Goal: Task Accomplishment & Management: Manage account settings

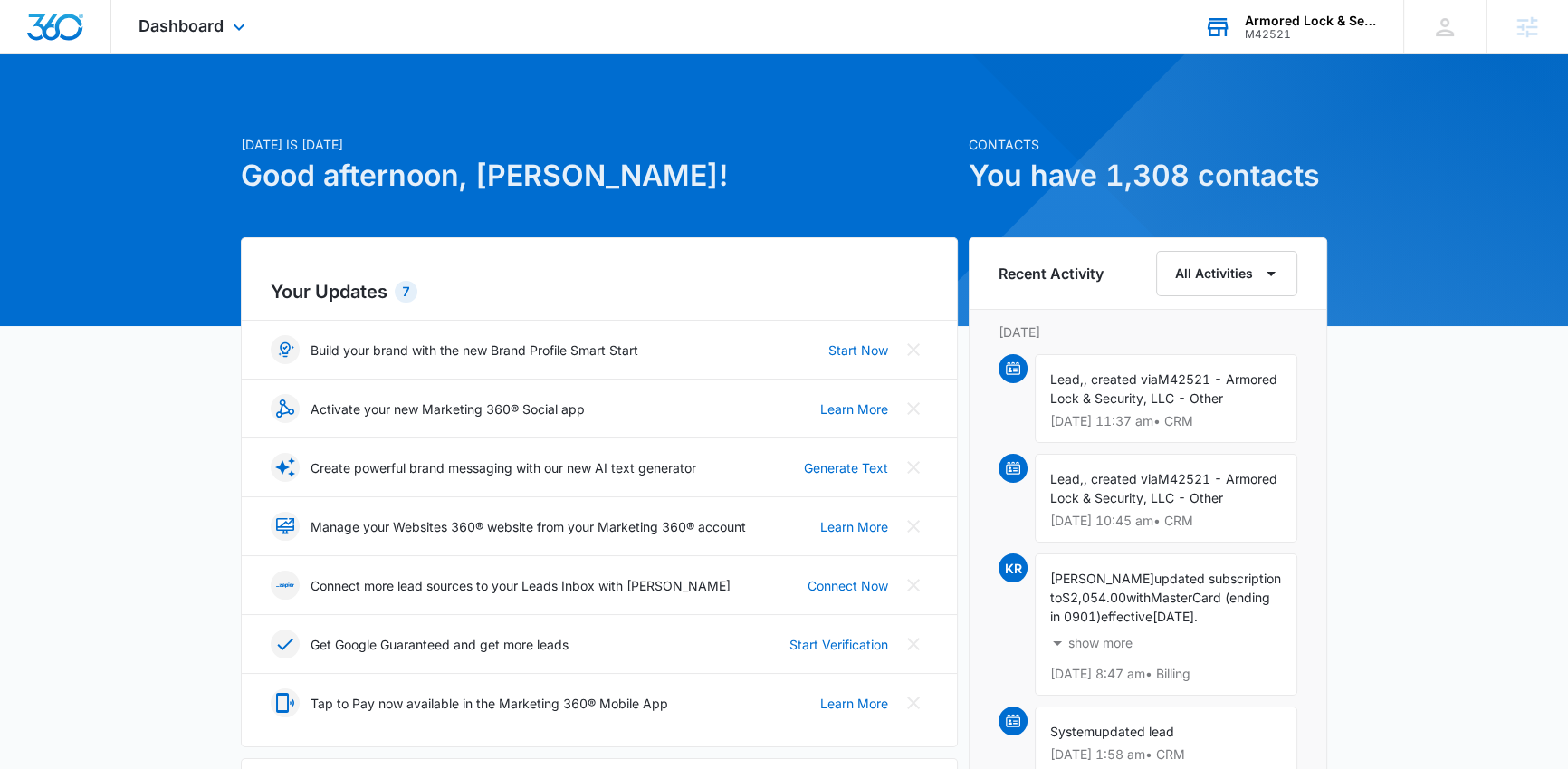
click at [1269, 35] on div "M42521" at bounding box center [1311, 35] width 132 height 13
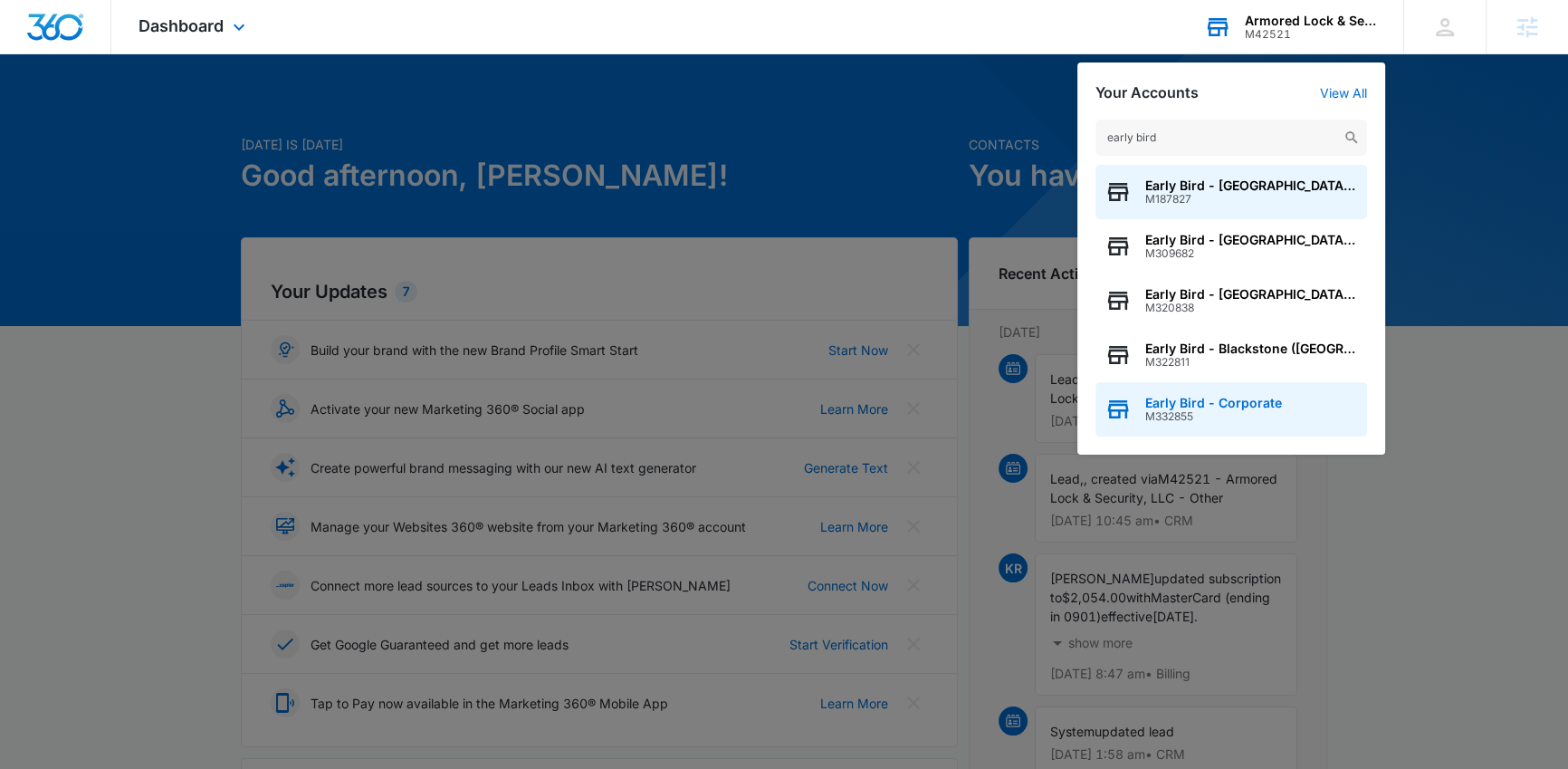
type input "early bird"
click at [1237, 402] on span "Early Bird - Corporate" at bounding box center [1213, 403] width 136 height 15
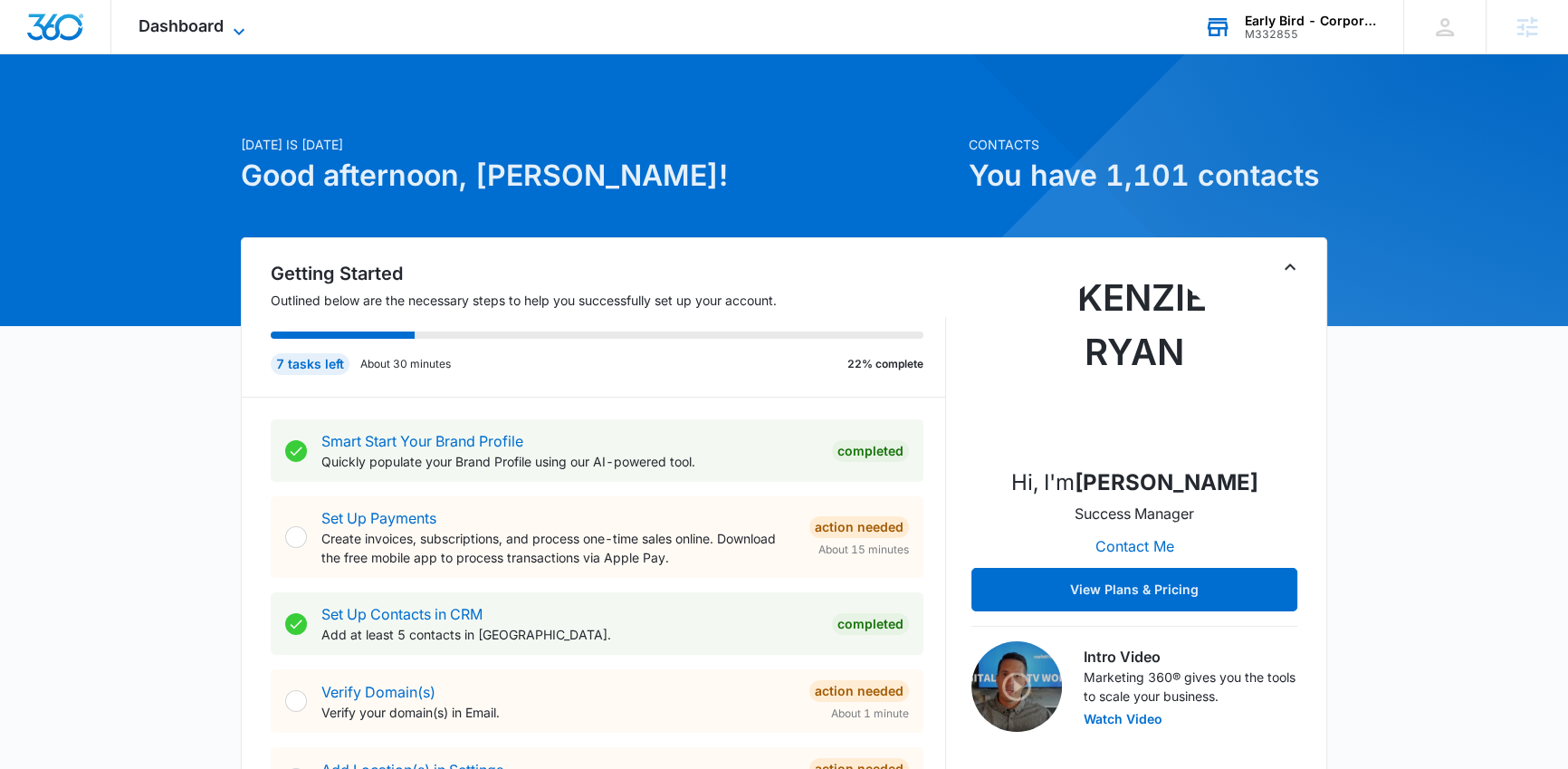
click at [185, 18] on span "Dashboard" at bounding box center [181, 25] width 85 height 19
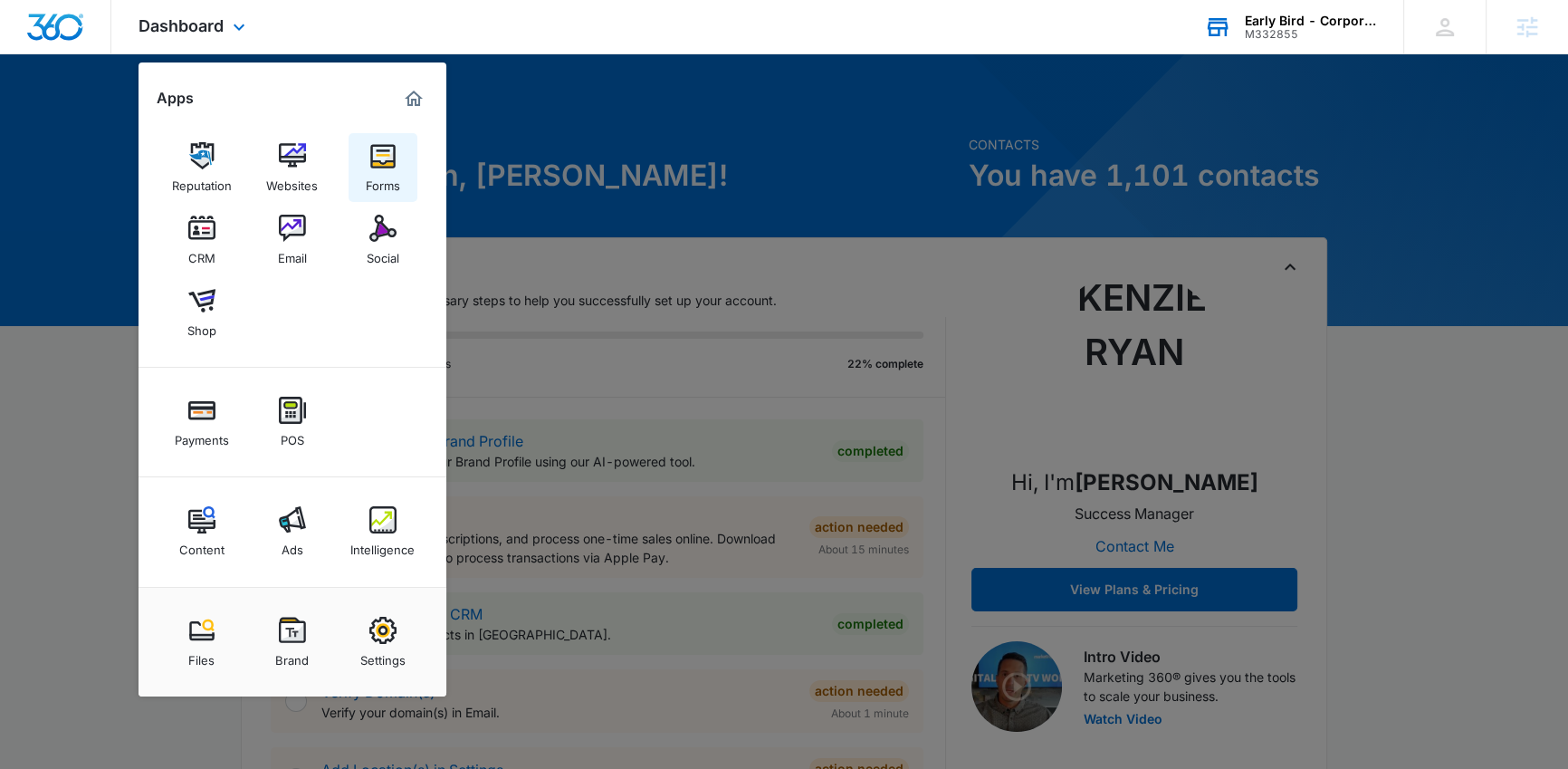
click at [375, 157] on img at bounding box center [383, 155] width 27 height 27
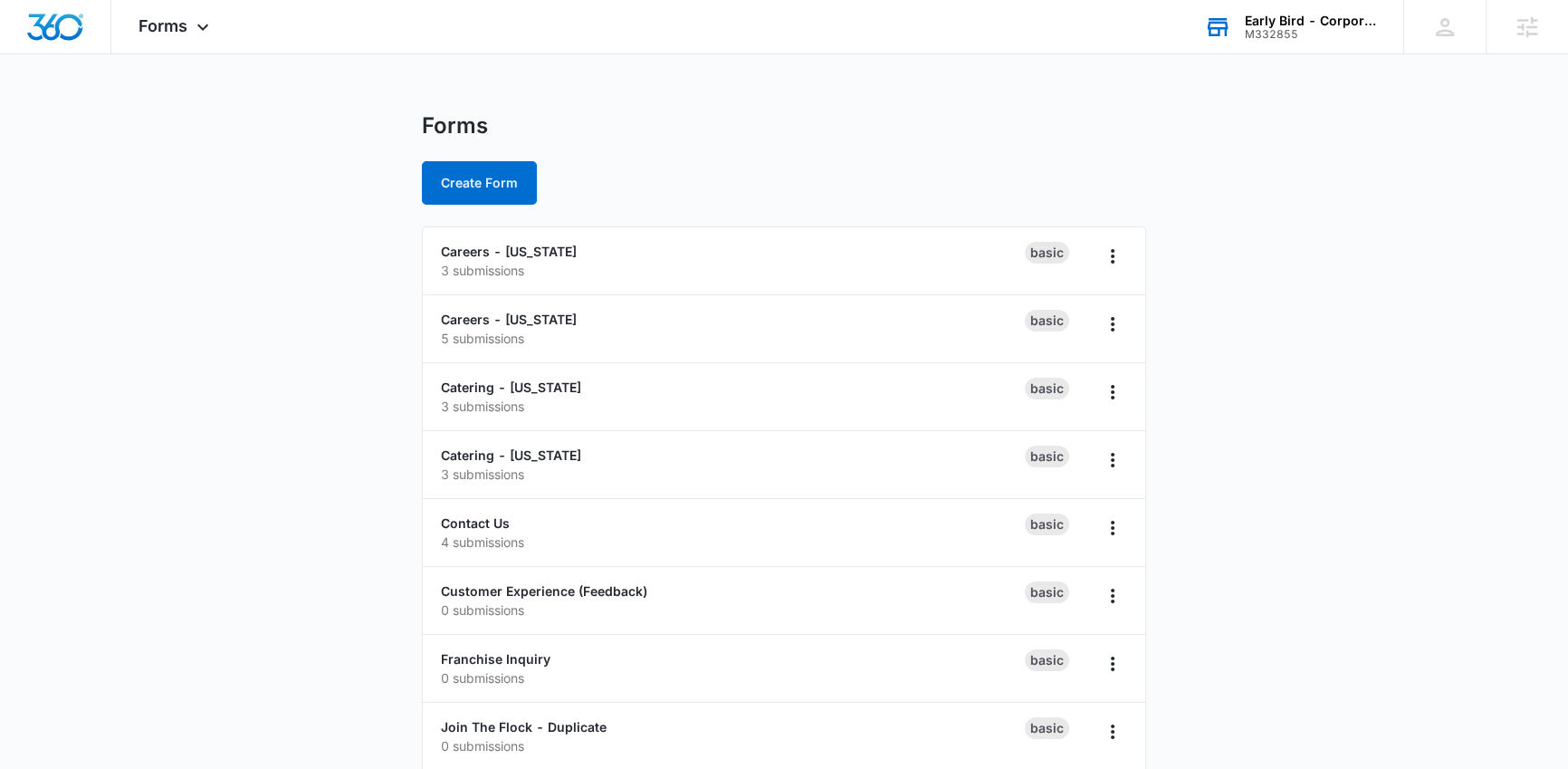
click at [1238, 452] on main "Forms Create Form Careers - Iowa 3 submissions Basic Careers - Nebraska 5 submi…" at bounding box center [784, 554] width 1568 height 884
click at [1348, 595] on main "Forms Create Form Careers - Iowa 3 submissions Basic Careers - Nebraska 5 submi…" at bounding box center [784, 554] width 1568 height 884
click at [519, 320] on link "Careers - Nebraska" at bounding box center [508, 319] width 135 height 15
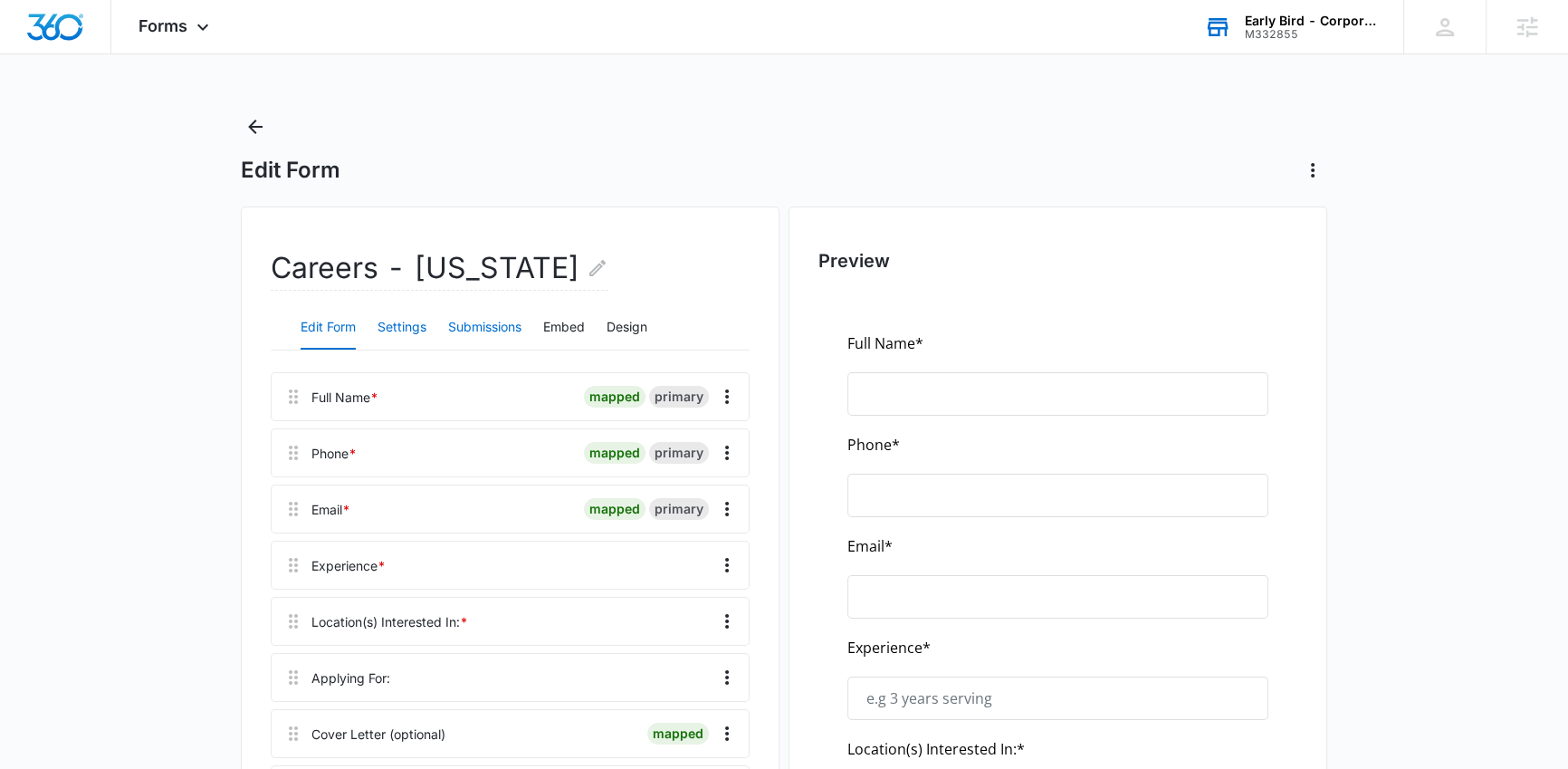
drag, startPoint x: 506, startPoint y: 328, endPoint x: 414, endPoint y: 328, distance: 92.0
click at [506, 328] on button "Submissions" at bounding box center [484, 328] width 74 height 44
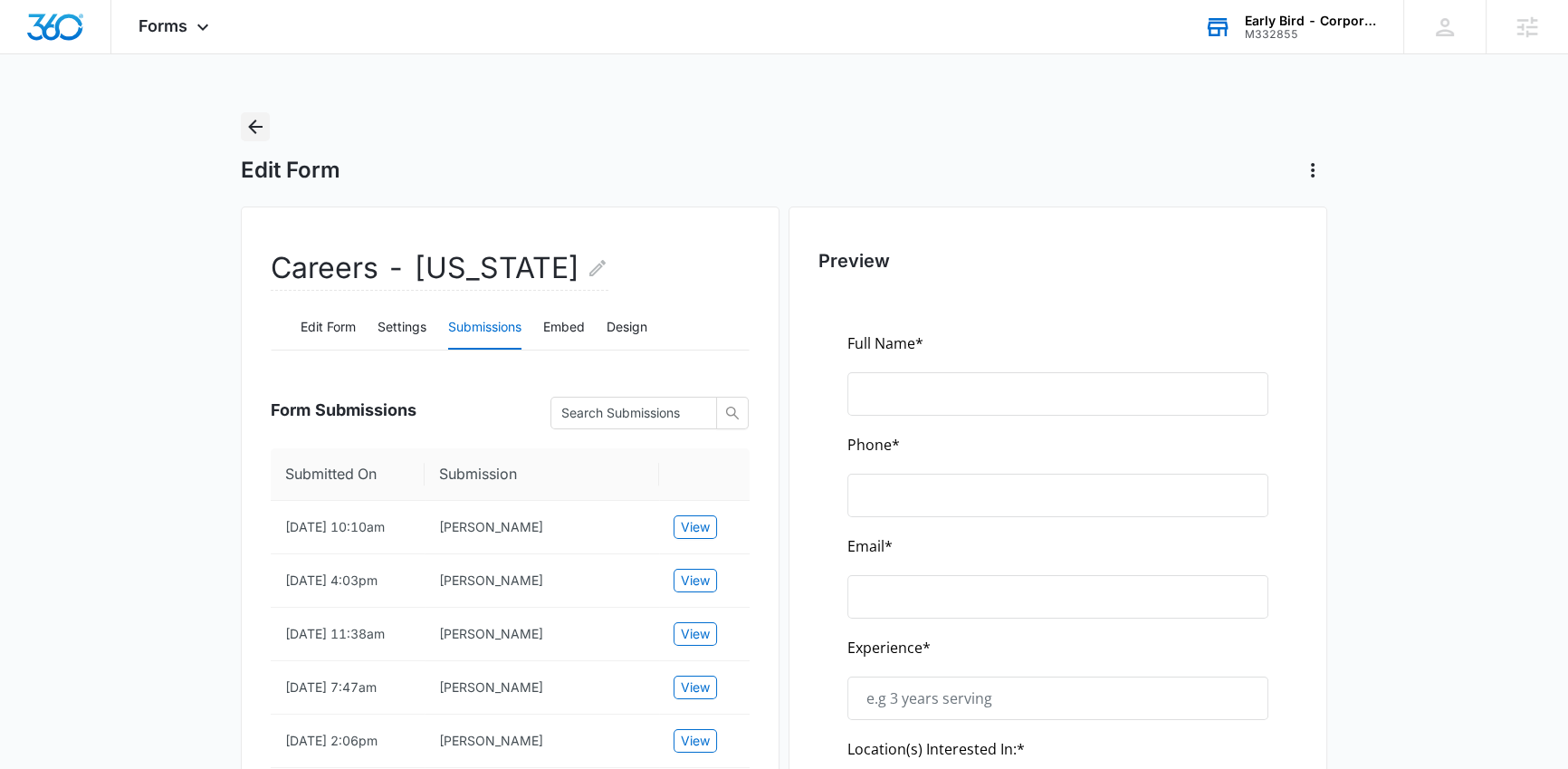
click at [254, 126] on icon "Back" at bounding box center [255, 127] width 15 height 15
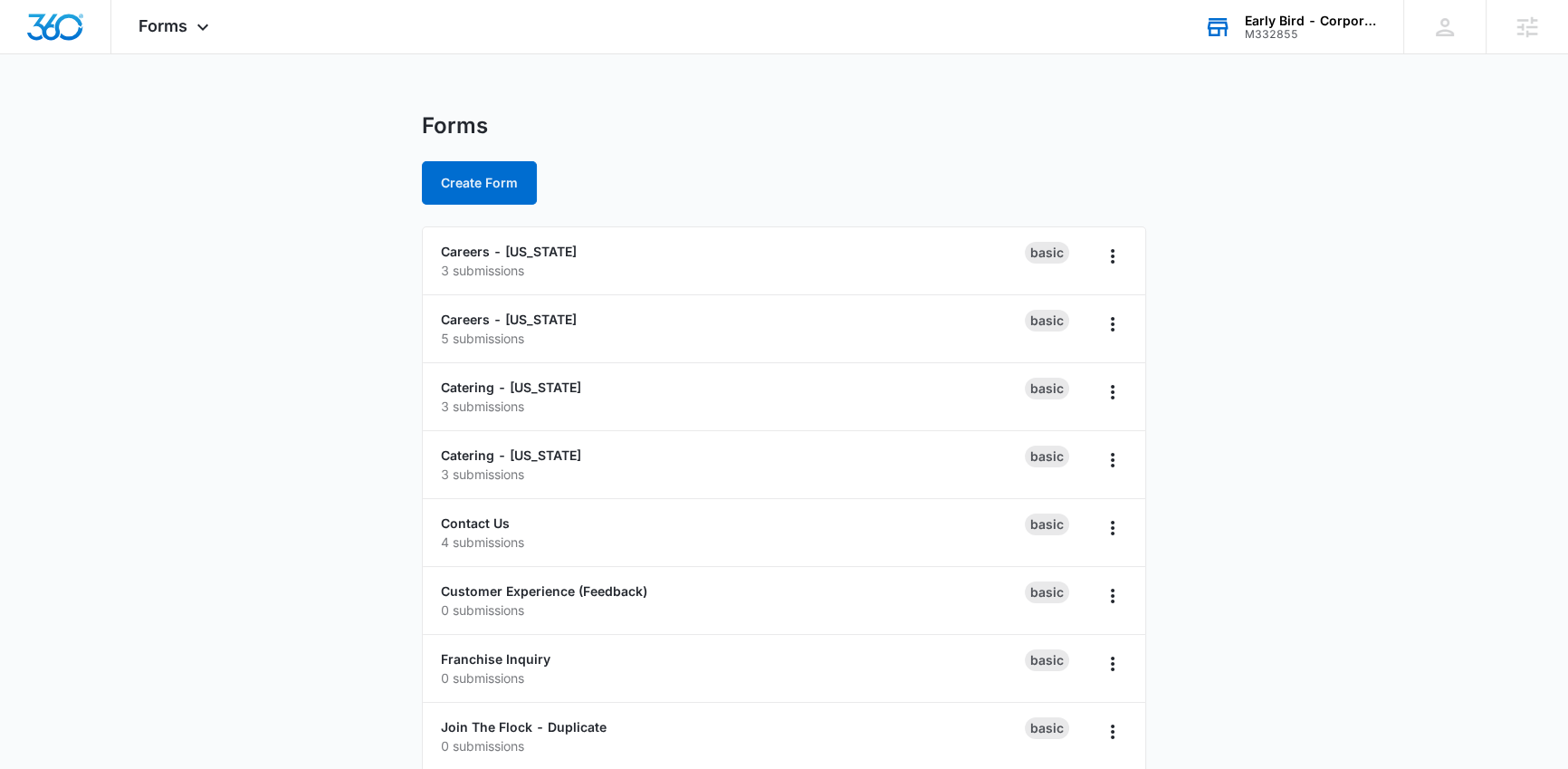
click at [84, 415] on main "Forms Create Form Careers - Iowa 3 submissions Basic Careers - Nebraska 5 submi…" at bounding box center [784, 554] width 1568 height 884
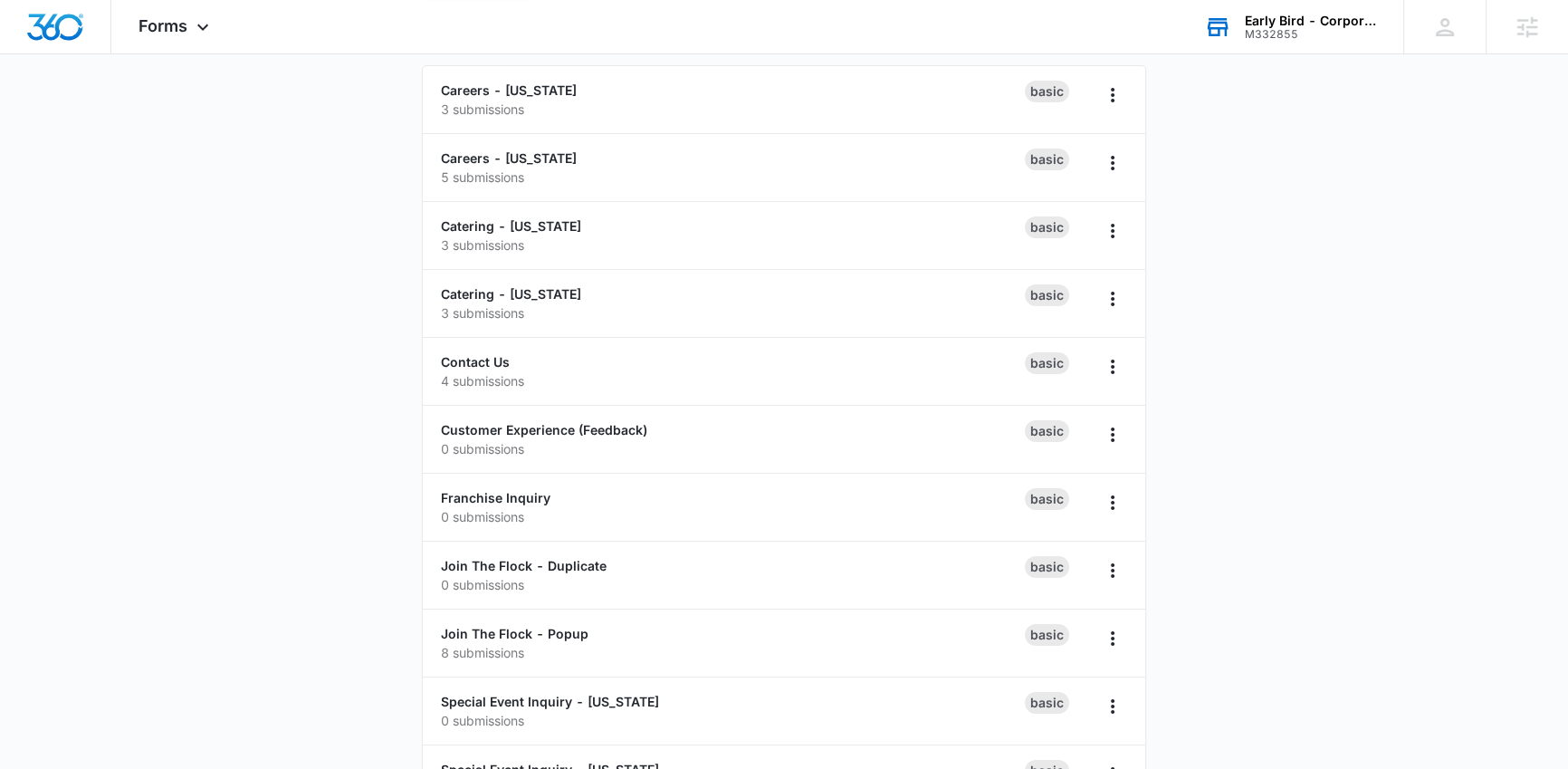
scroll to position [226, 0]
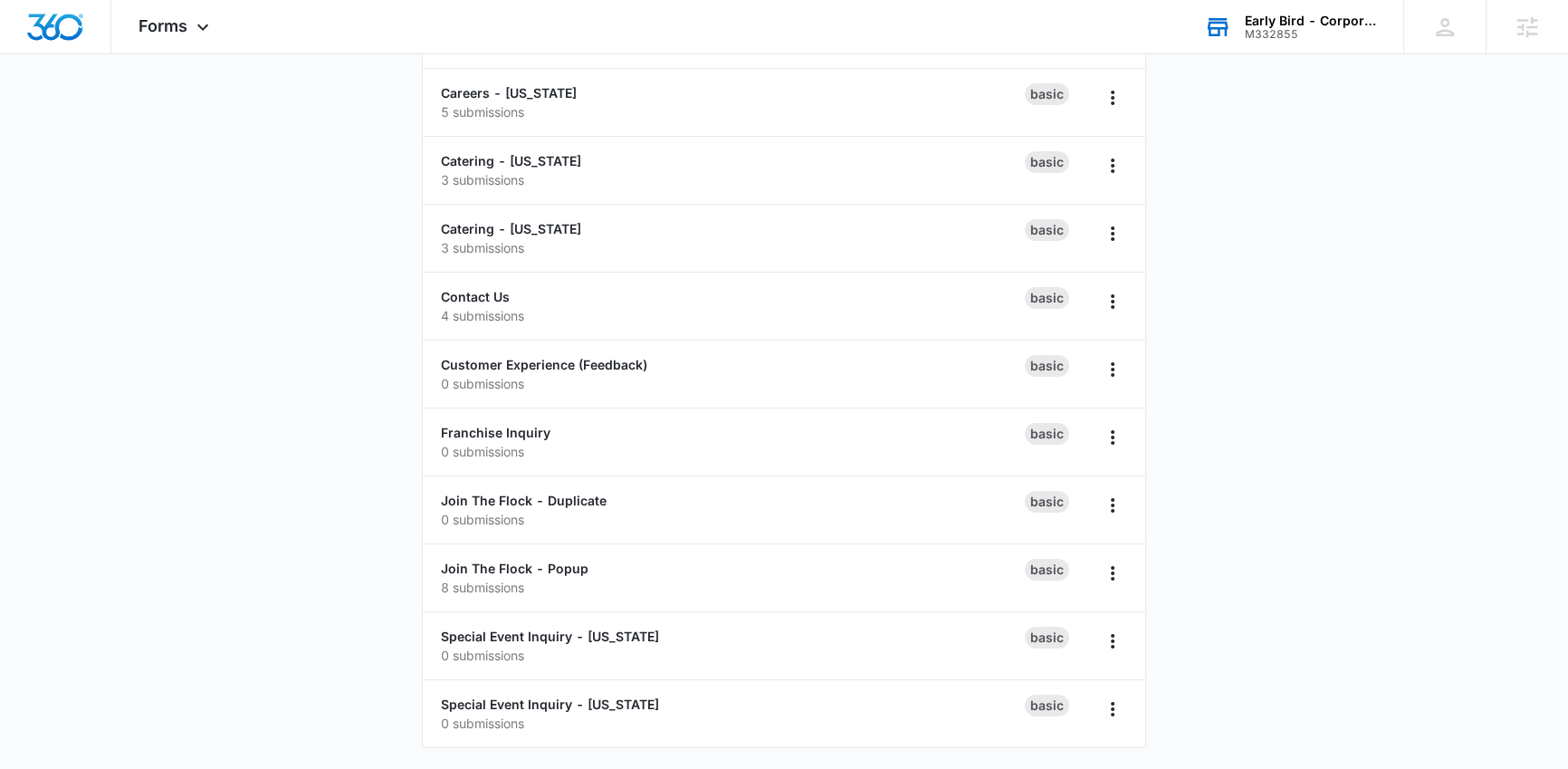
click at [342, 621] on main "Forms Create Form Careers - Iowa 3 submissions Basic Careers - Nebraska 5 submi…" at bounding box center [784, 327] width 1568 height 884
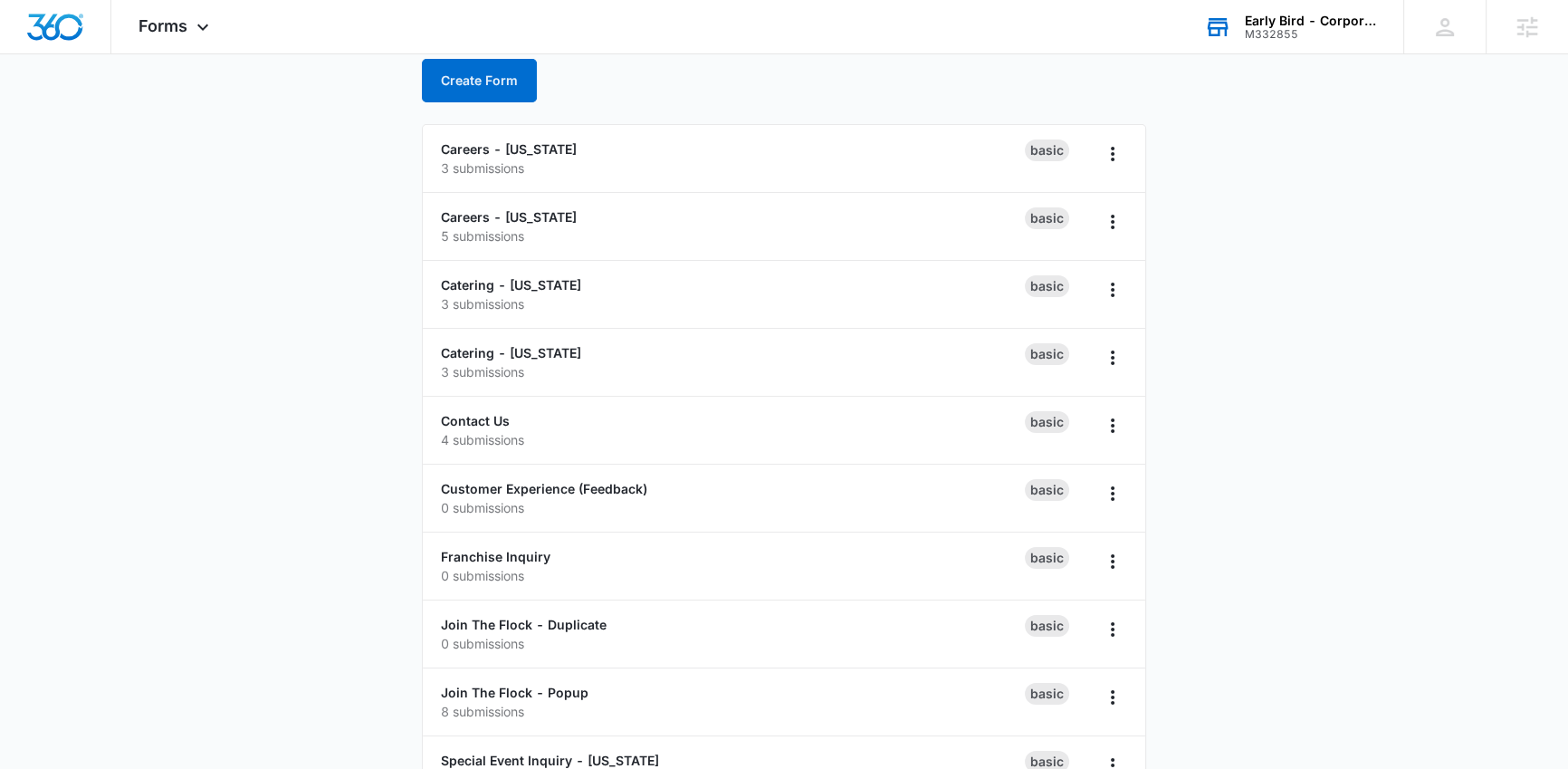
scroll to position [0, 0]
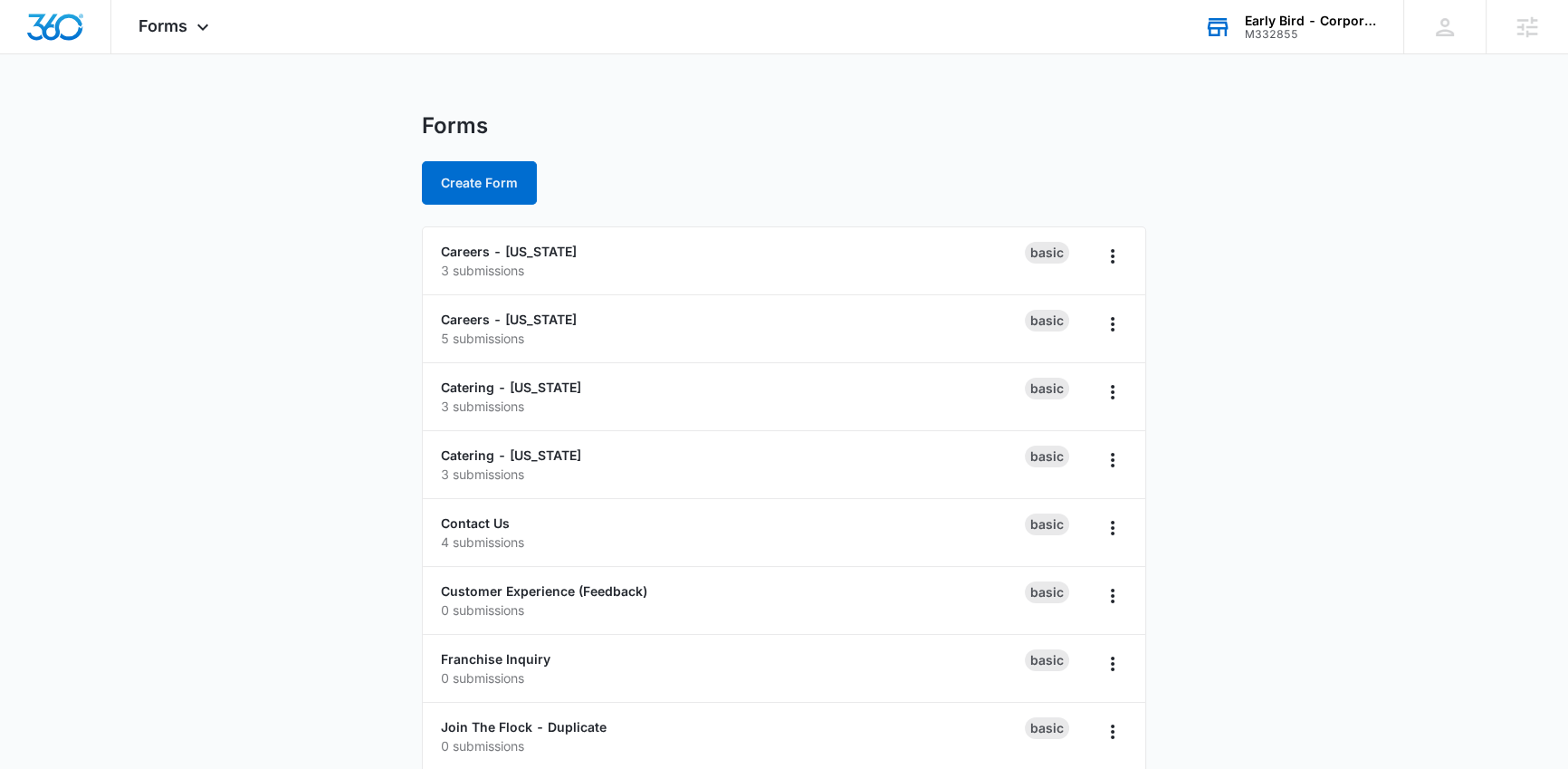
click at [201, 335] on main "Forms Create Form Careers - Iowa 3 submissions Basic Careers - Nebraska 5 submi…" at bounding box center [784, 554] width 1568 height 884
click at [225, 398] on main "Forms Create Form Careers - Iowa 3 submissions Basic Careers - Nebraska 5 submi…" at bounding box center [784, 554] width 1568 height 884
click at [226, 396] on main "Forms Create Form Careers - Iowa 3 submissions Basic Careers - Nebraska 5 submi…" at bounding box center [784, 554] width 1568 height 884
click at [333, 325] on main "Forms Create Form Careers - Iowa 3 submissions Basic Careers - Nebraska 5 submi…" at bounding box center [784, 554] width 1568 height 884
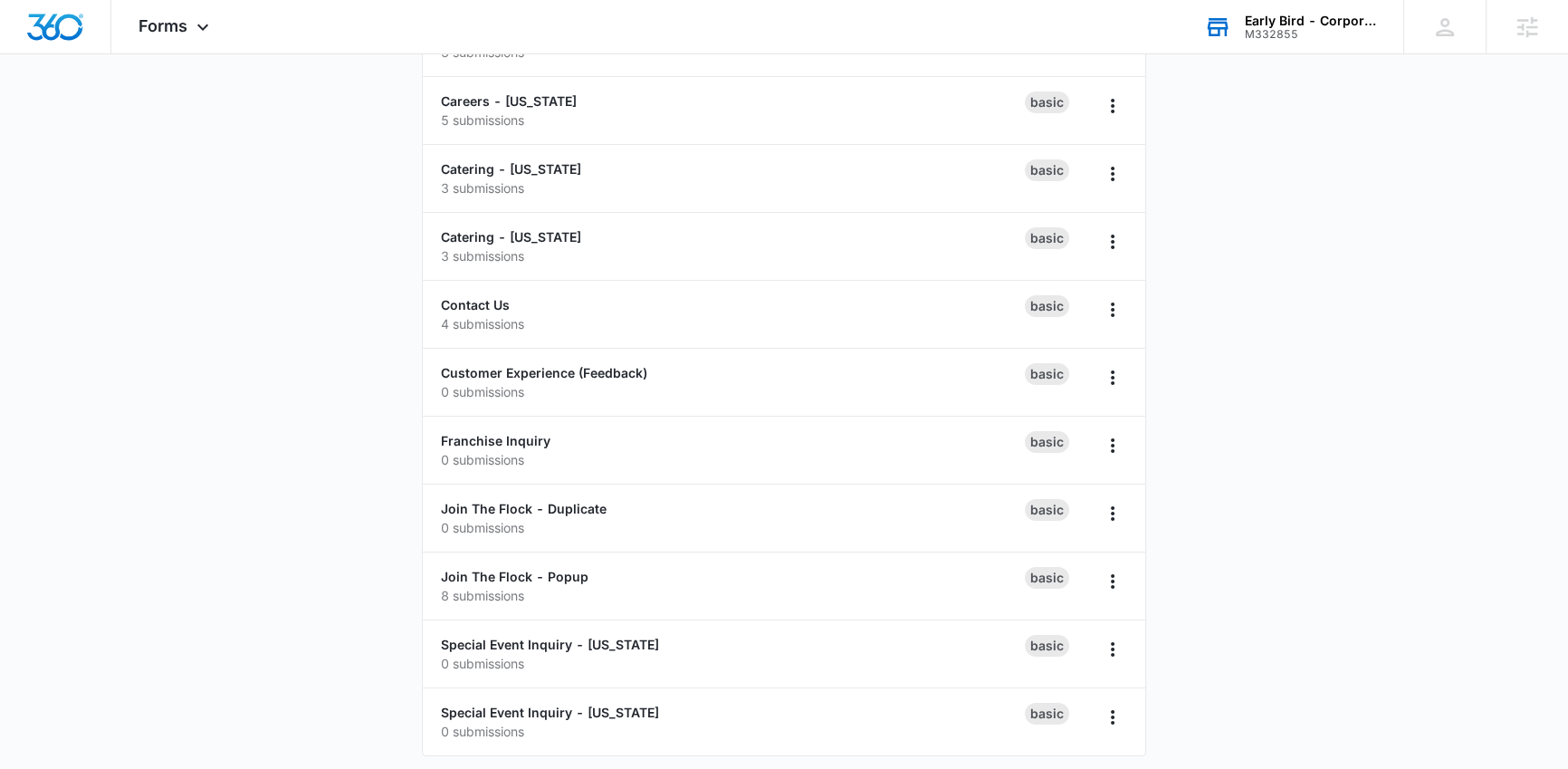
scroll to position [226, 0]
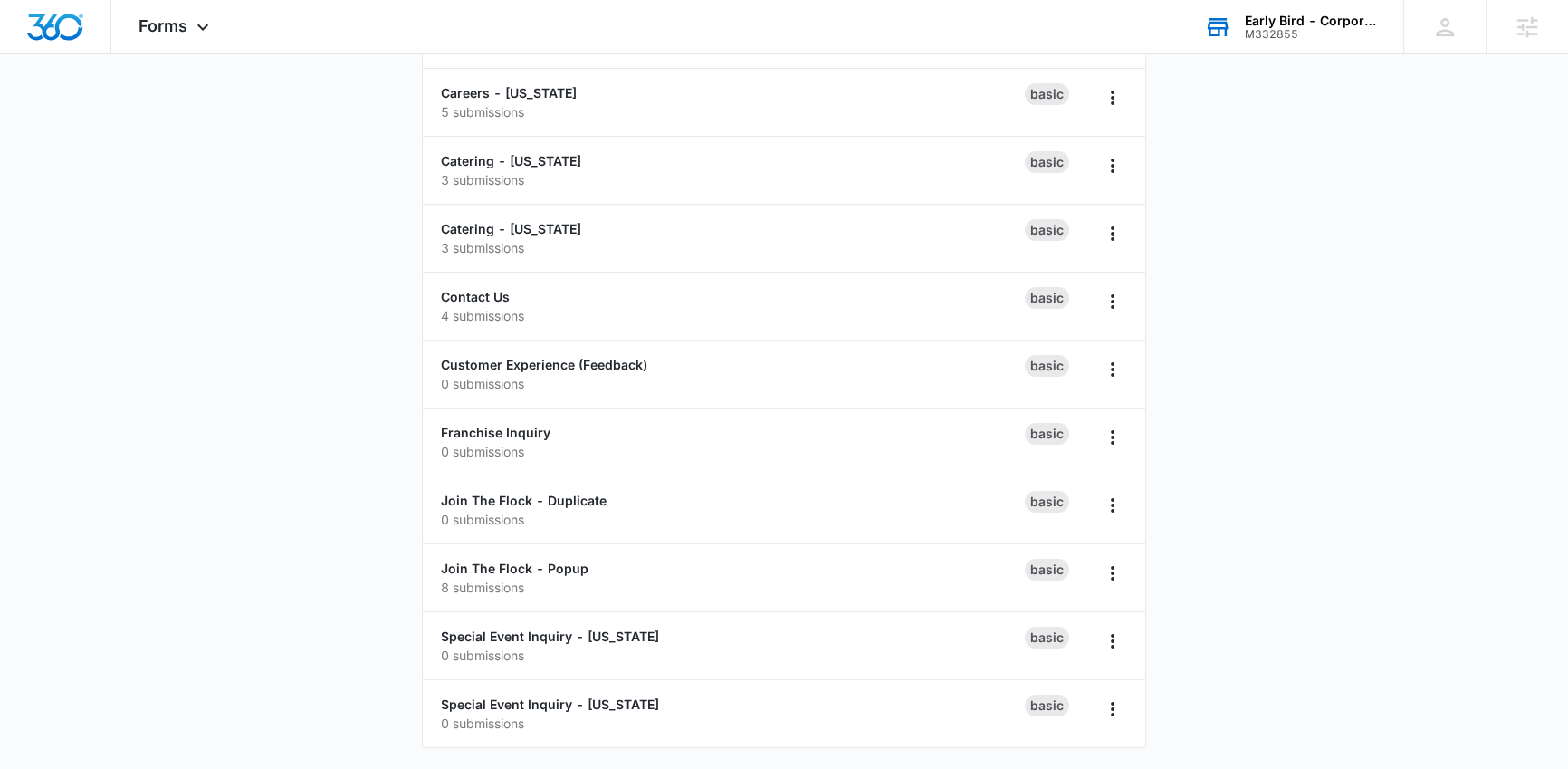
click at [231, 447] on main "Forms Create Form Careers - Iowa 3 submissions Basic Careers - Nebraska 5 submi…" at bounding box center [784, 327] width 1568 height 884
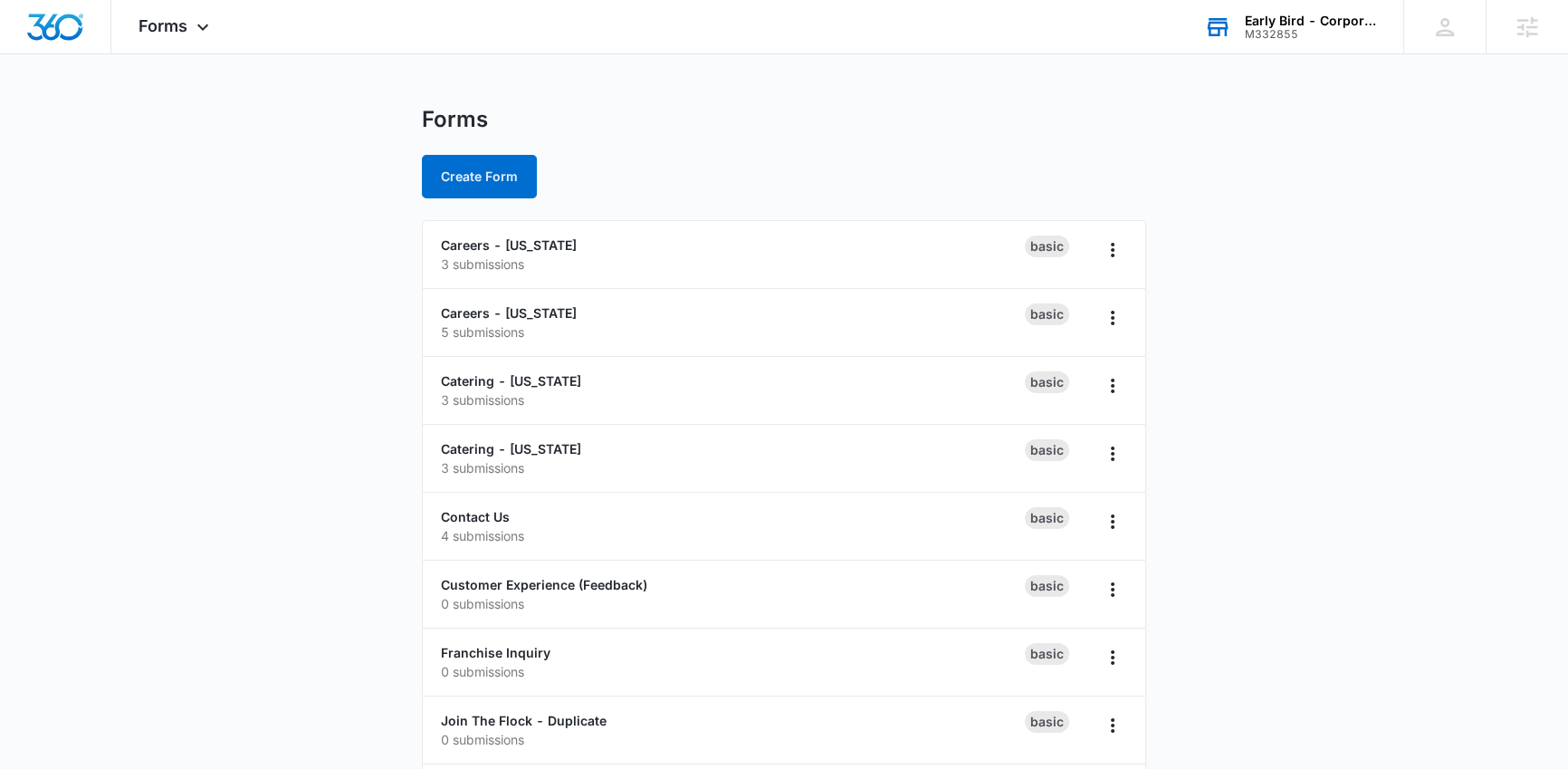
scroll to position [0, 0]
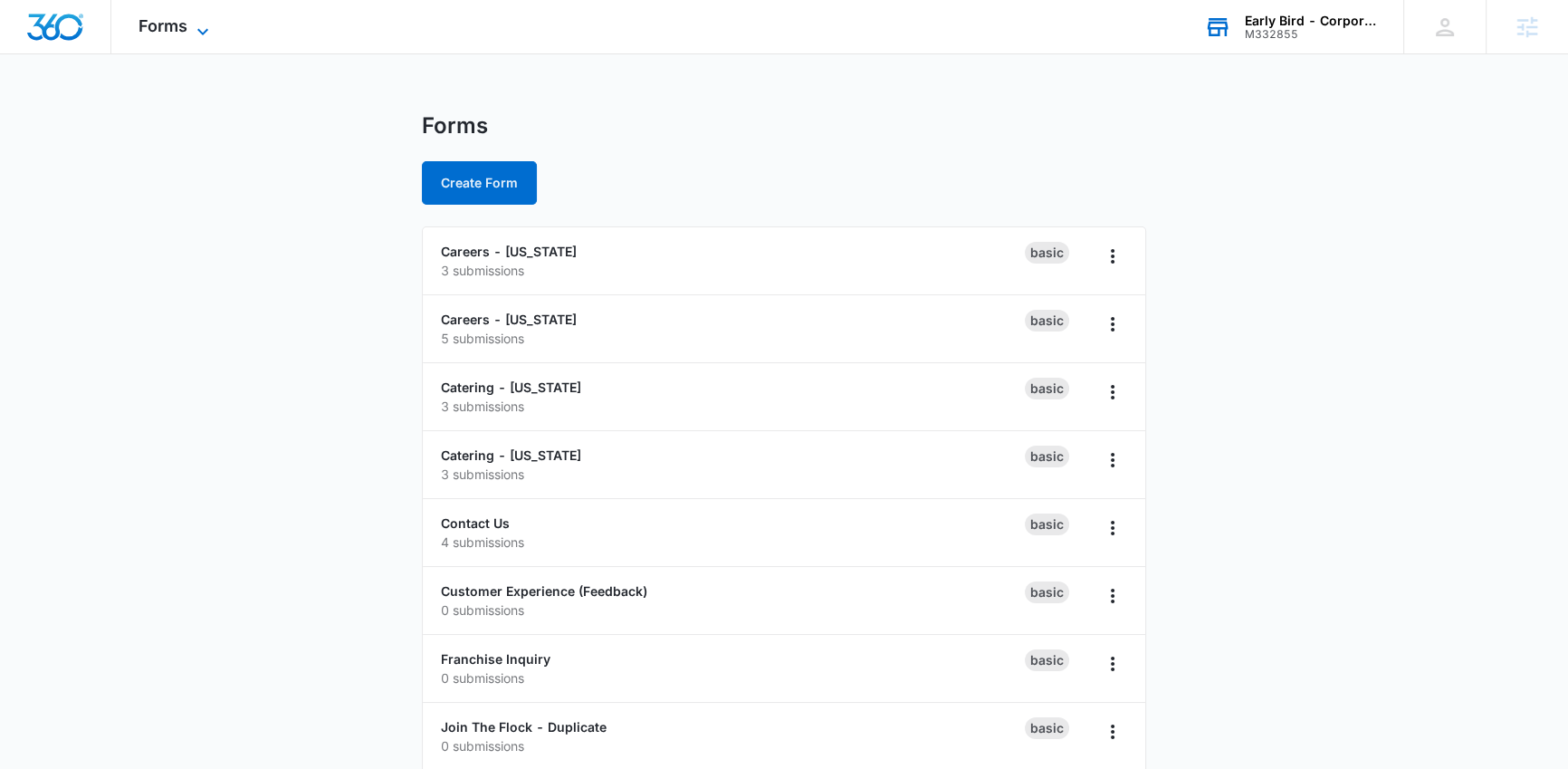
click at [173, 22] on span "Forms" at bounding box center [163, 25] width 49 height 19
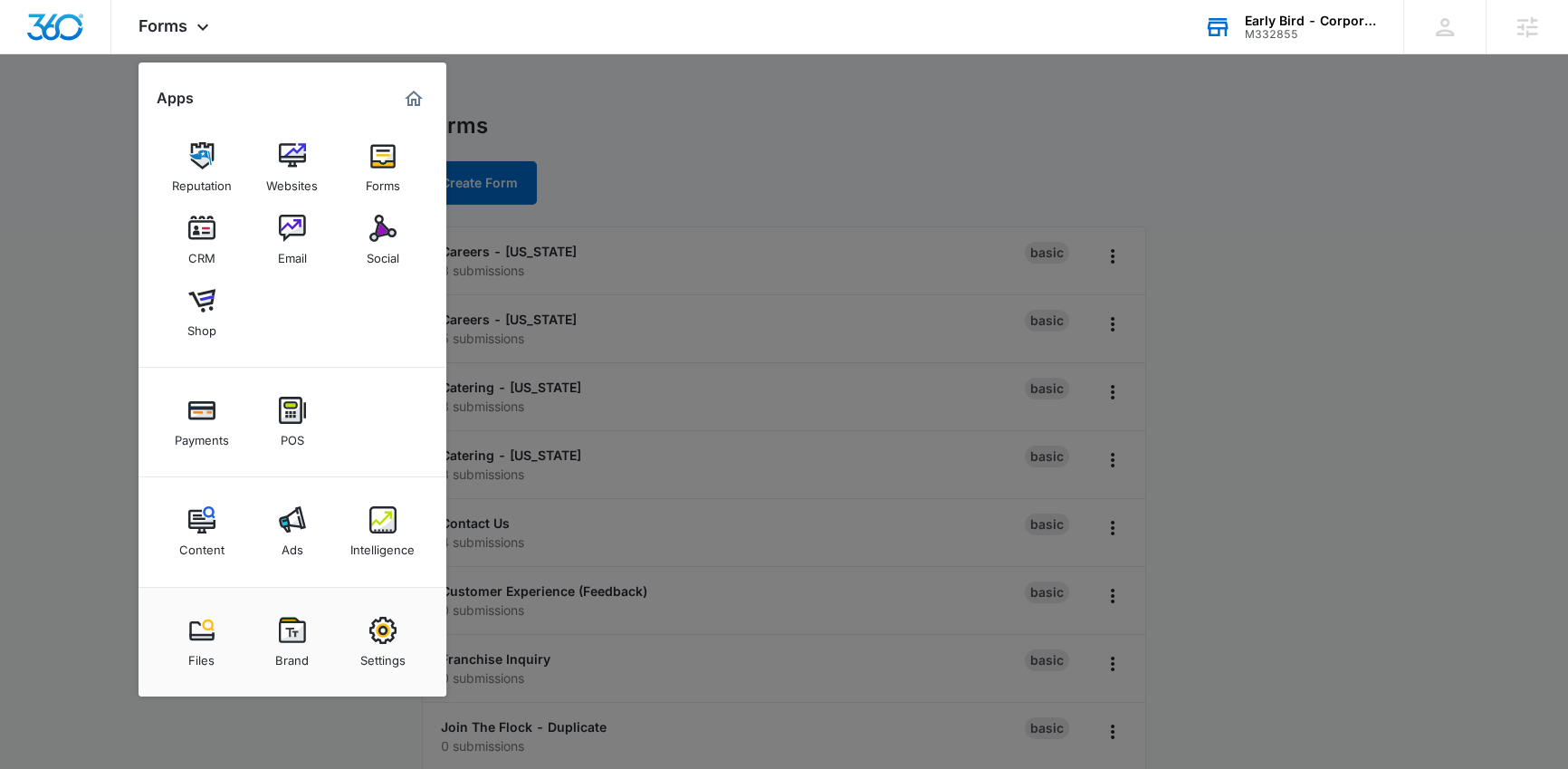
click at [380, 635] on img at bounding box center [383, 630] width 27 height 27
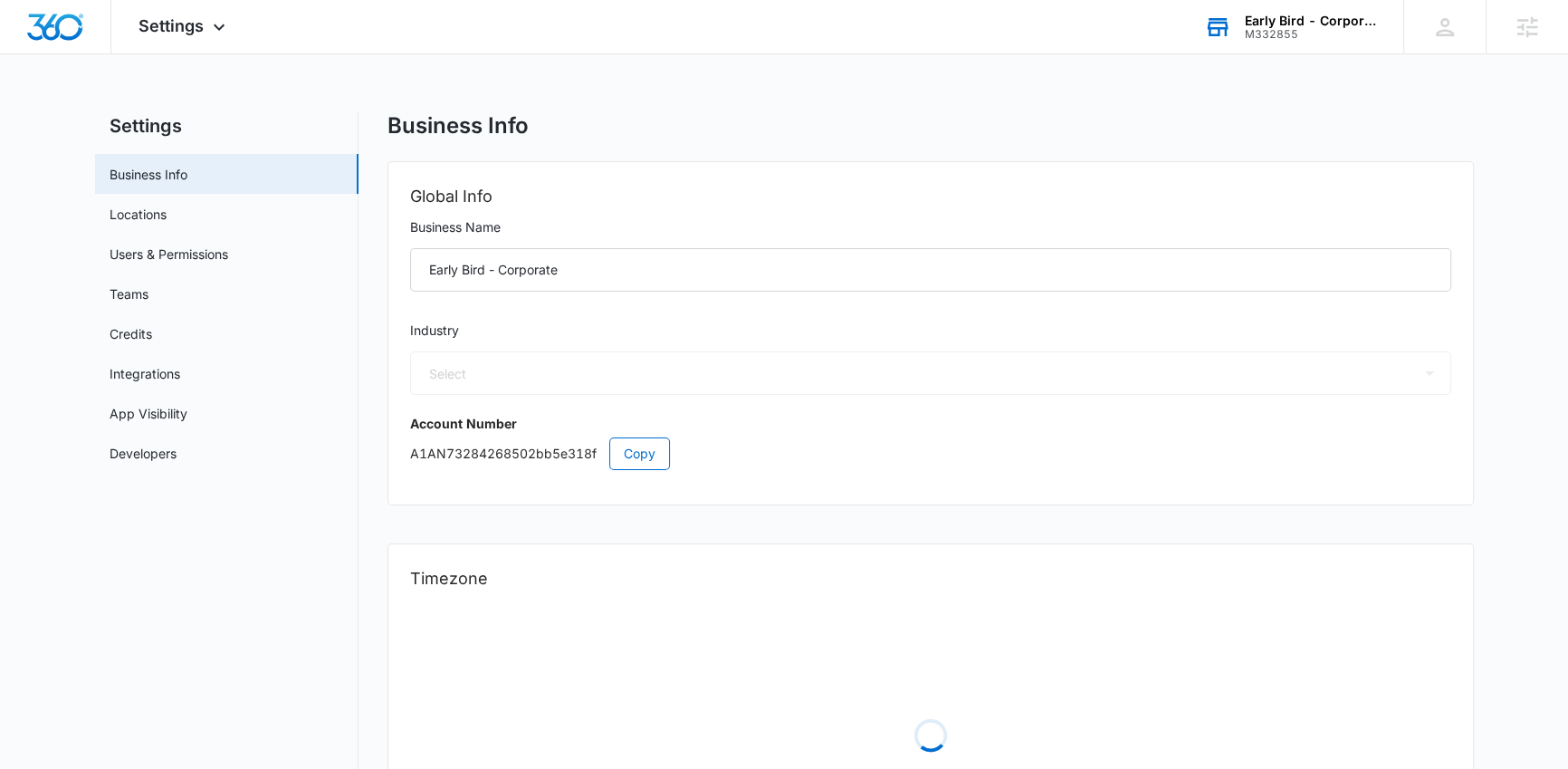
select select "11"
select select "US"
select select "America/Denver"
click at [165, 245] on link "Users & Permissions" at bounding box center [169, 254] width 119 height 19
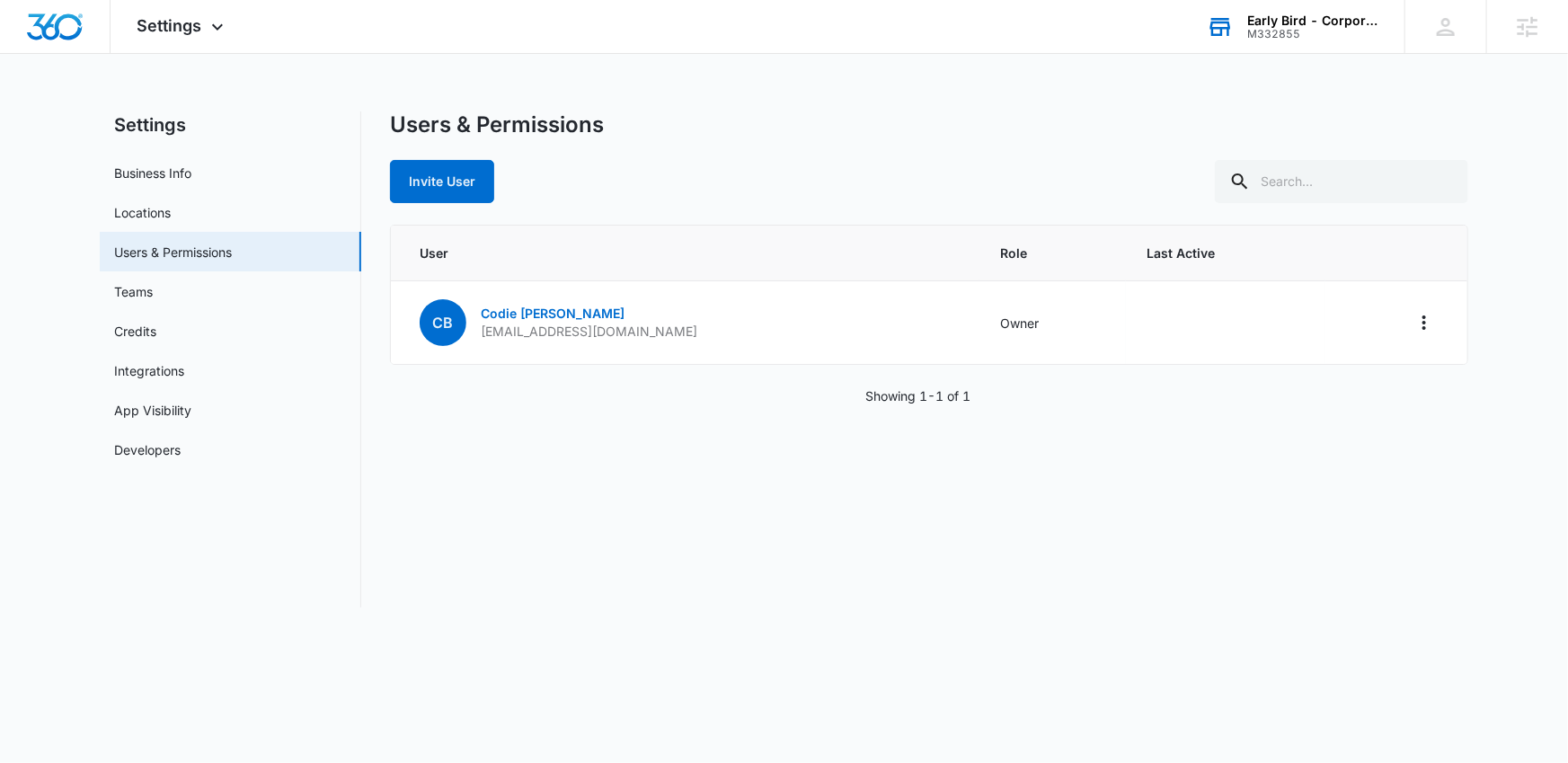
click at [678, 464] on div "Users & Permissions Invite User User Role Last Active CB Codie Burrow Codie@ear…" at bounding box center [928, 360] width 1078 height 496
click at [1001, 376] on div "User Role Last Active CB Codie Burrow Codie@earlybirdbrunch.com Owner Showing 1…" at bounding box center [928, 315] width 1078 height 180
click at [702, 427] on div "Users & Permissions Invite User User Role Last Active CB Codie Burrow Codie@ear…" at bounding box center [928, 360] width 1078 height 496
click at [621, 443] on div "Users & Permissions Invite User User Role Last Active CB Codie Burrow Codie@ear…" at bounding box center [928, 360] width 1078 height 496
click at [761, 466] on div "Users & Permissions Invite User User Role Last Active CB Codie Burrow Codie@ear…" at bounding box center [928, 360] width 1078 height 496
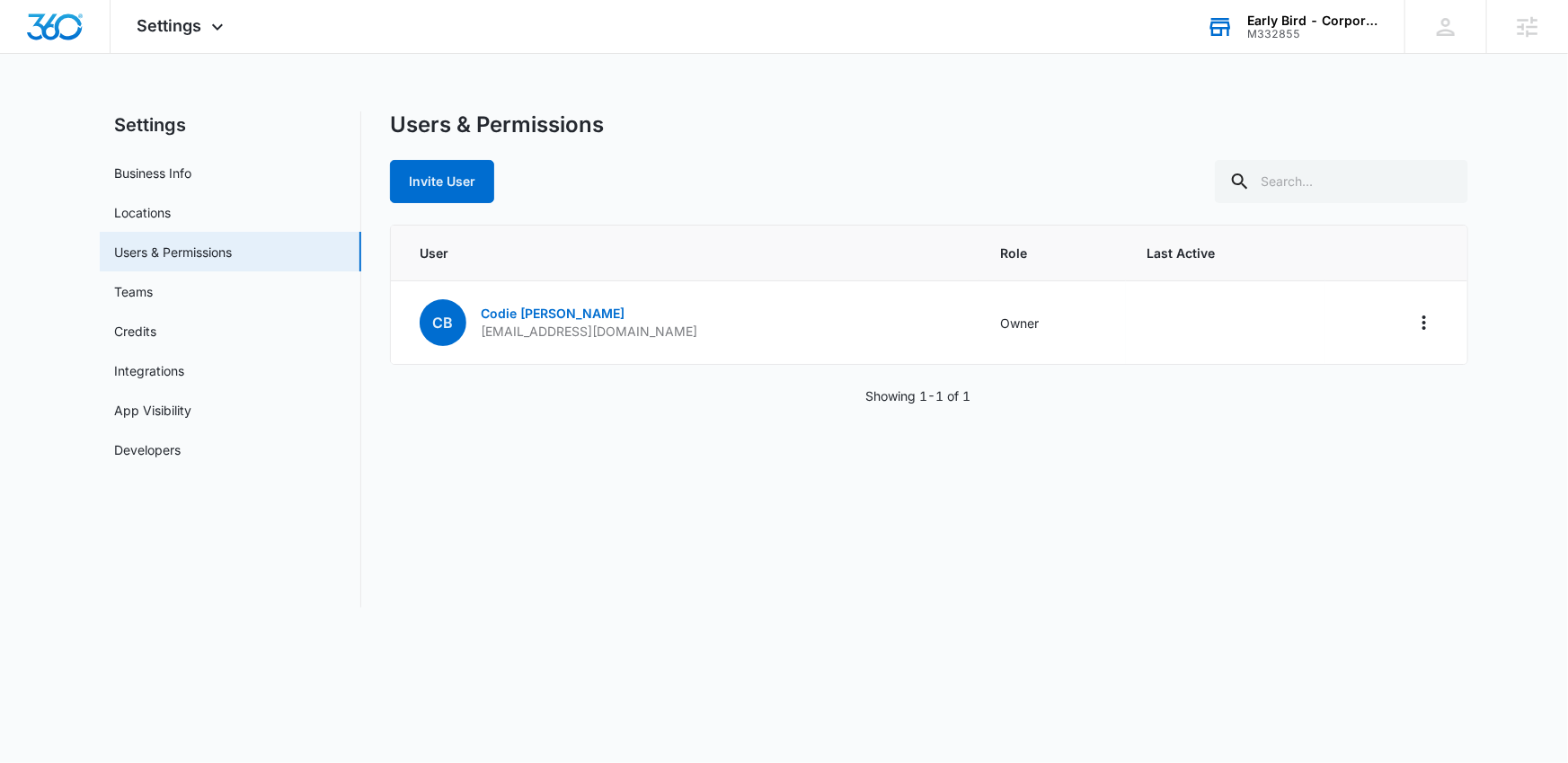
click at [867, 396] on p "Showing 1-1 of 1" at bounding box center [918, 395] width 106 height 19
click at [881, 394] on p "Showing 1-1 of 1" at bounding box center [918, 395] width 106 height 19
click at [876, 397] on p "Showing 1-1 of 1" at bounding box center [918, 395] width 106 height 19
click at [872, 398] on p "Showing 1-1 of 1" at bounding box center [918, 395] width 106 height 19
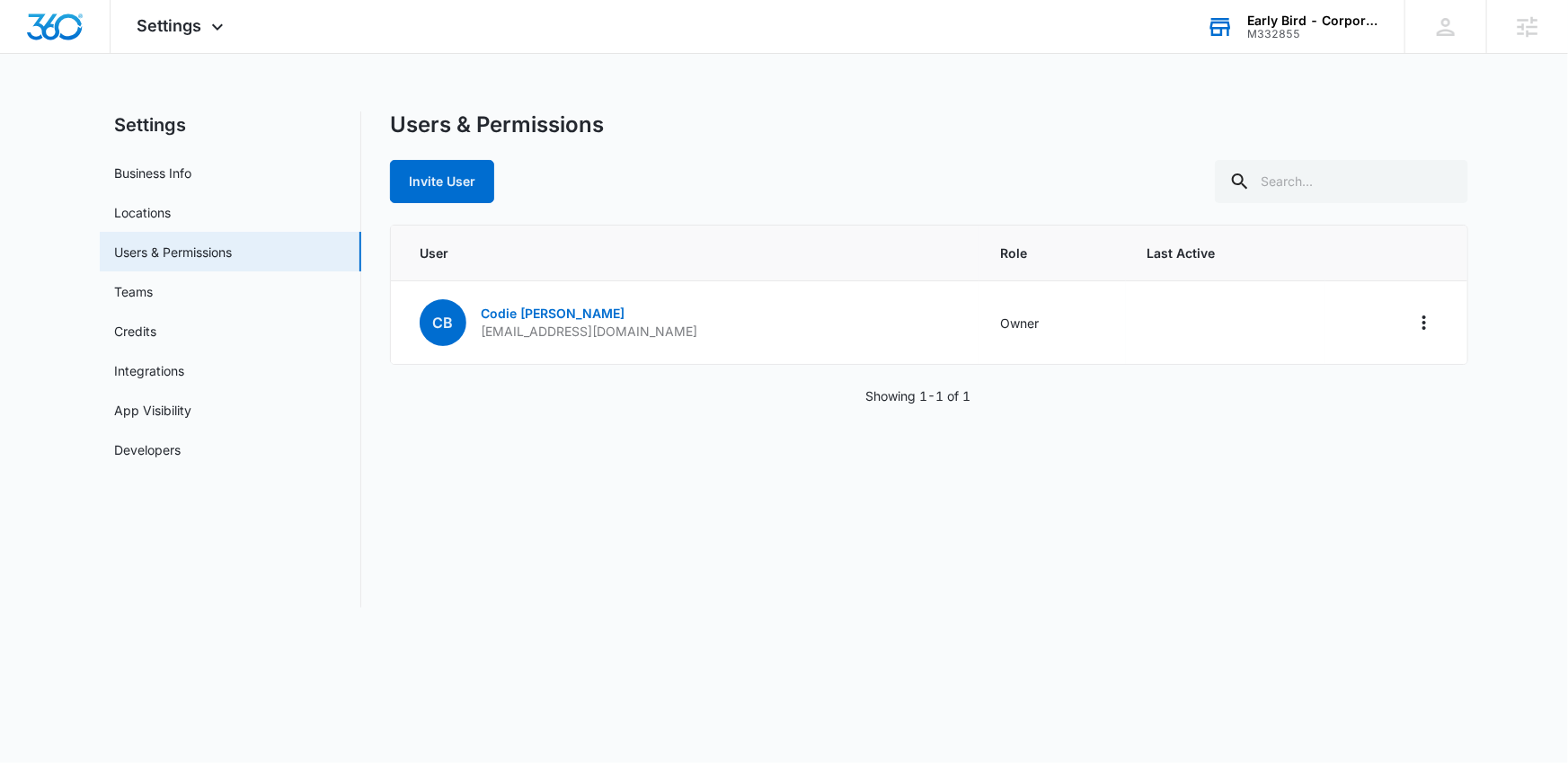
click at [872, 395] on p "Showing 1-1 of 1" at bounding box center [918, 395] width 106 height 19
click at [855, 426] on div "Users & Permissions Invite User User Role Last Active CB Codie Burrow Codie@ear…" at bounding box center [928, 360] width 1078 height 496
click at [854, 427] on div "Users & Permissions Invite User User Role Last Active CB Codie Burrow Codie@ear…" at bounding box center [928, 360] width 1078 height 496
click at [826, 491] on div "Users & Permissions Invite User User Role Last Active CB Codie Burrow Codie@ear…" at bounding box center [928, 360] width 1078 height 496
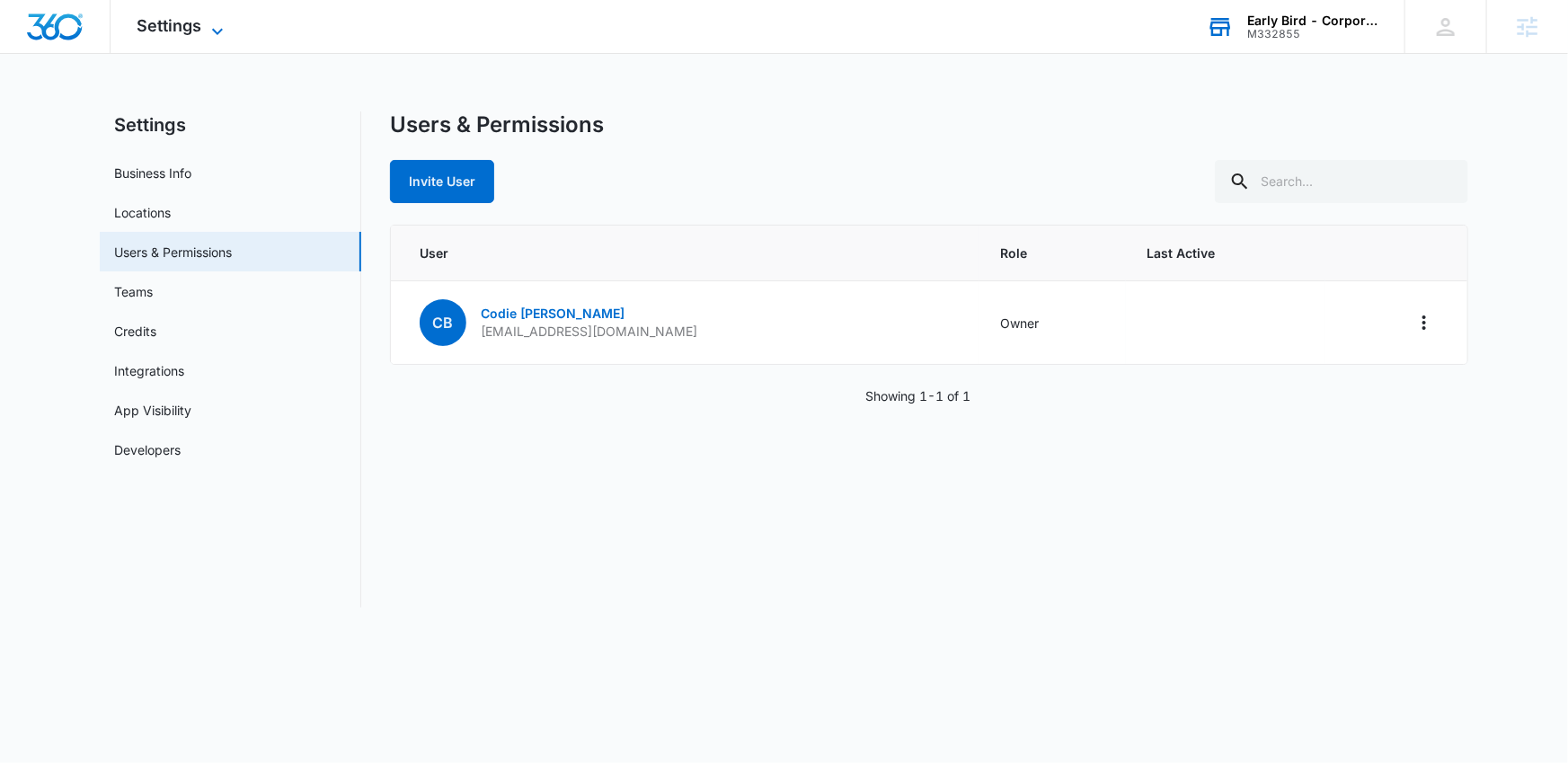
click at [190, 31] on span "Settings" at bounding box center [170, 25] width 65 height 19
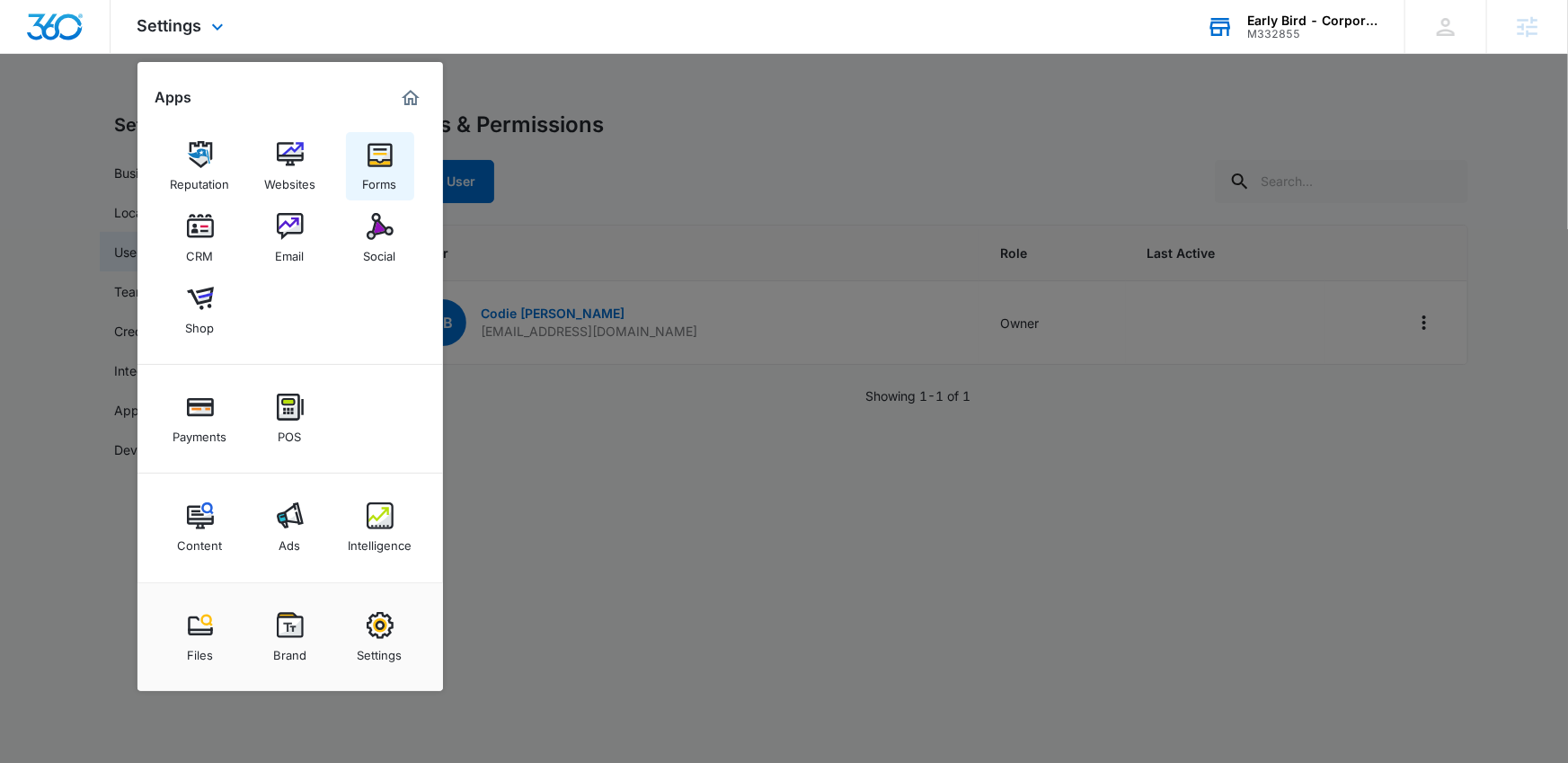
click at [363, 161] on link "Forms" at bounding box center [381, 166] width 69 height 69
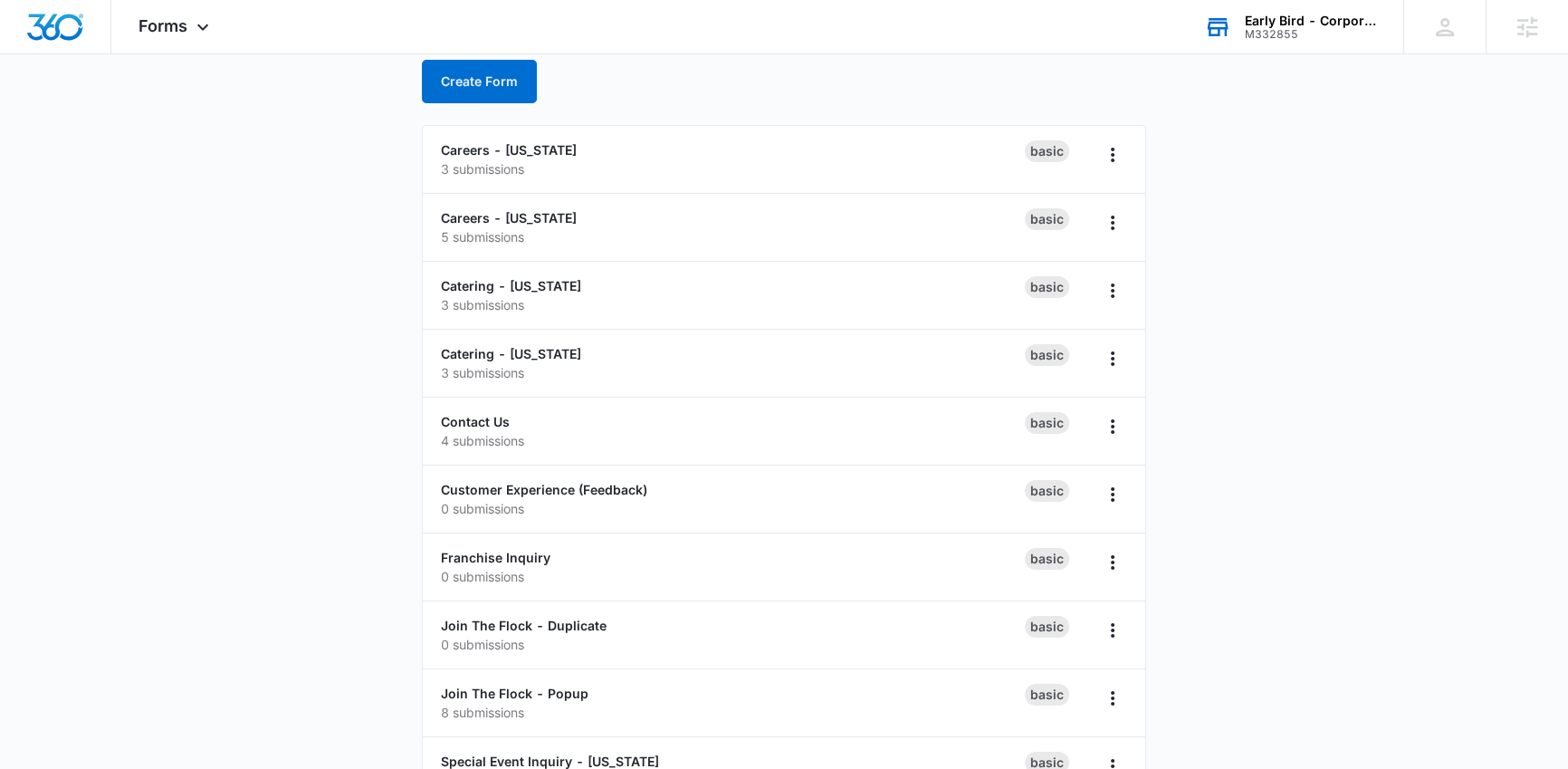
scroll to position [25, 0]
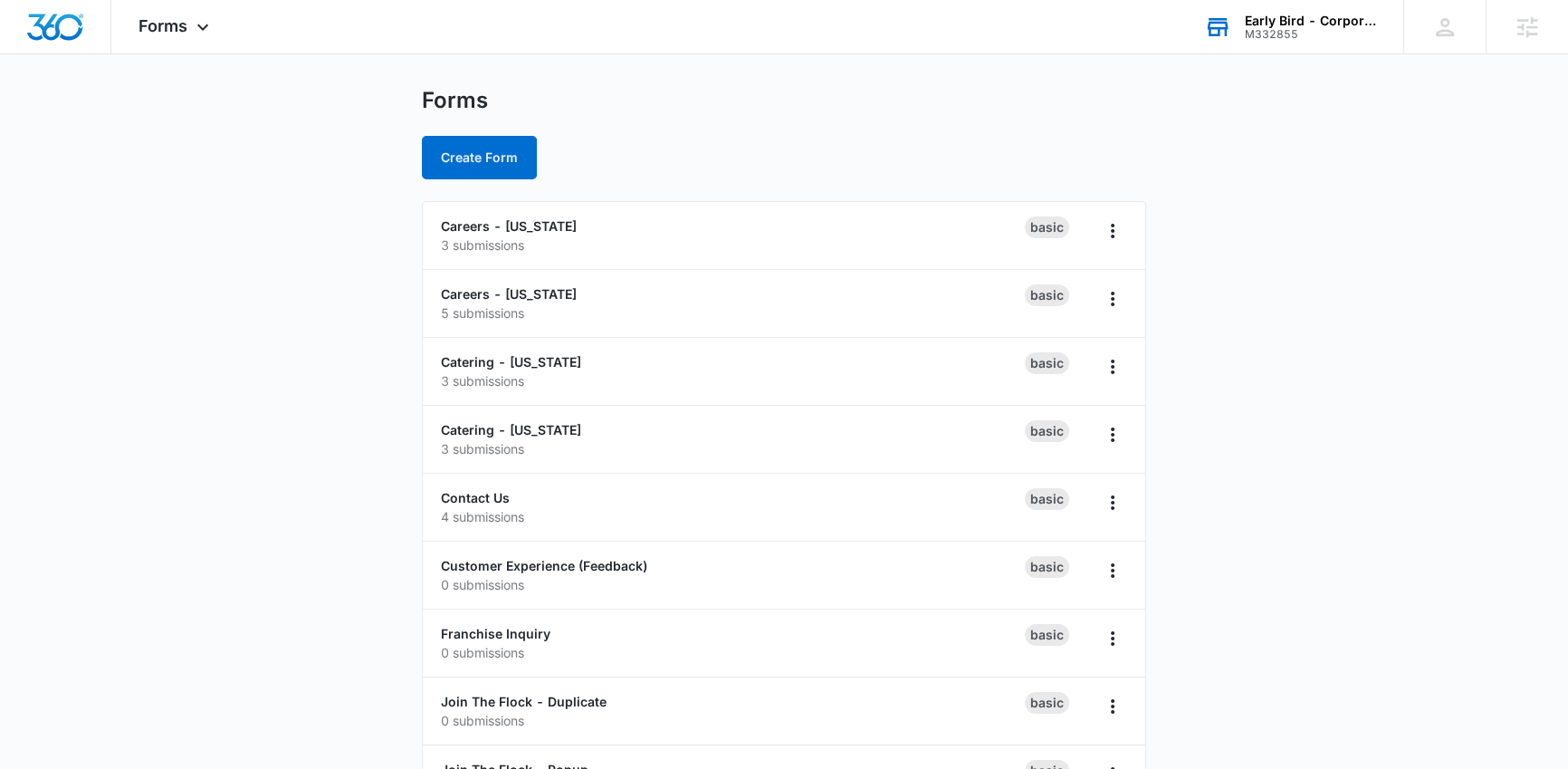
drag, startPoint x: 314, startPoint y: 305, endPoint x: 337, endPoint y: 299, distance: 23.8
click at [314, 305] on main "Forms Create Form Careers - Iowa 3 submissions Basic Careers - Nebraska 5 submi…" at bounding box center [784, 529] width 1568 height 884
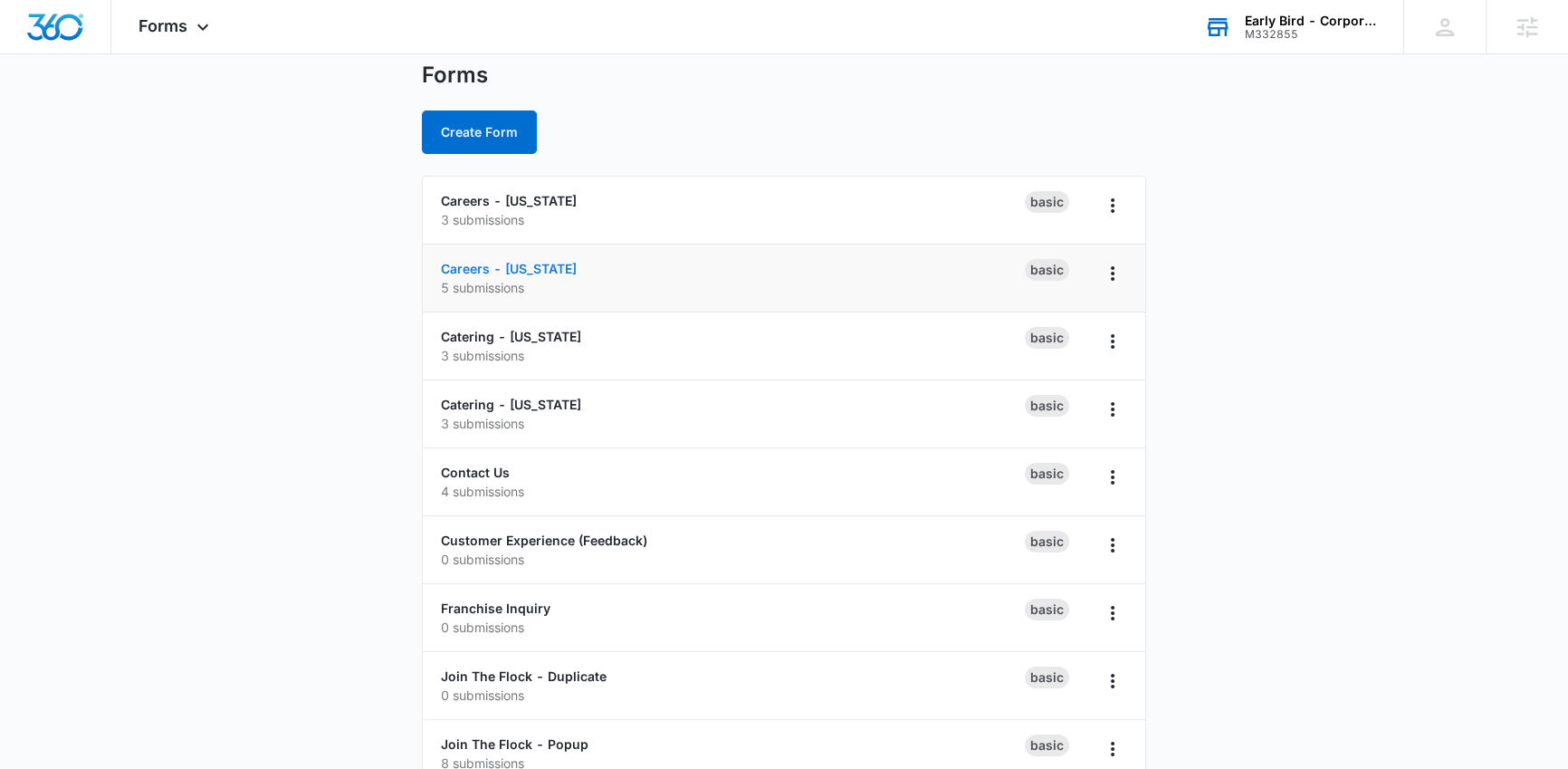
scroll to position [62, 0]
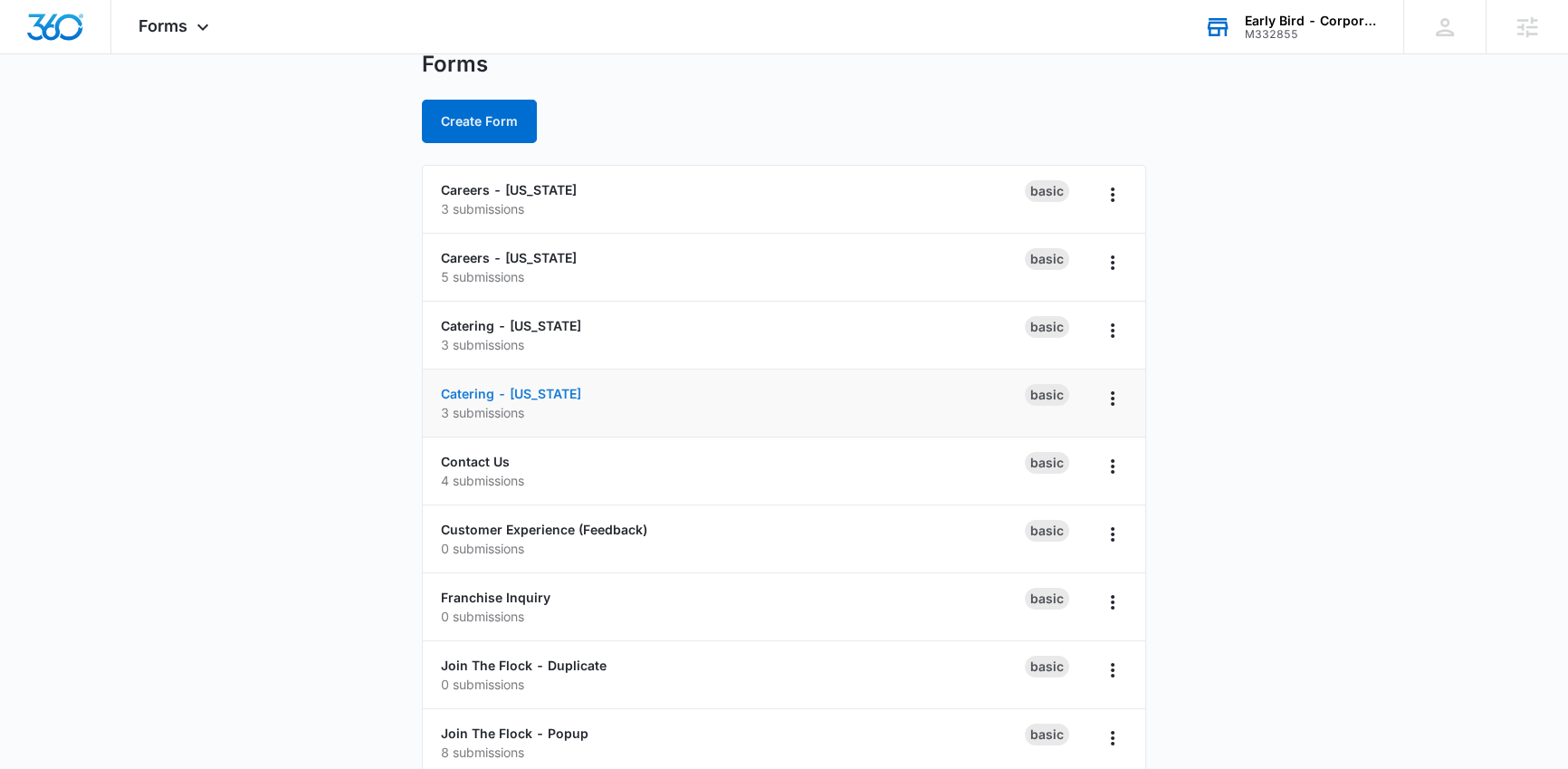
click at [542, 384] on div "Catering - Nebraska 3 submissions" at bounding box center [733, 403] width 584 height 38
click at [541, 389] on link "Catering - Nebraska" at bounding box center [511, 393] width 140 height 15
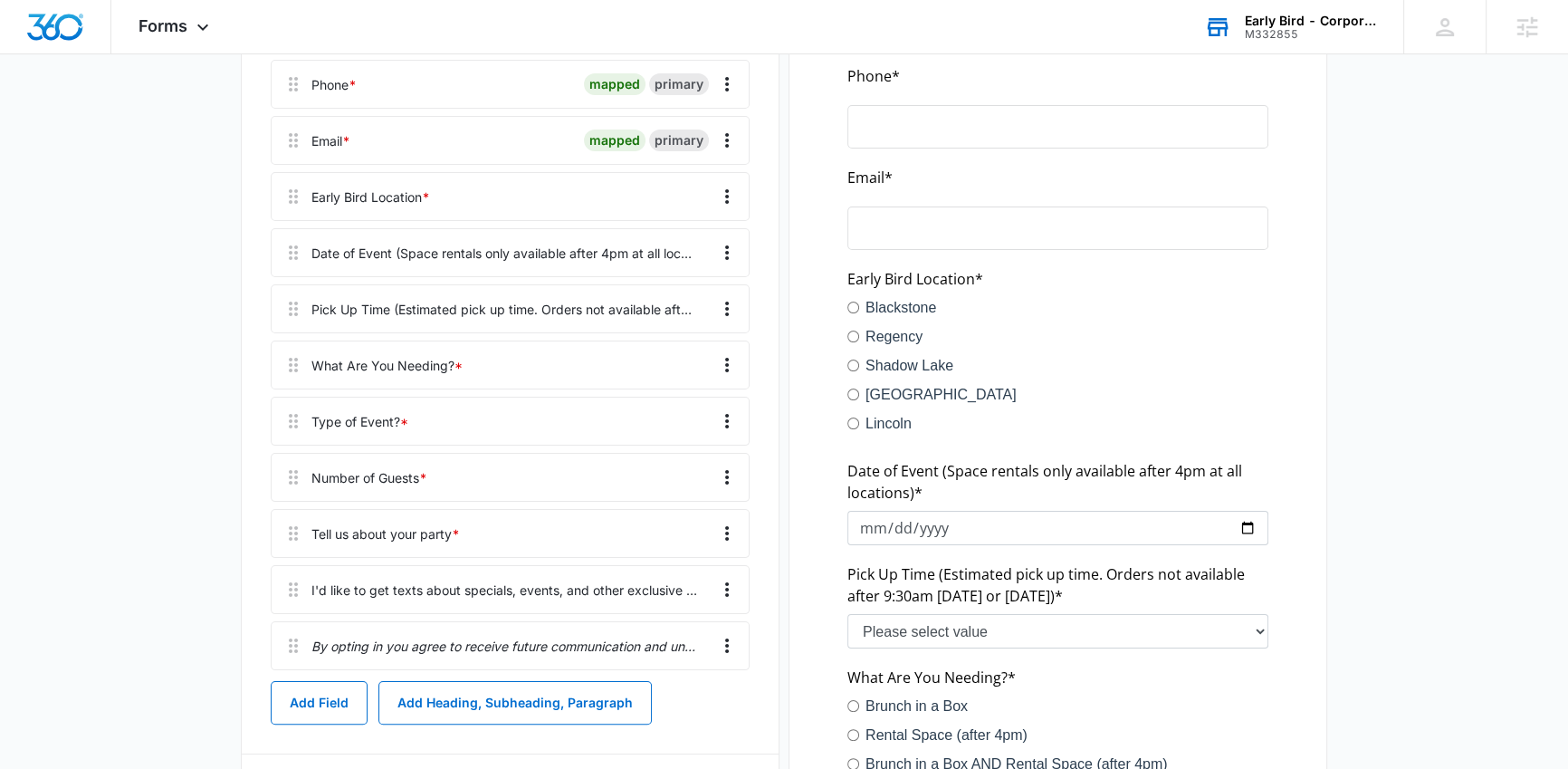
click at [779, 462] on div "Catering - Nebraska Edit Form Settings Submissions Embed Design Full Name * map…" at bounding box center [510, 685] width 539 height 1694
click at [205, 476] on main "Edit Form Catering - Nebraska Edit Form Settings Submissions Embed Design Full …" at bounding box center [784, 655] width 1568 height 1824
click at [157, 27] on span "Forms" at bounding box center [163, 25] width 49 height 19
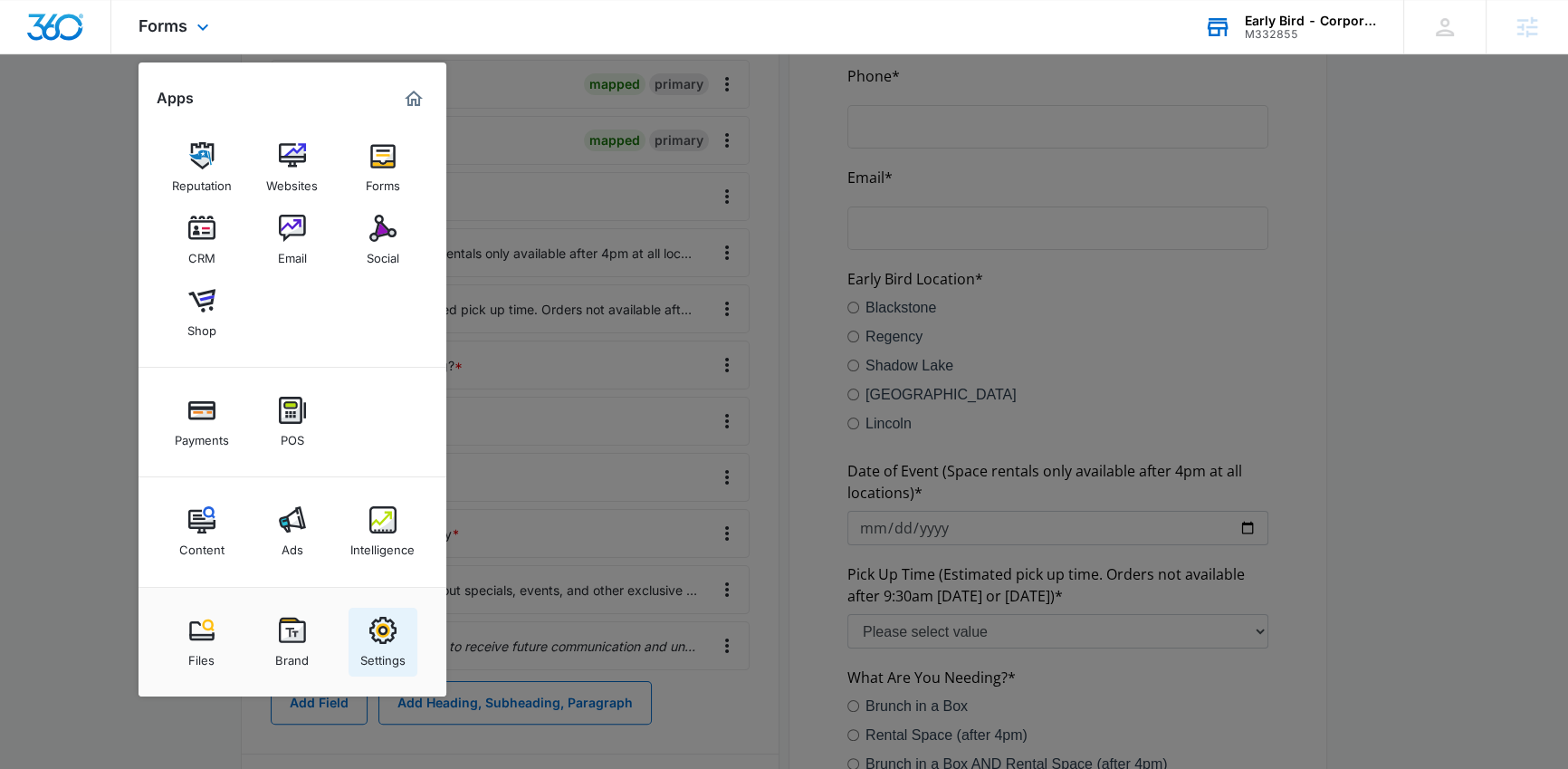
click at [405, 610] on link "Settings" at bounding box center [384, 642] width 69 height 69
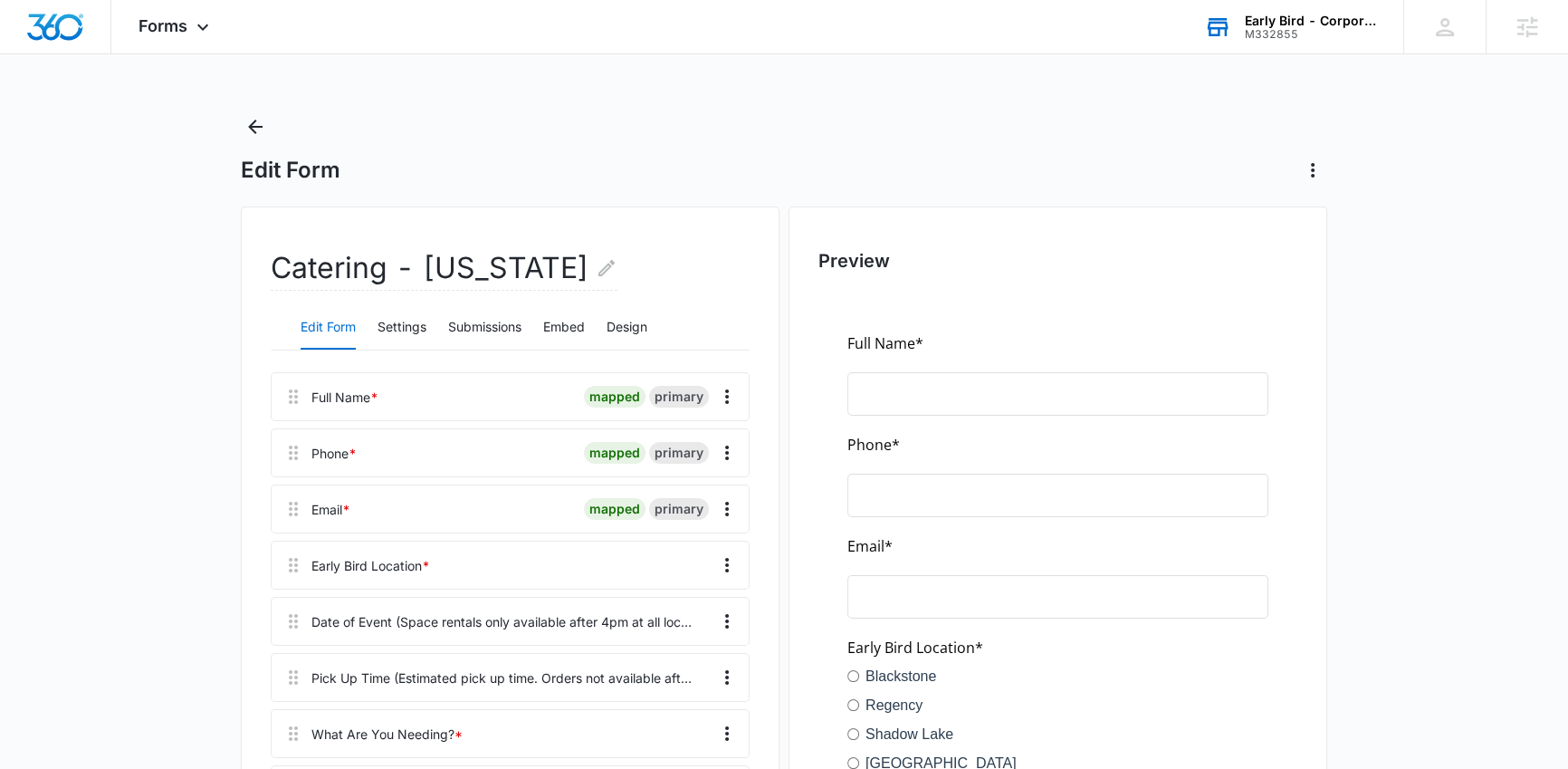
select select "11"
select select "US"
select select "America/Denver"
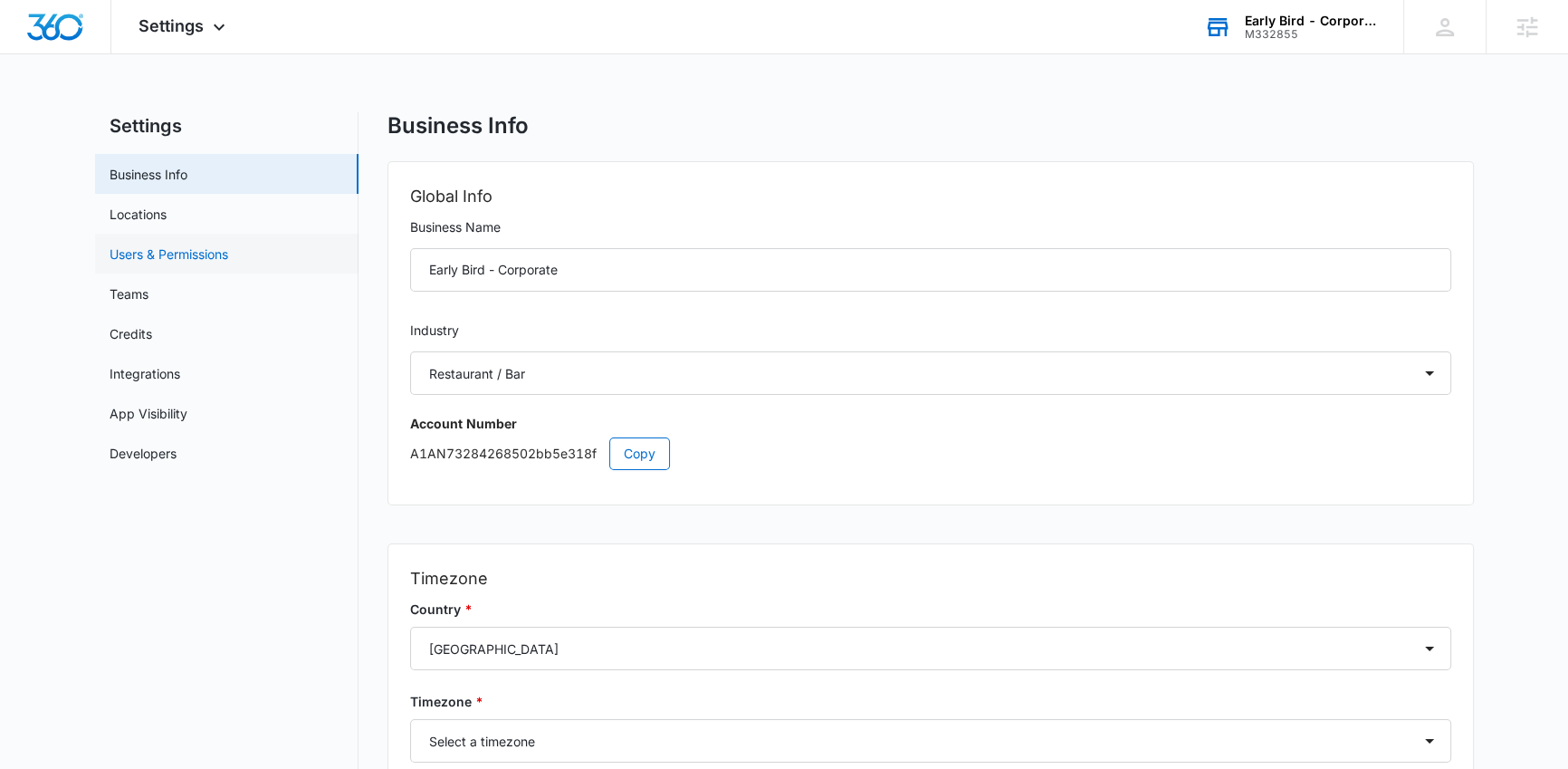
click at [200, 264] on link "Users & Permissions" at bounding box center [169, 254] width 119 height 19
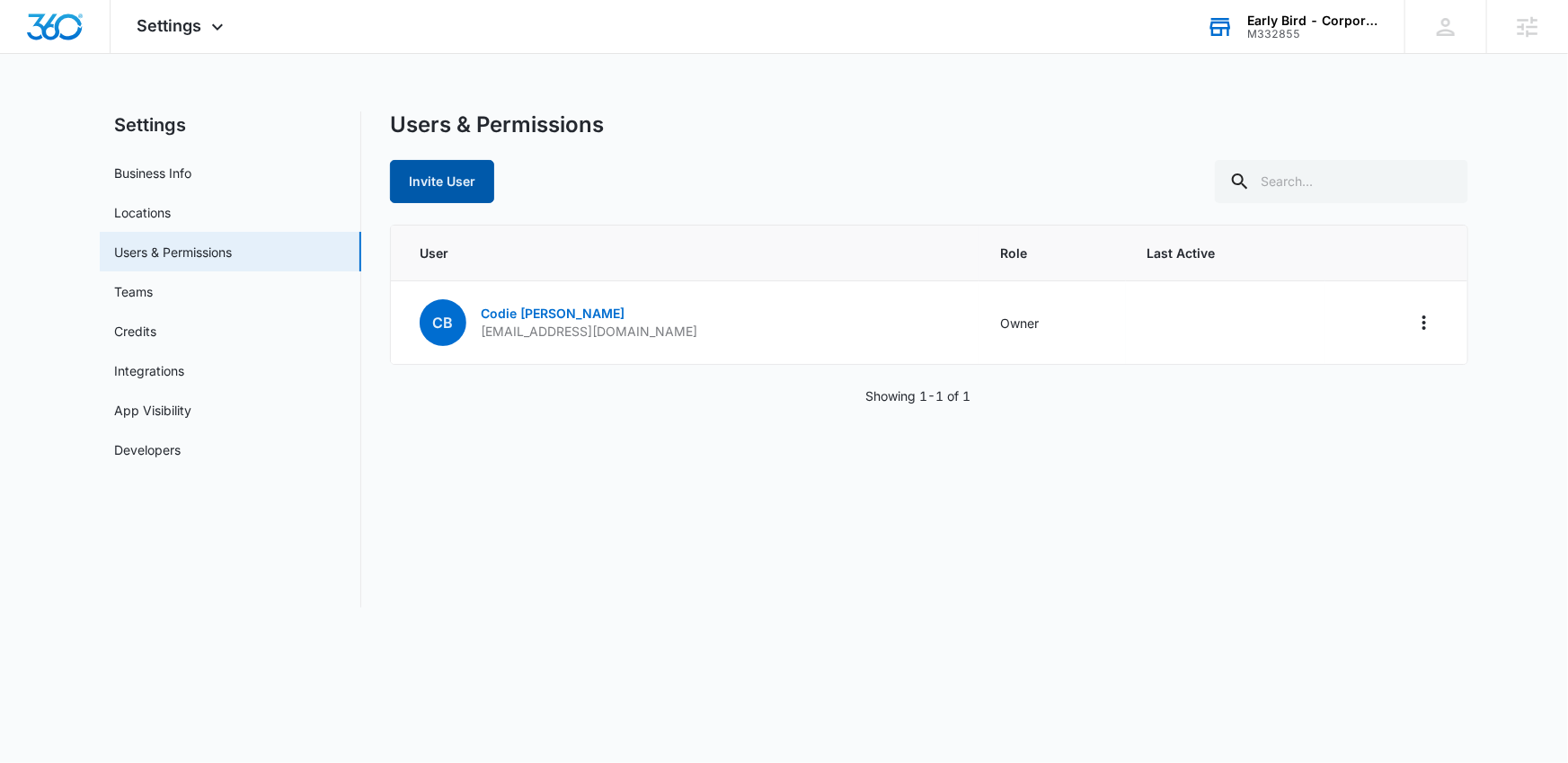
click at [431, 188] on button "Invite User" at bounding box center [442, 181] width 105 height 43
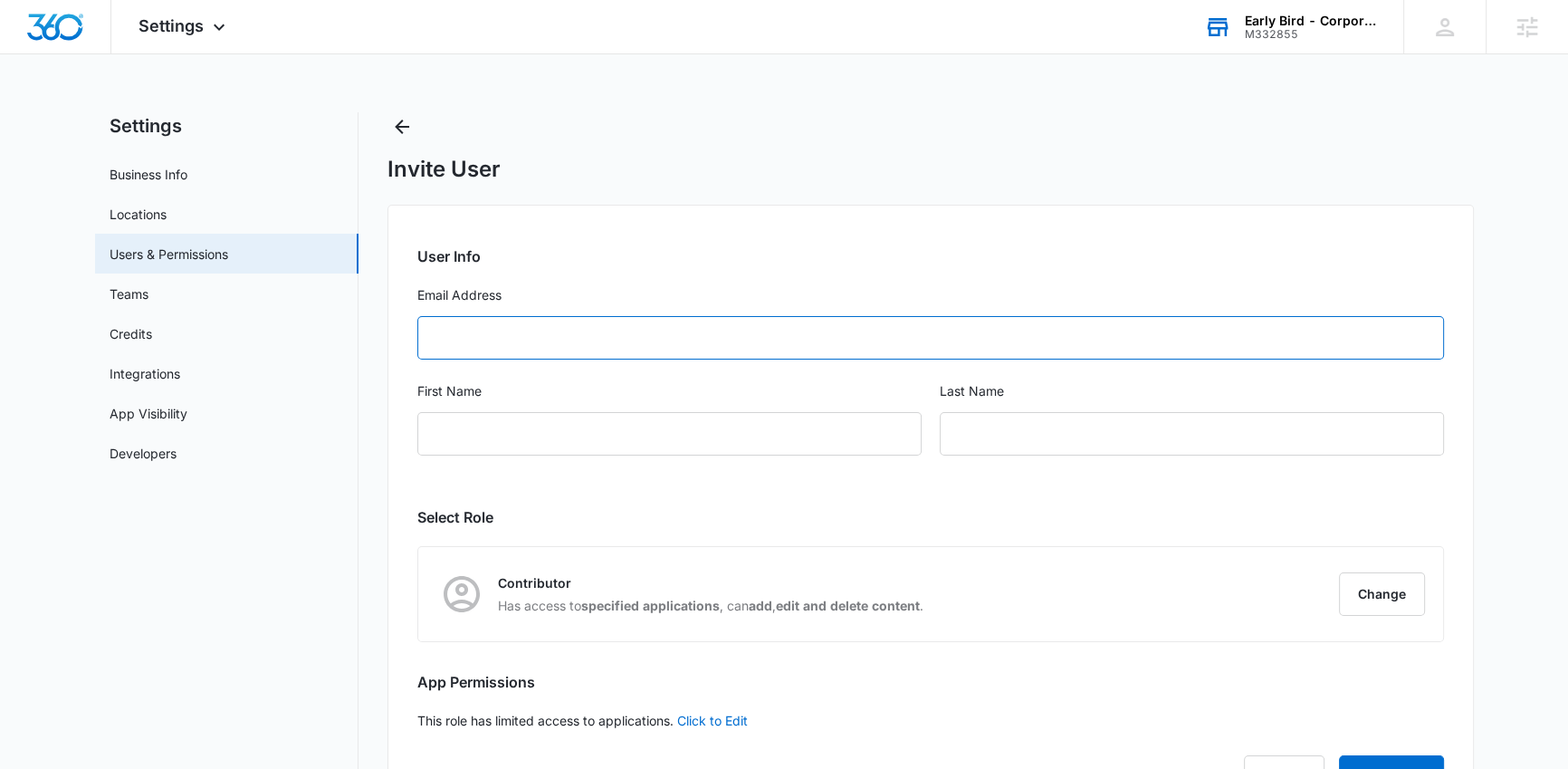
click at [686, 352] on input "Email Address" at bounding box center [931, 338] width 1027 height 44
type input "tim@earlybirdbrunch.com"
click at [599, 432] on input "First Name" at bounding box center [669, 434] width 504 height 44
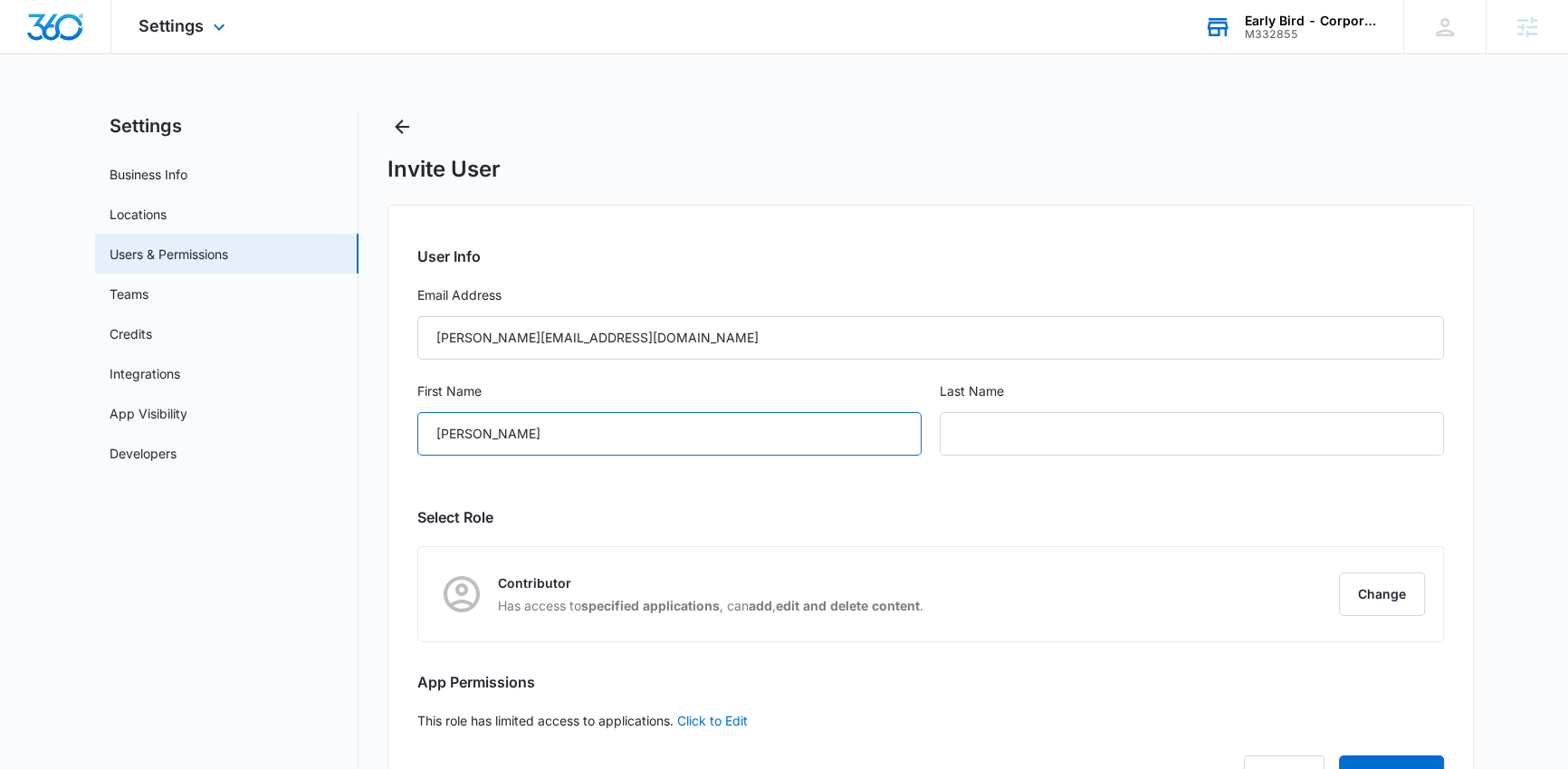
type input "Tim"
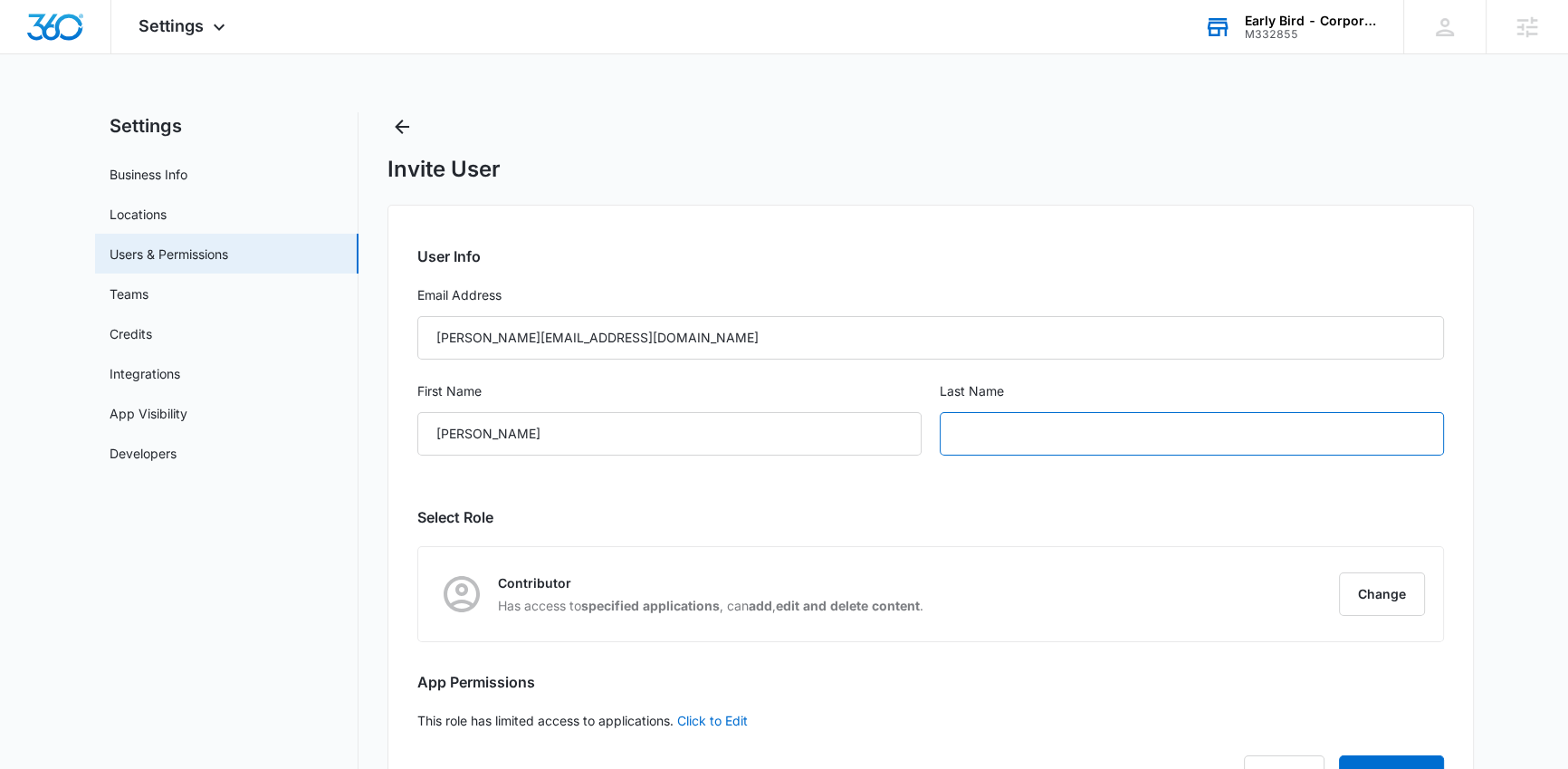
click at [1017, 443] on input "text" at bounding box center [1192, 434] width 504 height 44
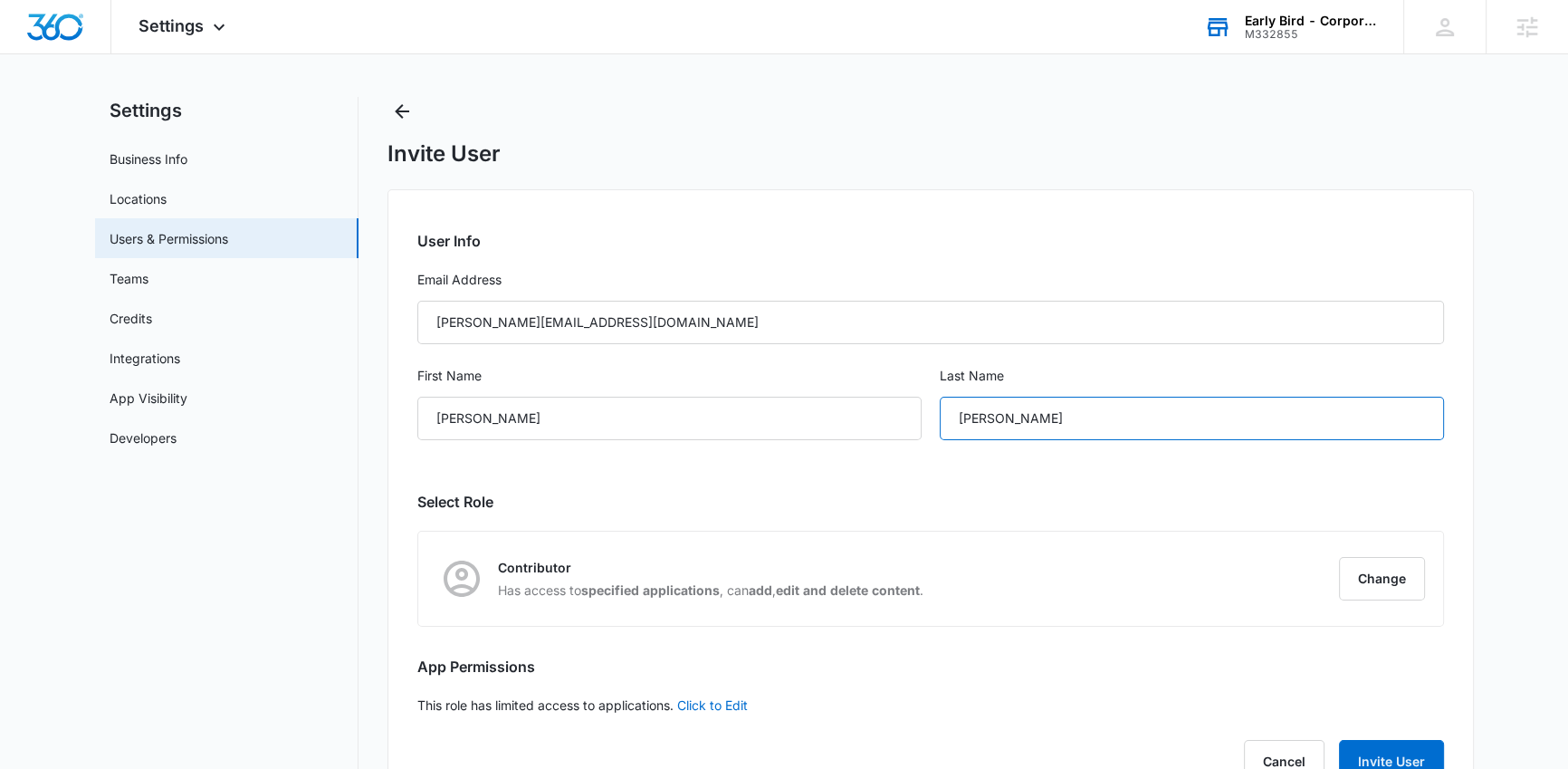
scroll to position [36, 0]
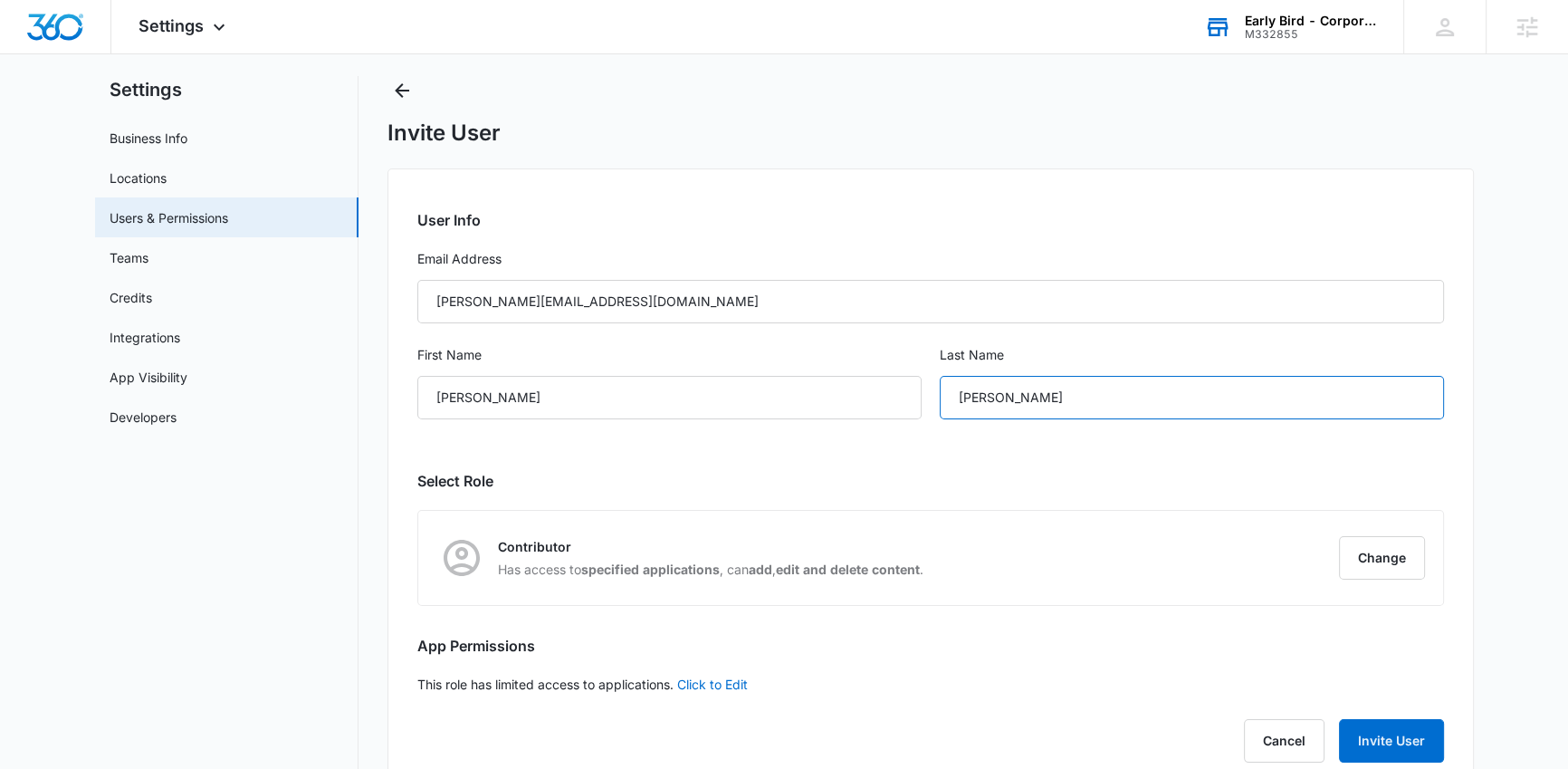
type input "Emerson"
click at [664, 490] on h2 "Select Role" at bounding box center [931, 481] width 1027 height 22
click at [1402, 557] on button "Change" at bounding box center [1382, 558] width 86 height 44
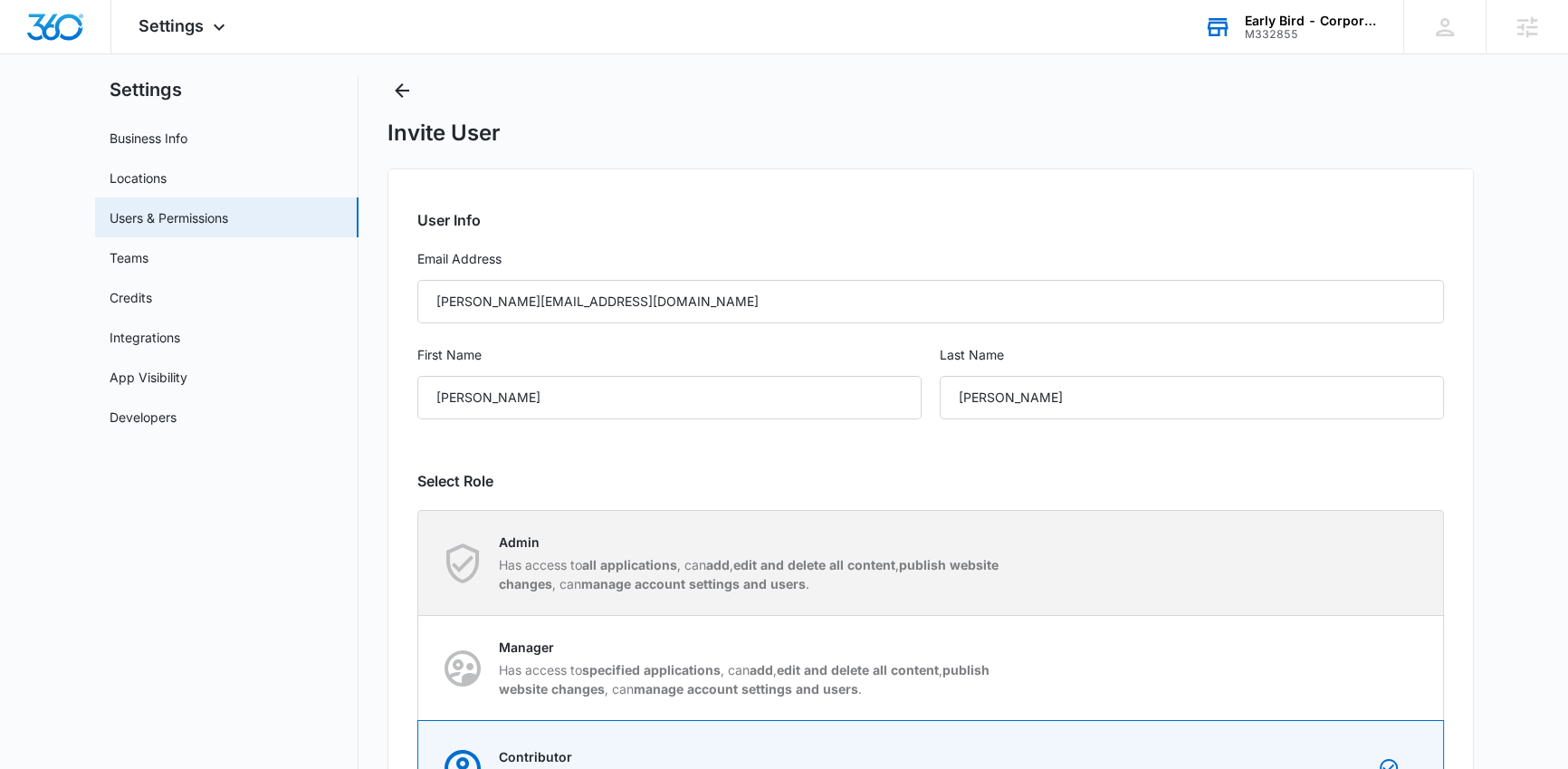
click at [602, 570] on strong "all applications" at bounding box center [630, 564] width 95 height 15
click at [419, 564] on input "Admin Has access to all applications , can add , edit and delete all content , …" at bounding box center [418, 563] width 1 height 1
radio input "true"
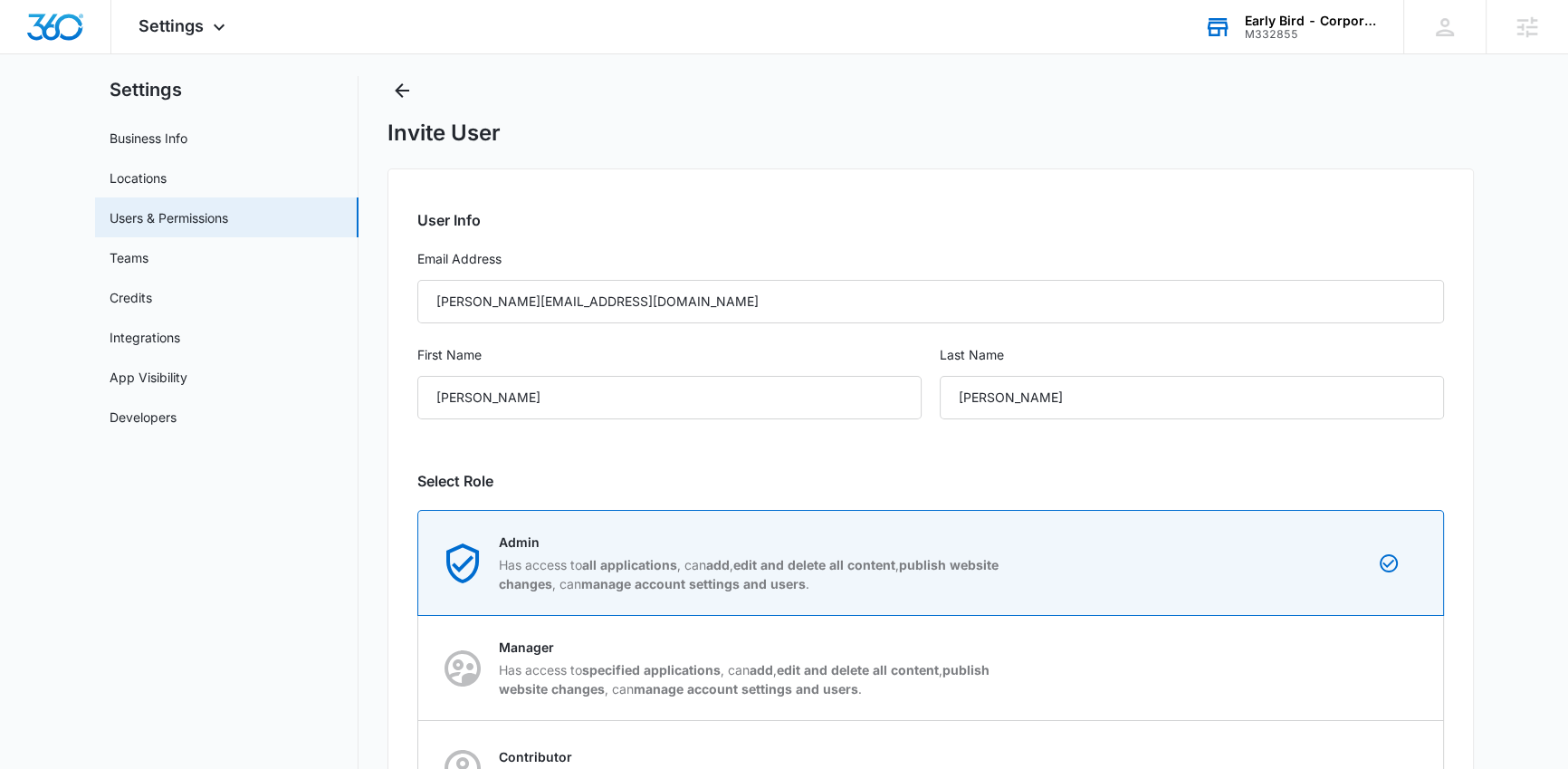
click at [294, 604] on nav "Settings Business Info Locations Users & Permissions Teams Credits Integrations…" at bounding box center [227, 539] width 264 height 926
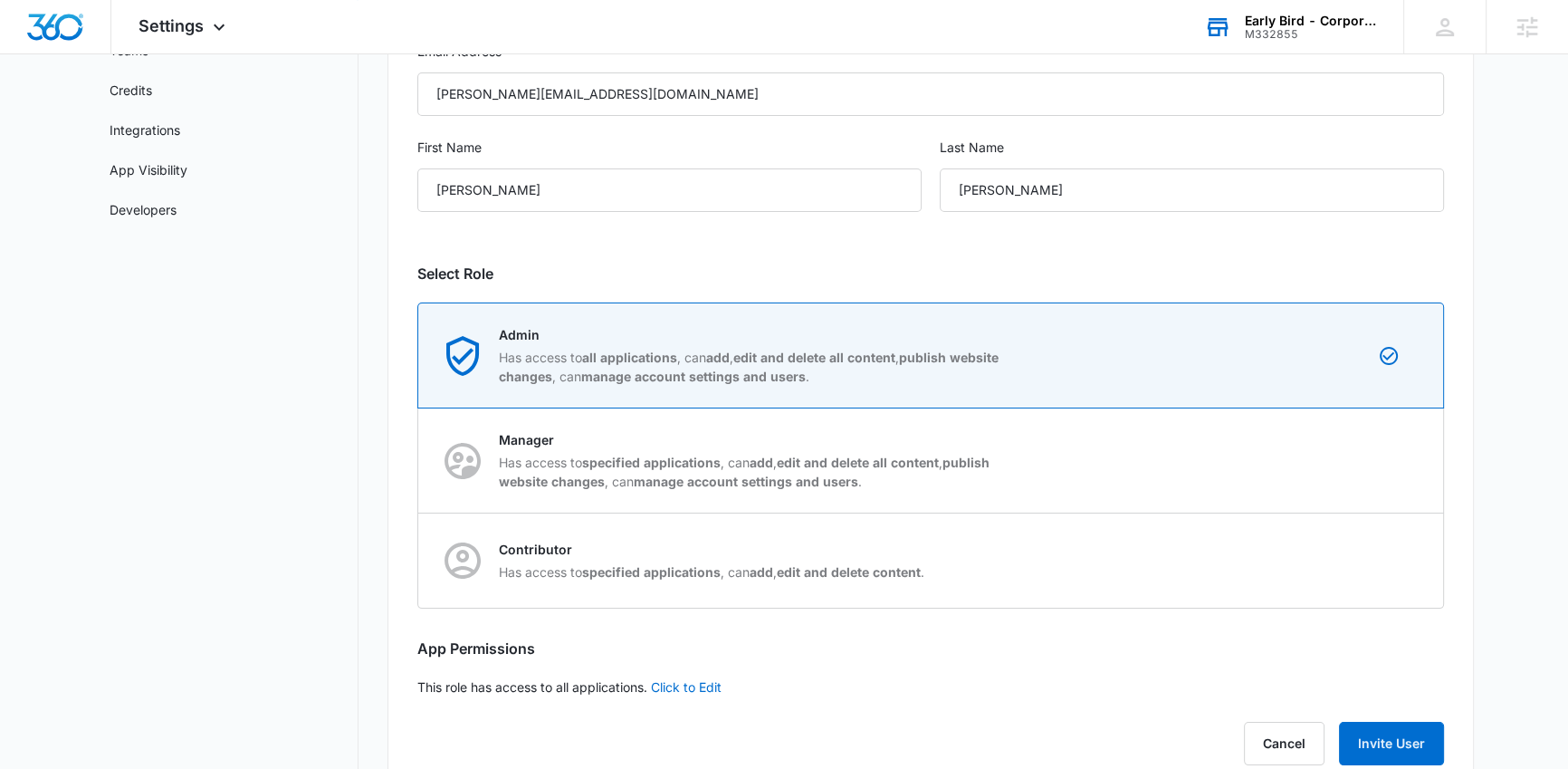
scroll to position [290, 0]
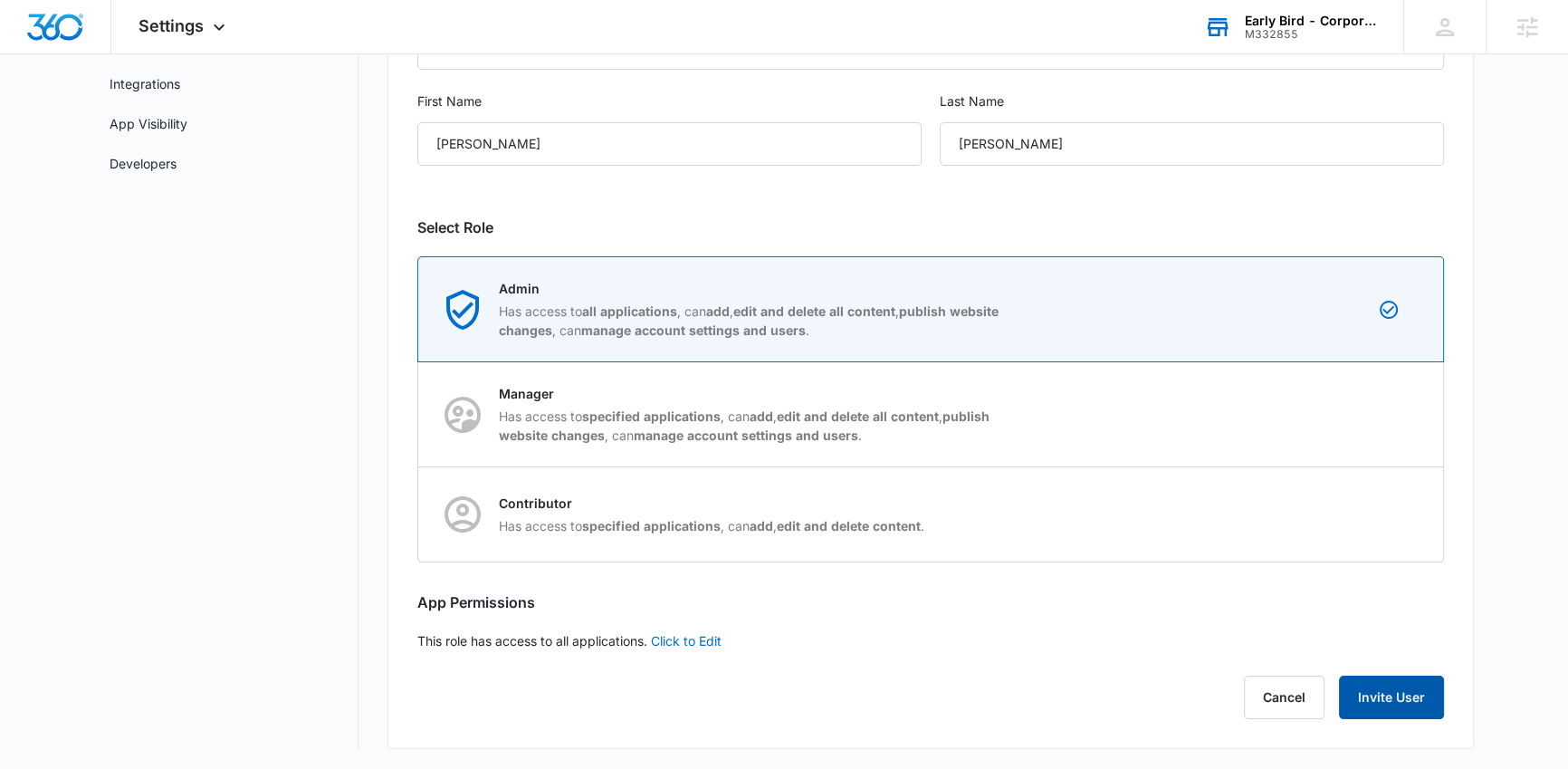
click at [1355, 693] on button "Invite User" at bounding box center [1392, 697] width 105 height 44
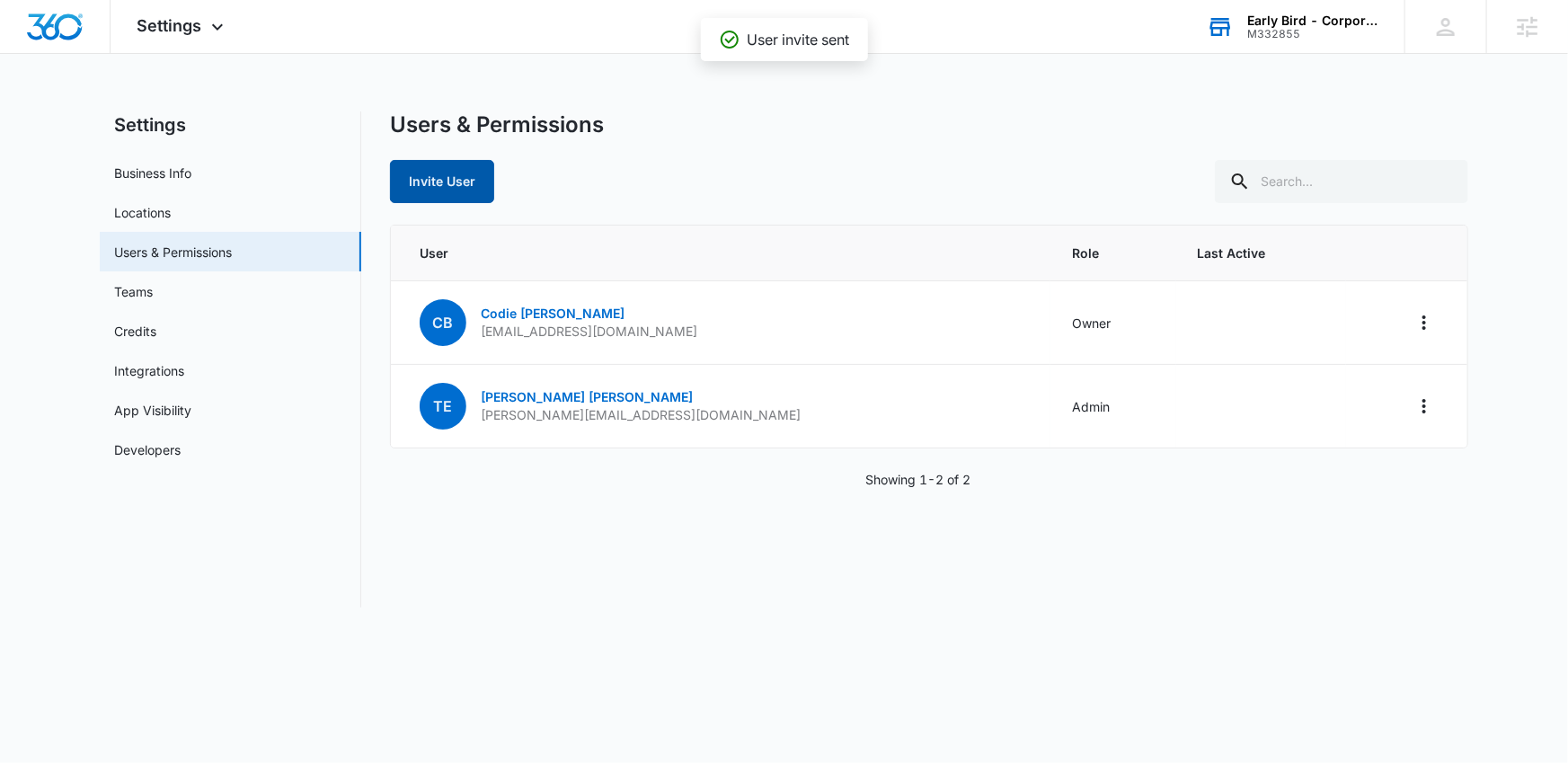
click at [454, 175] on button "Invite User" at bounding box center [442, 181] width 105 height 43
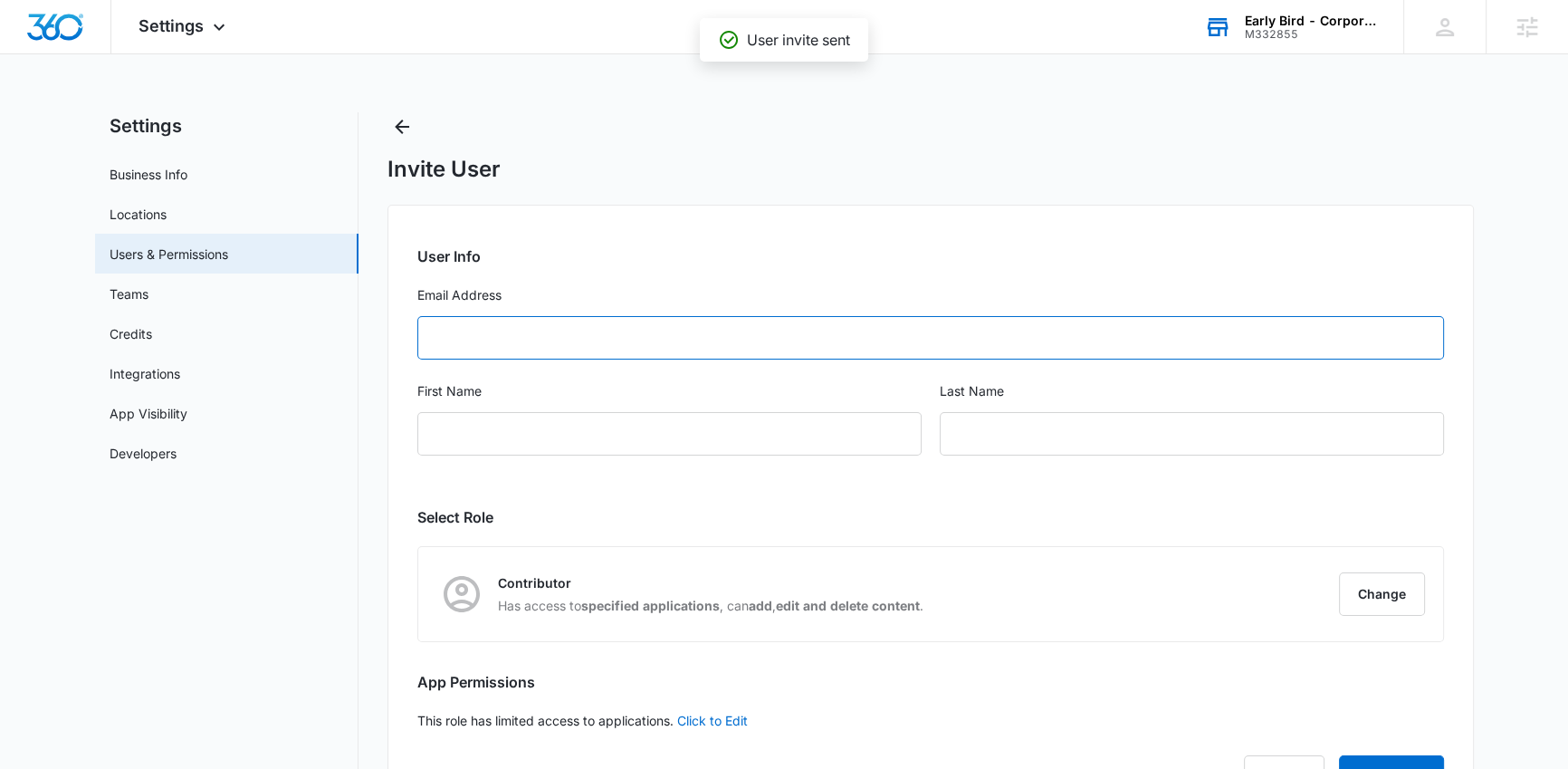
click at [493, 344] on input "Email Address" at bounding box center [931, 338] width 1027 height 44
type input "julia@earlybirdbrunch.com"
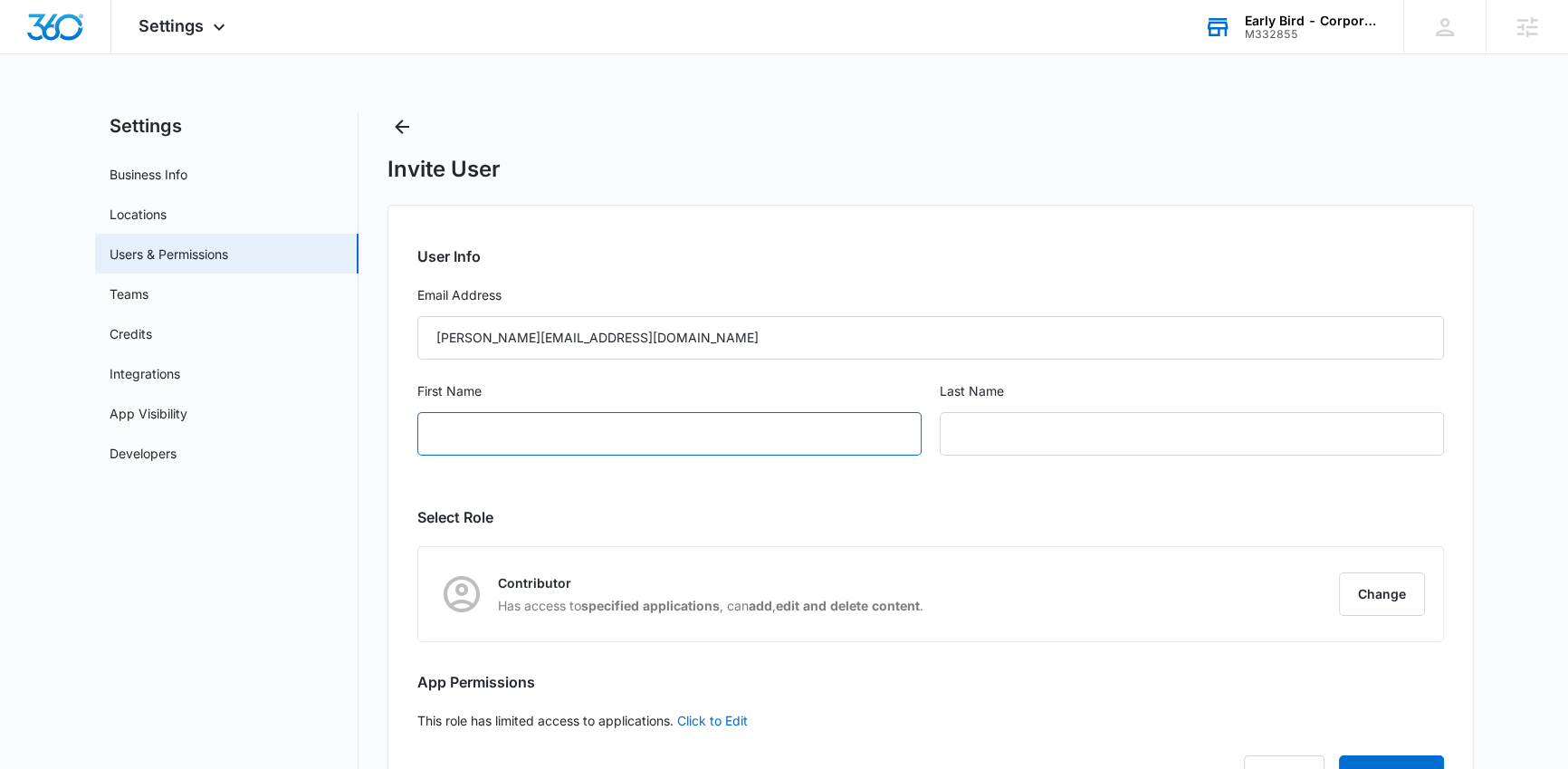
click at [467, 425] on input "First Name" at bounding box center [669, 434] width 504 height 44
type input "Julia"
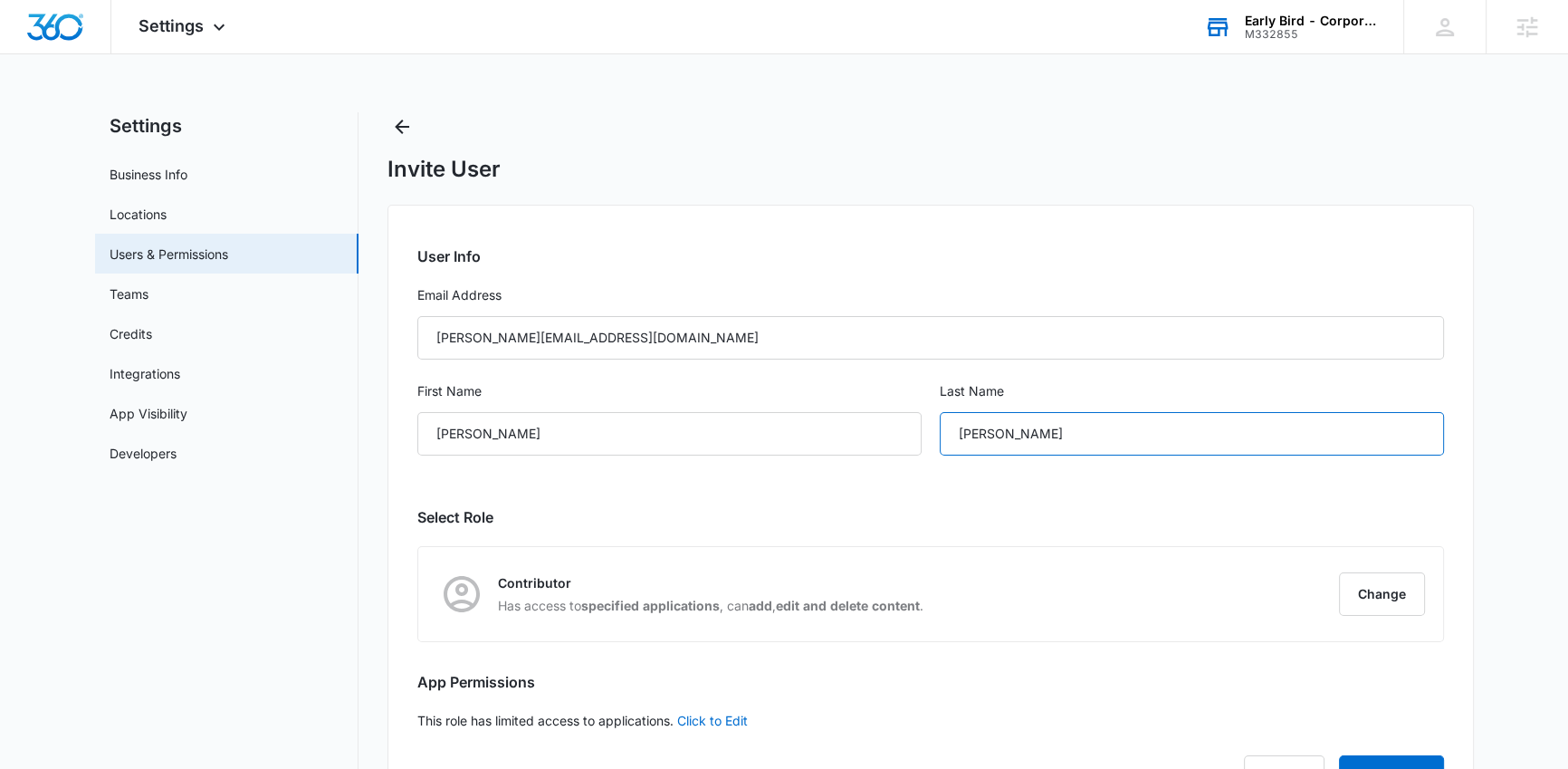
scroll to position [81, 0]
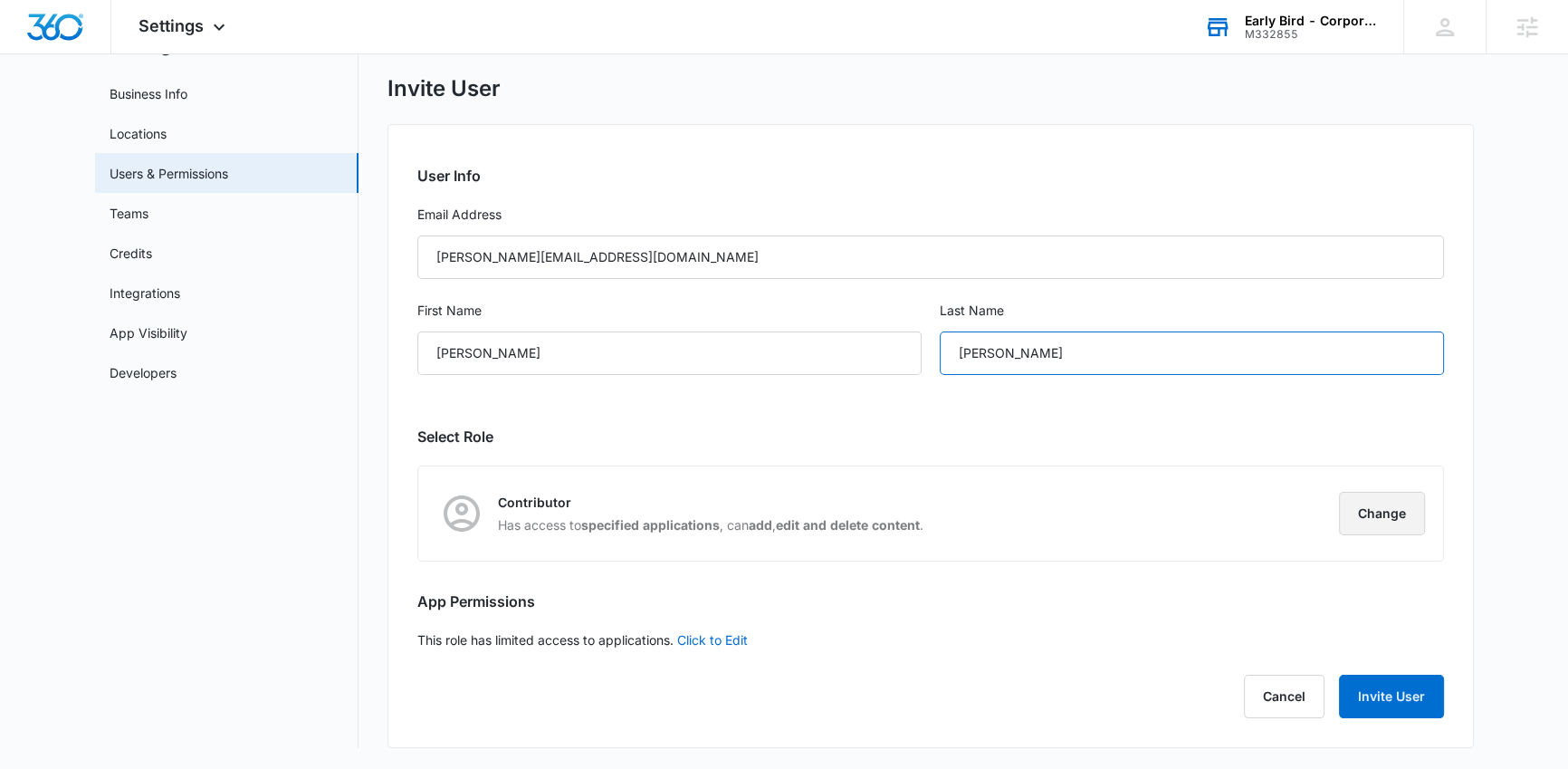
type input "Deane"
click at [1376, 515] on button "Change" at bounding box center [1382, 514] width 86 height 44
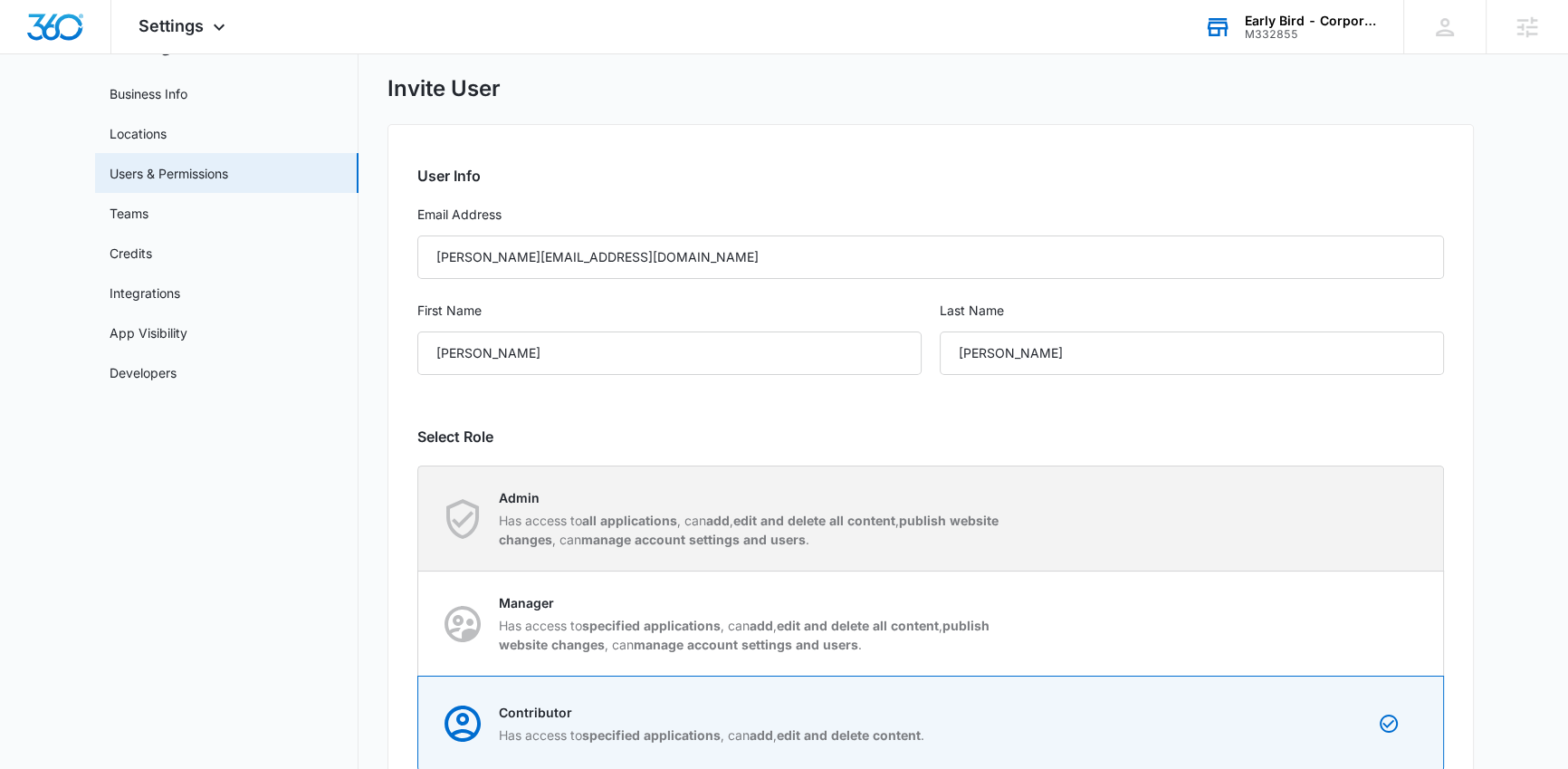
click at [717, 513] on strong "add" at bounding box center [718, 520] width 24 height 15
click at [419, 518] on input "Admin Has access to all applications , can add , edit and delete all content , …" at bounding box center [418, 518] width 1 height 1
radio input "true"
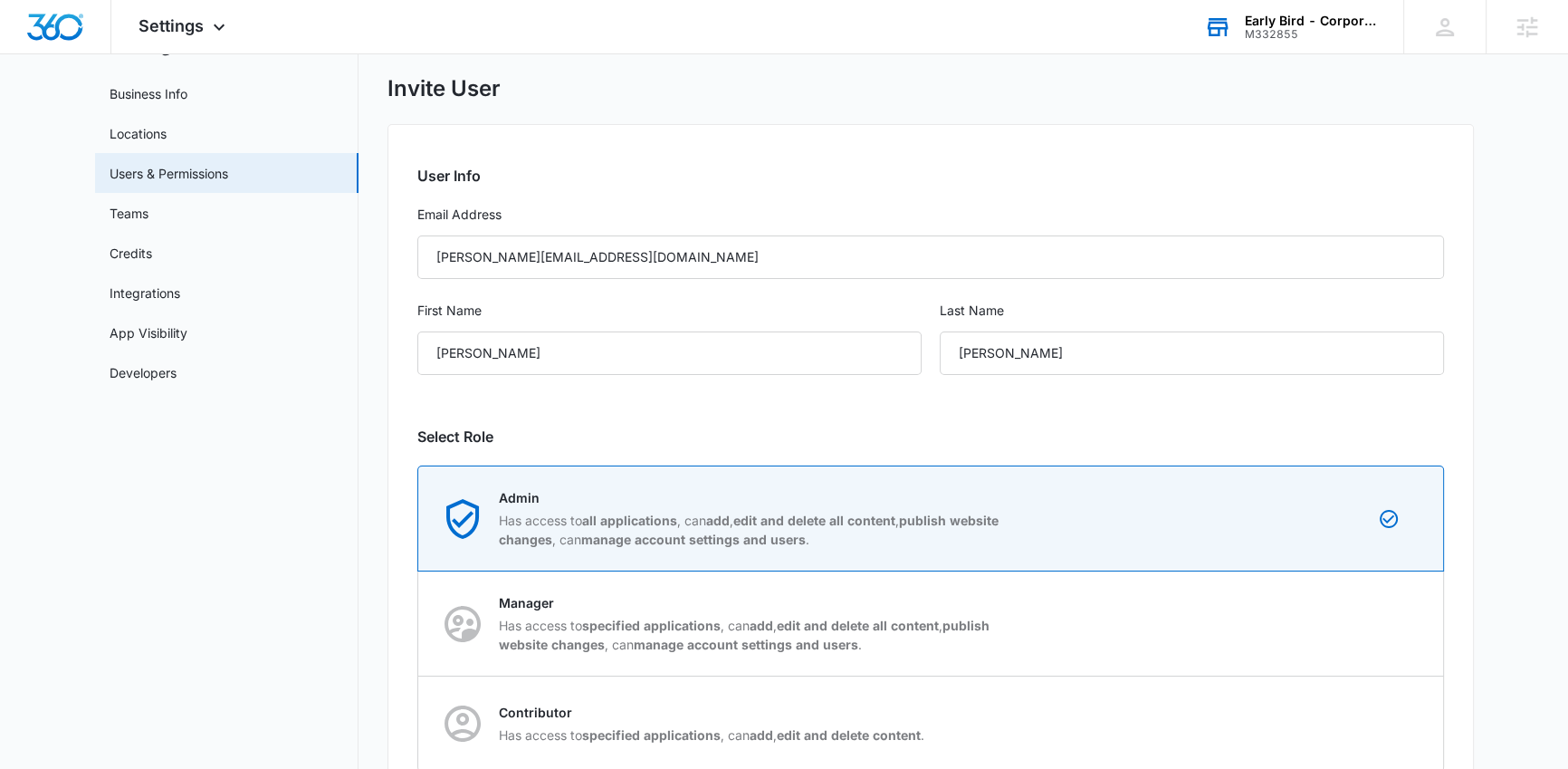
click at [290, 542] on nav "Settings Business Info Locations Users & Permissions Teams Credits Integrations…" at bounding box center [227, 494] width 264 height 926
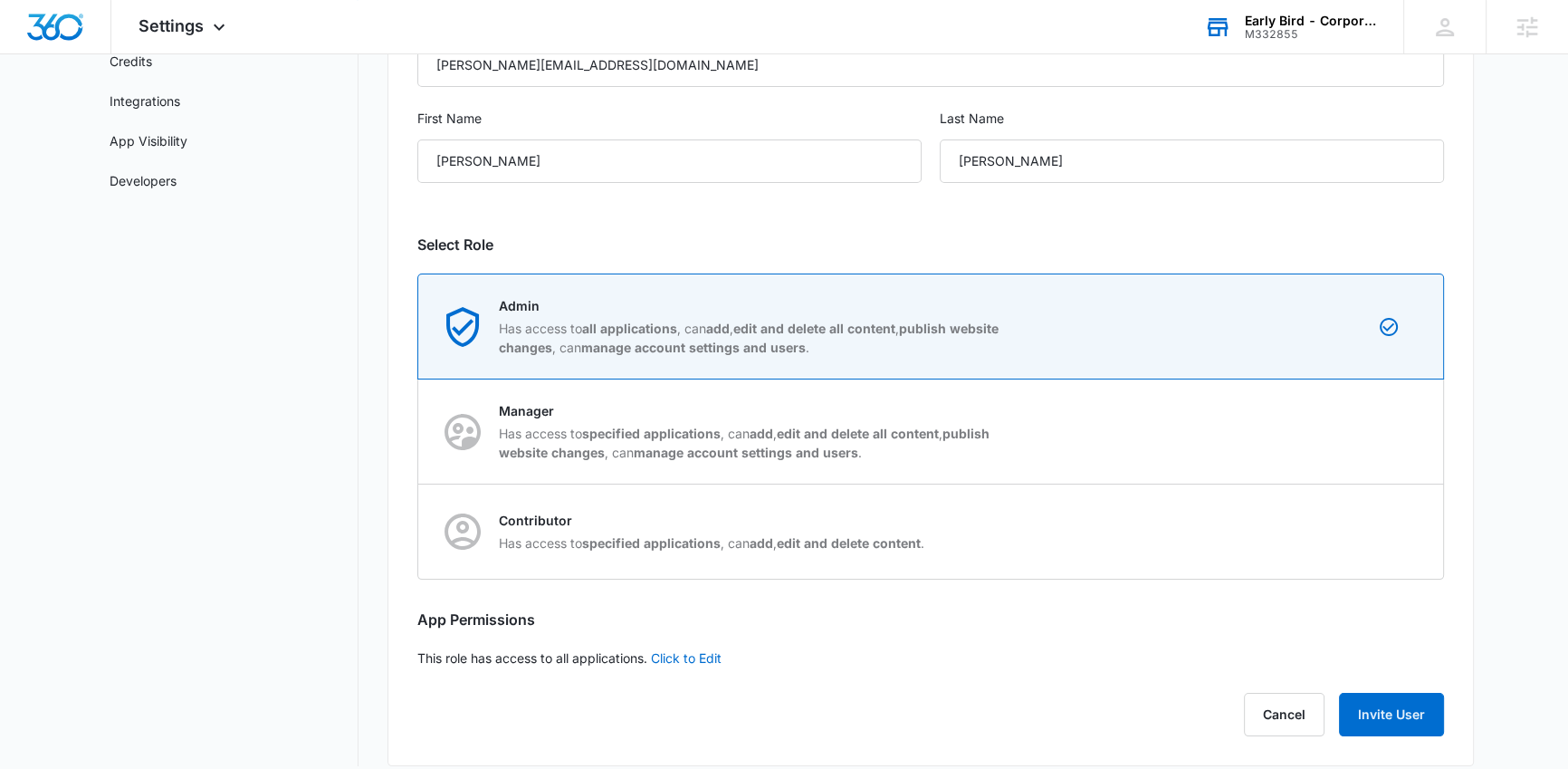
scroll to position [290, 0]
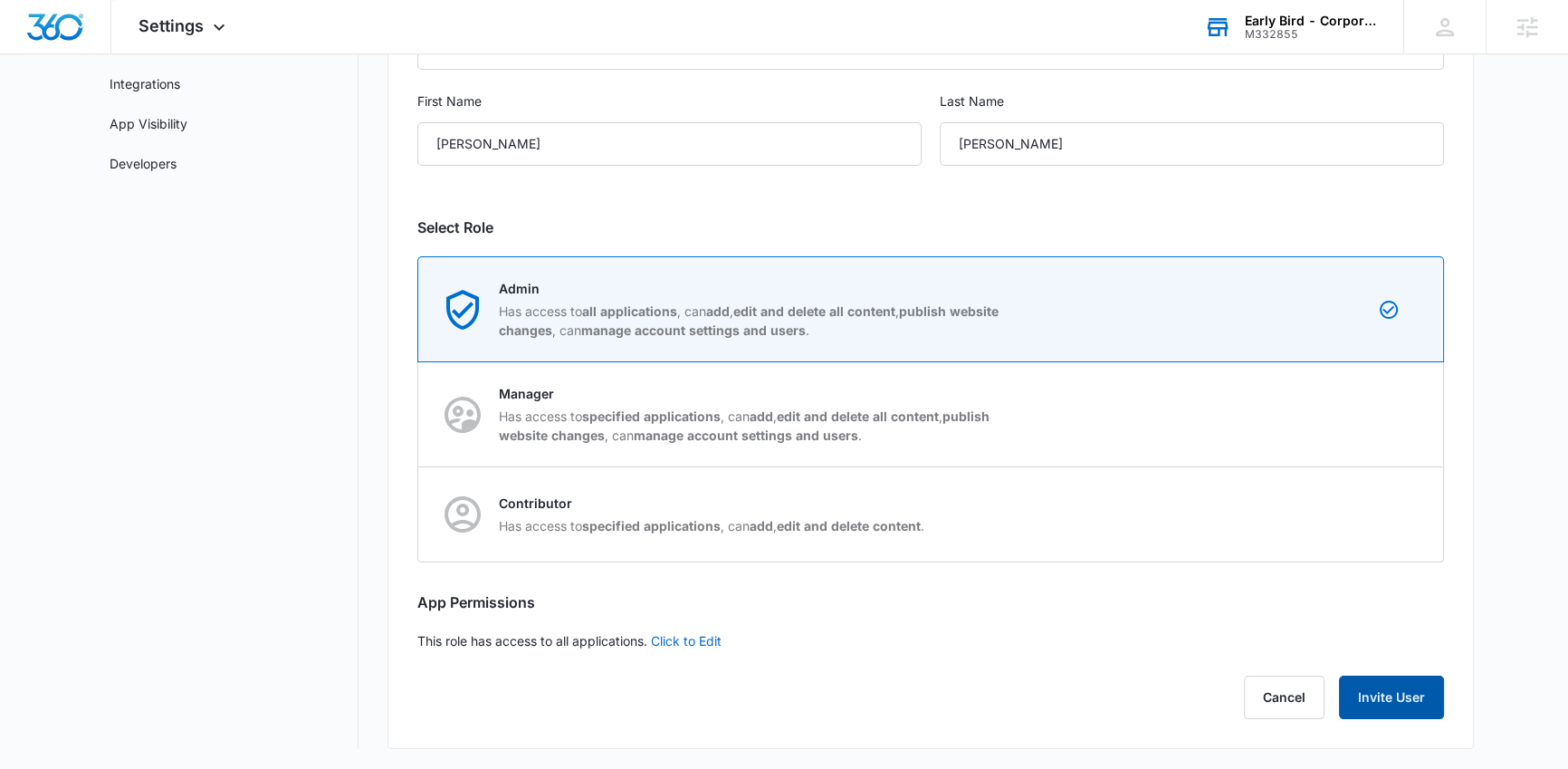
click at [1422, 688] on button "Invite User" at bounding box center [1392, 697] width 105 height 44
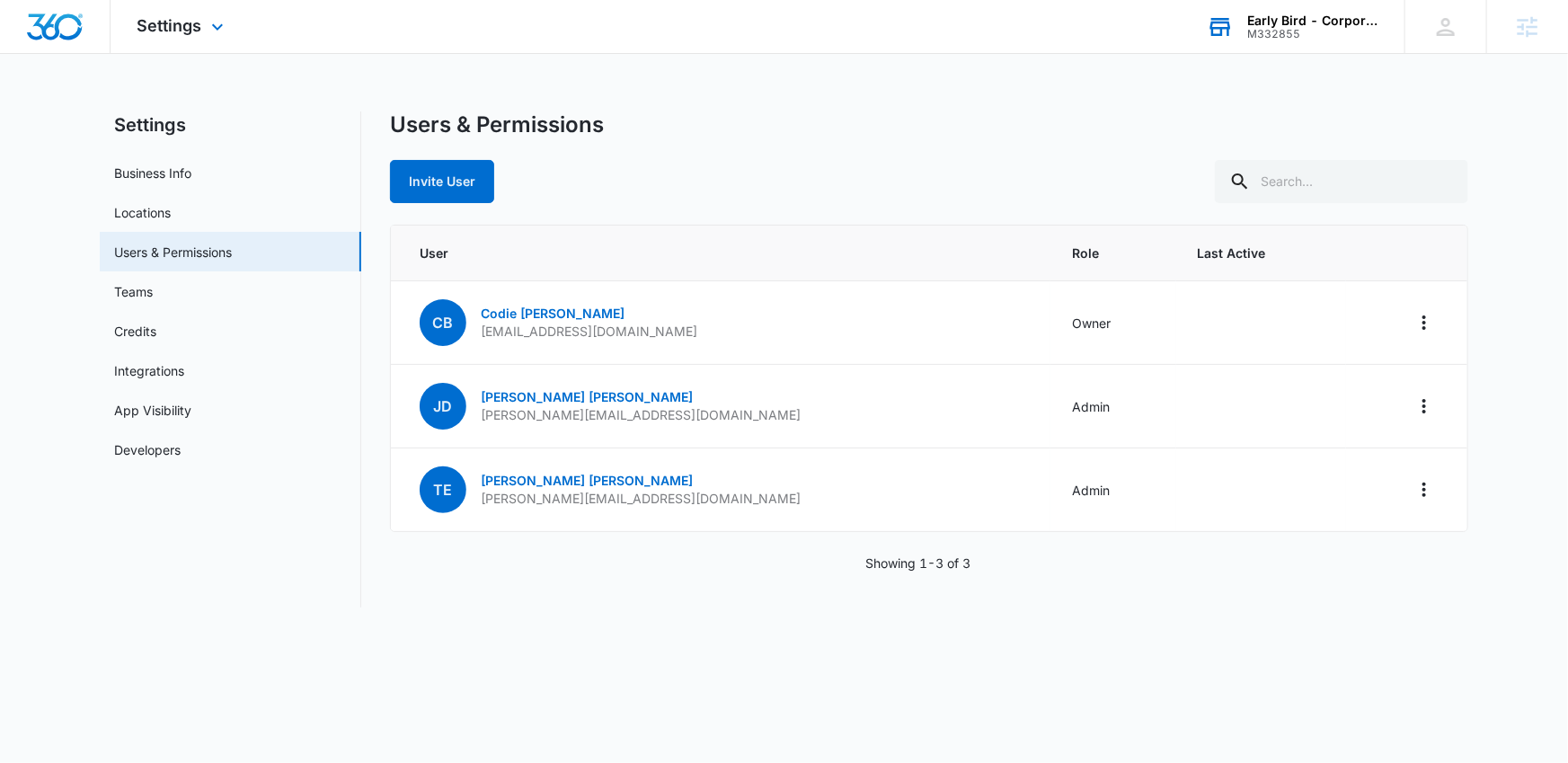
click at [211, 40] on div "Settings Apps Reputation Websites Forms CRM Email Social Shop Payments POS Cont…" at bounding box center [183, 26] width 144 height 53
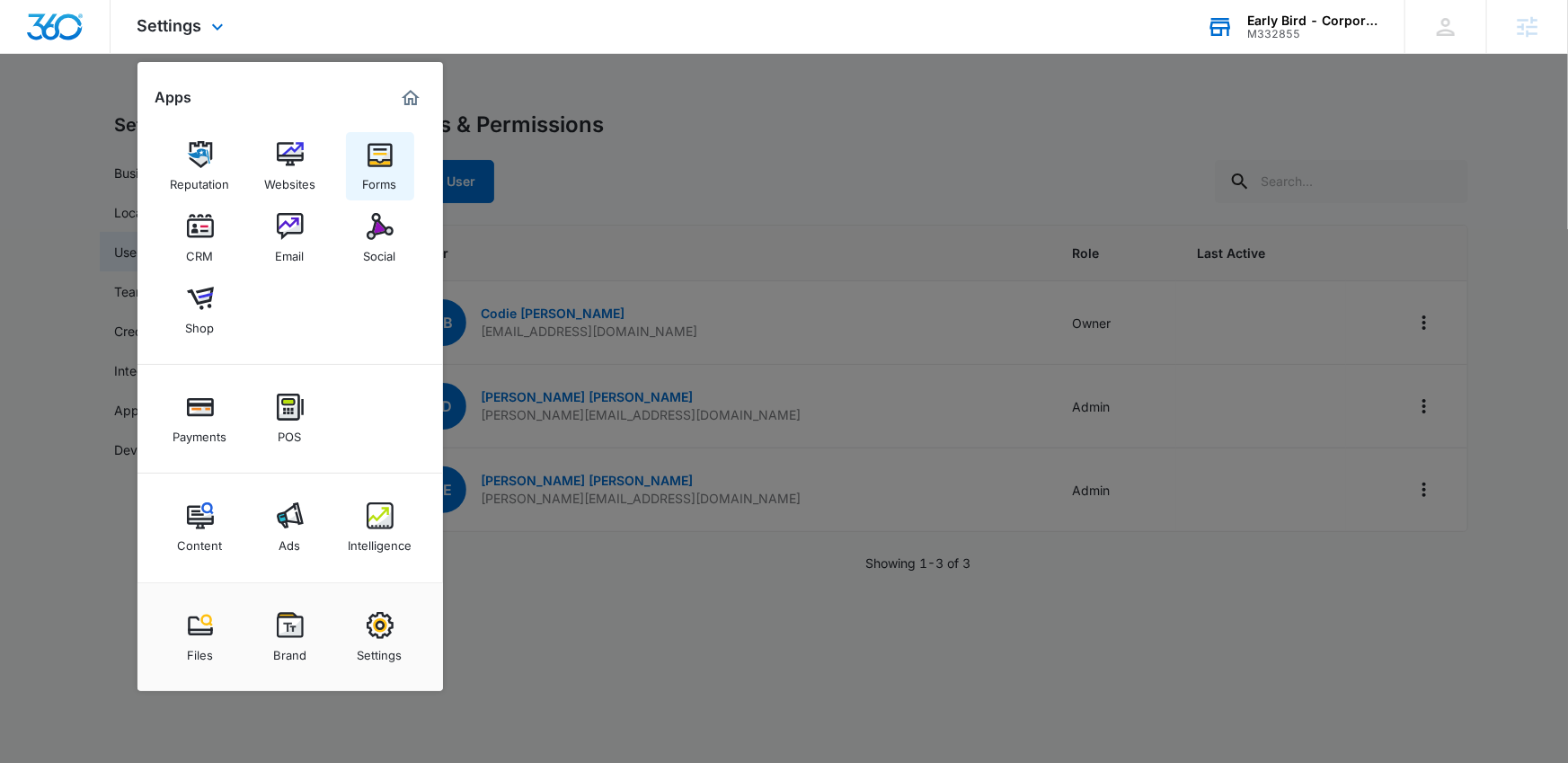
click at [374, 180] on div "Forms" at bounding box center [380, 179] width 34 height 23
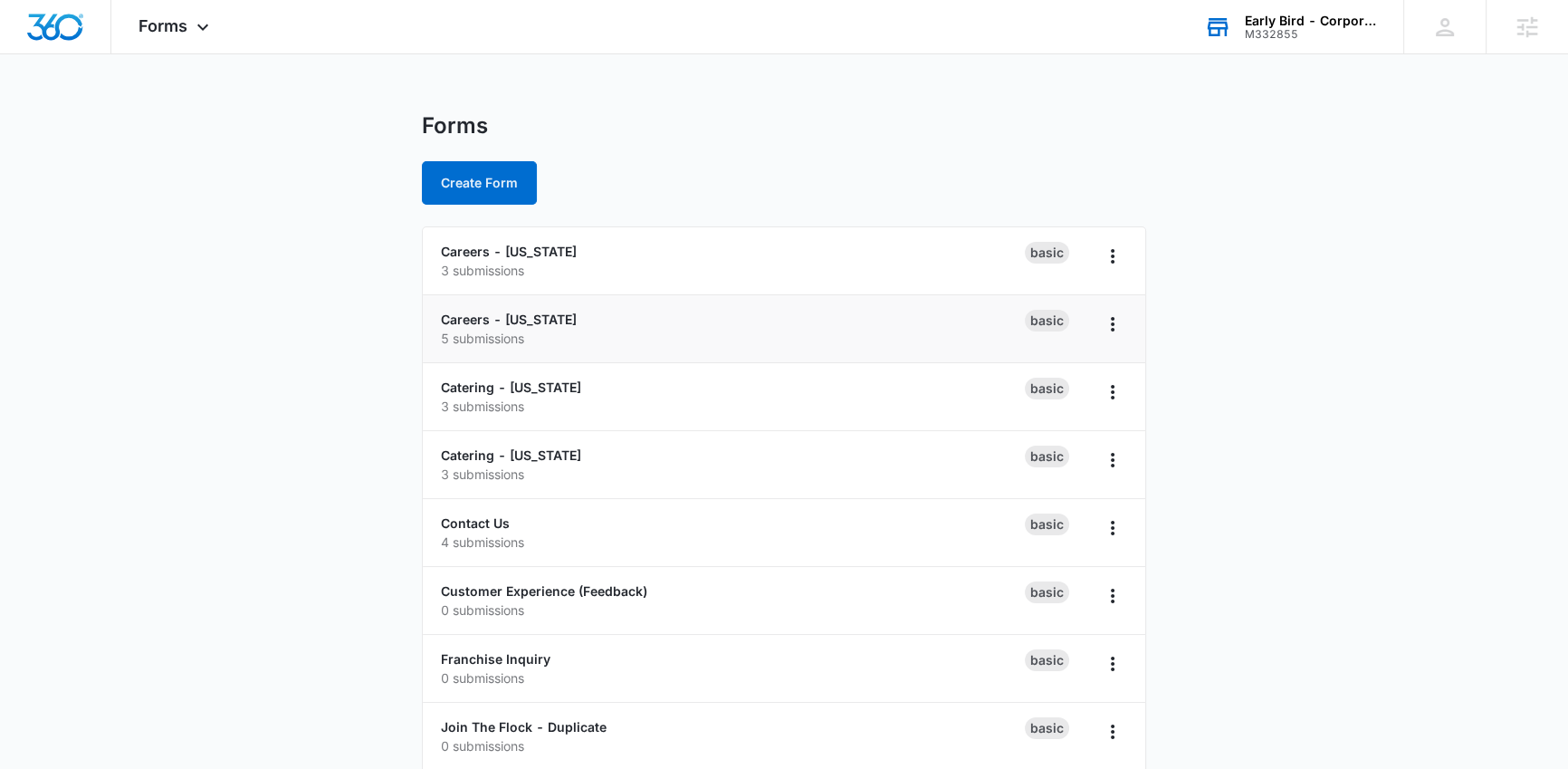
scroll to position [34, 0]
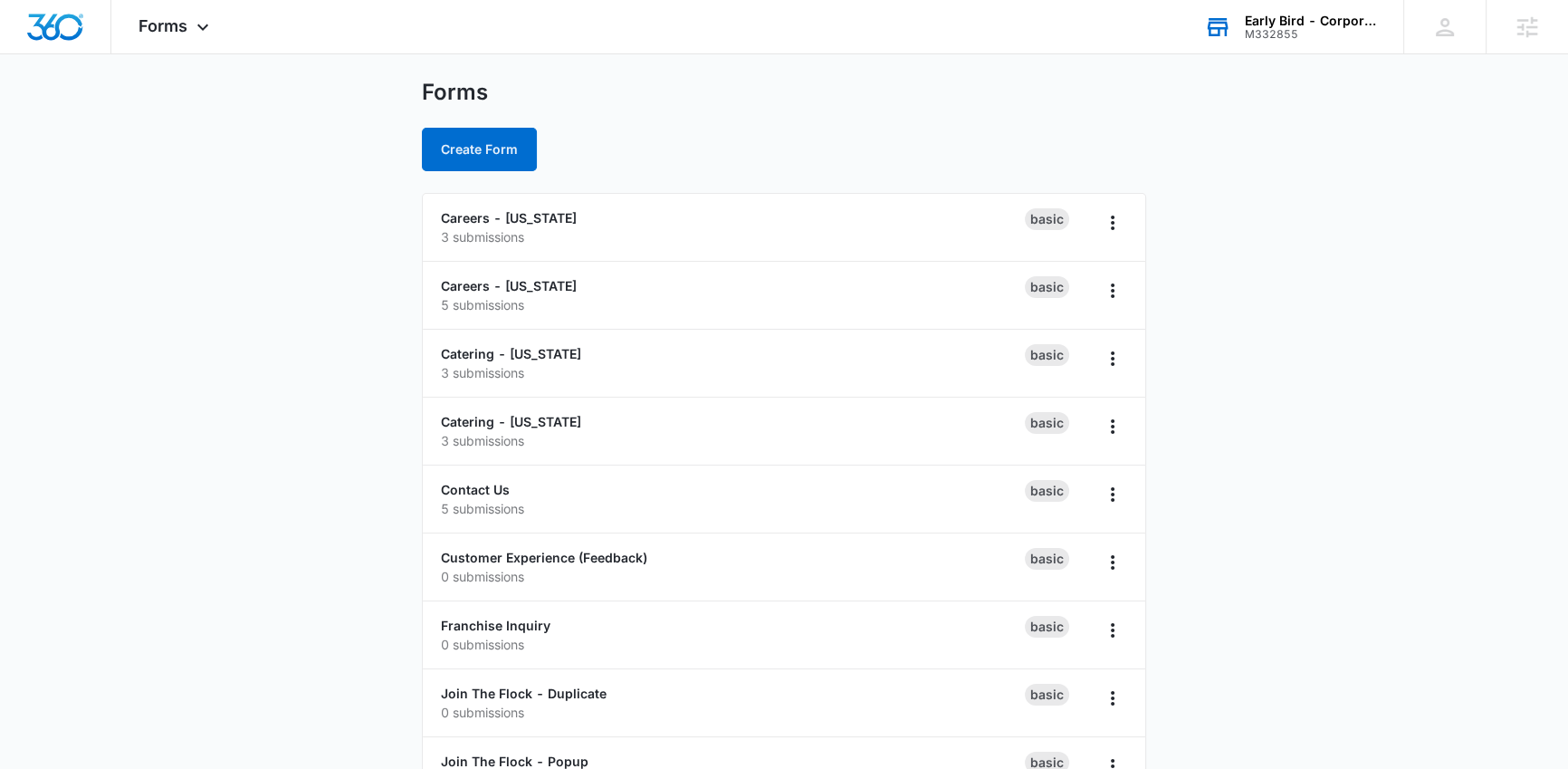
click at [350, 458] on main "Forms Create Form Careers - Iowa 3 submissions Basic Careers - Nebraska 5 submi…" at bounding box center [784, 521] width 1568 height 884
click at [1293, 346] on main "Forms Create Form Careers - Iowa 3 submissions Basic Careers - Nebraska 5 submi…" at bounding box center [784, 521] width 1568 height 884
click at [1298, 36] on div "M332855" at bounding box center [1311, 35] width 132 height 13
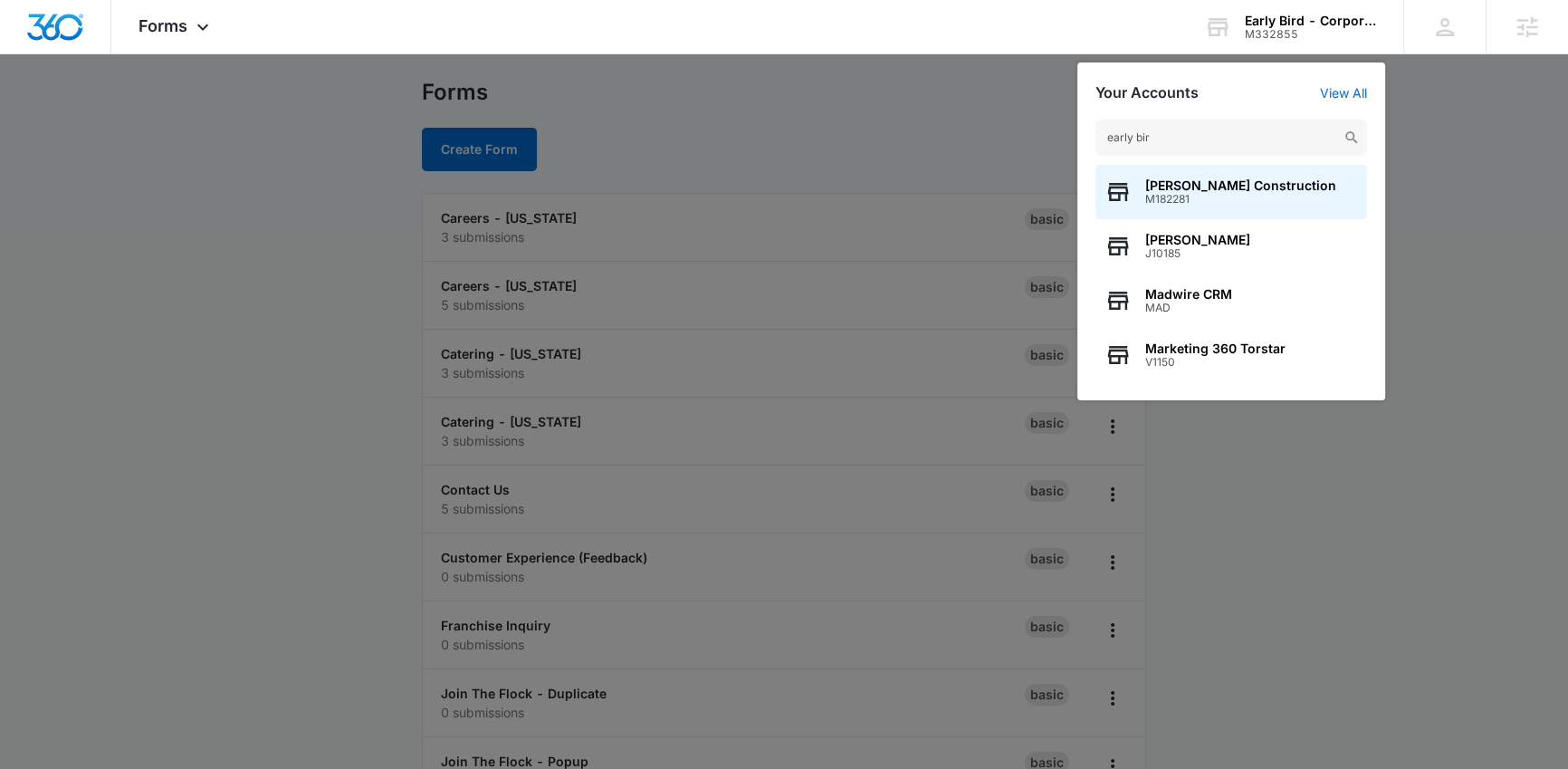
type input "early bird"
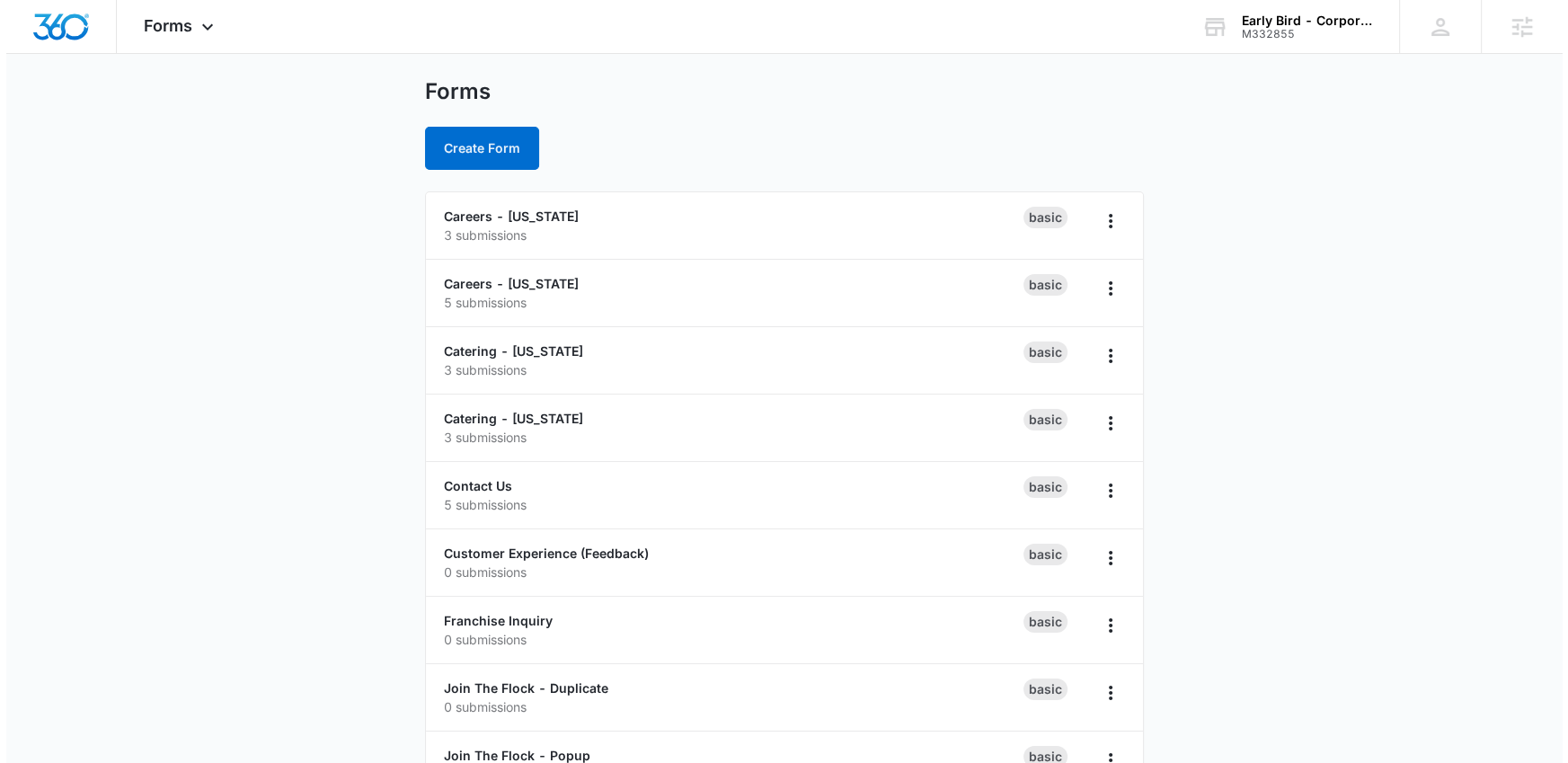
scroll to position [0, 0]
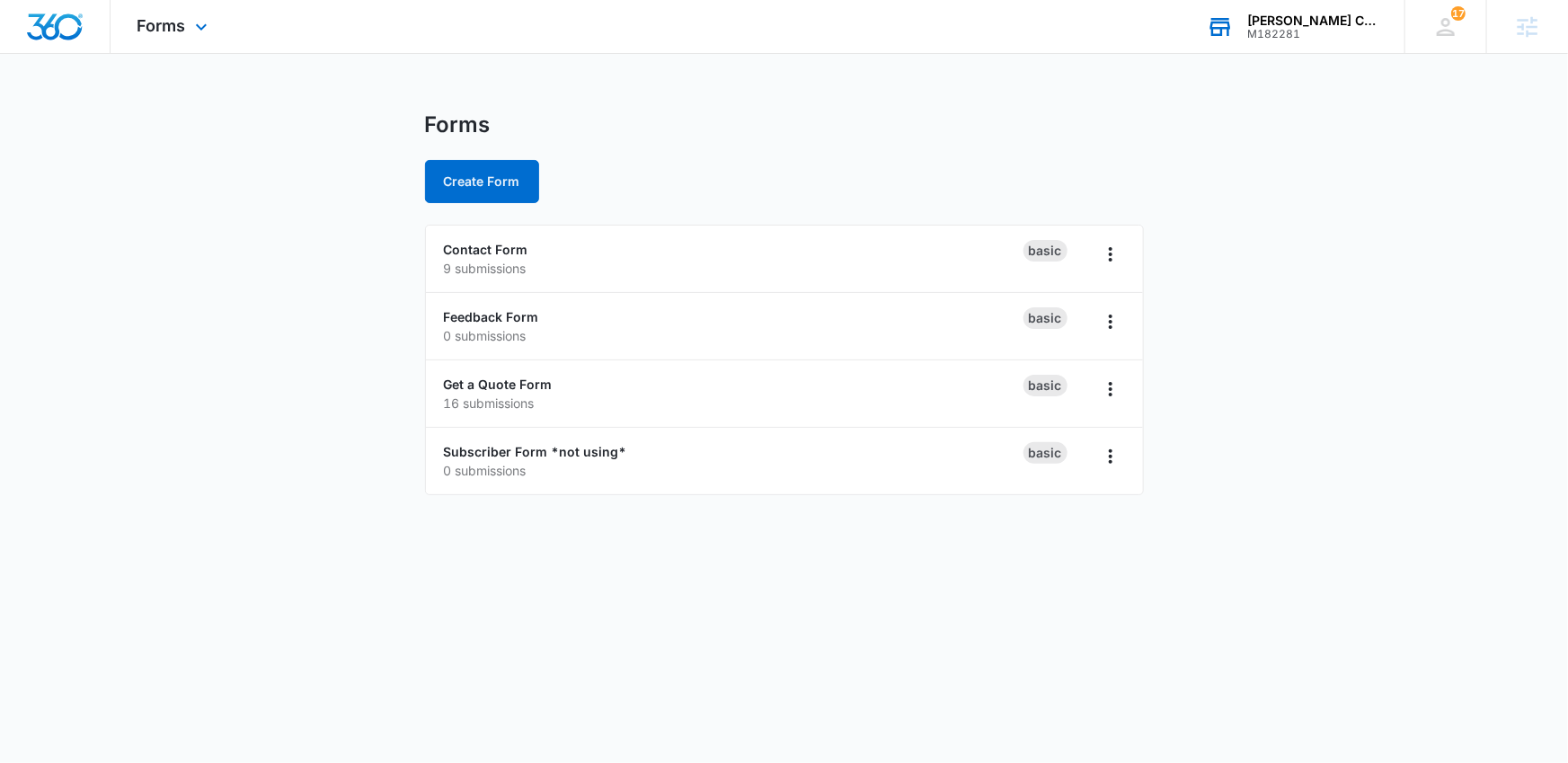
click at [1271, 31] on div "M182281" at bounding box center [1313, 34] width 131 height 13
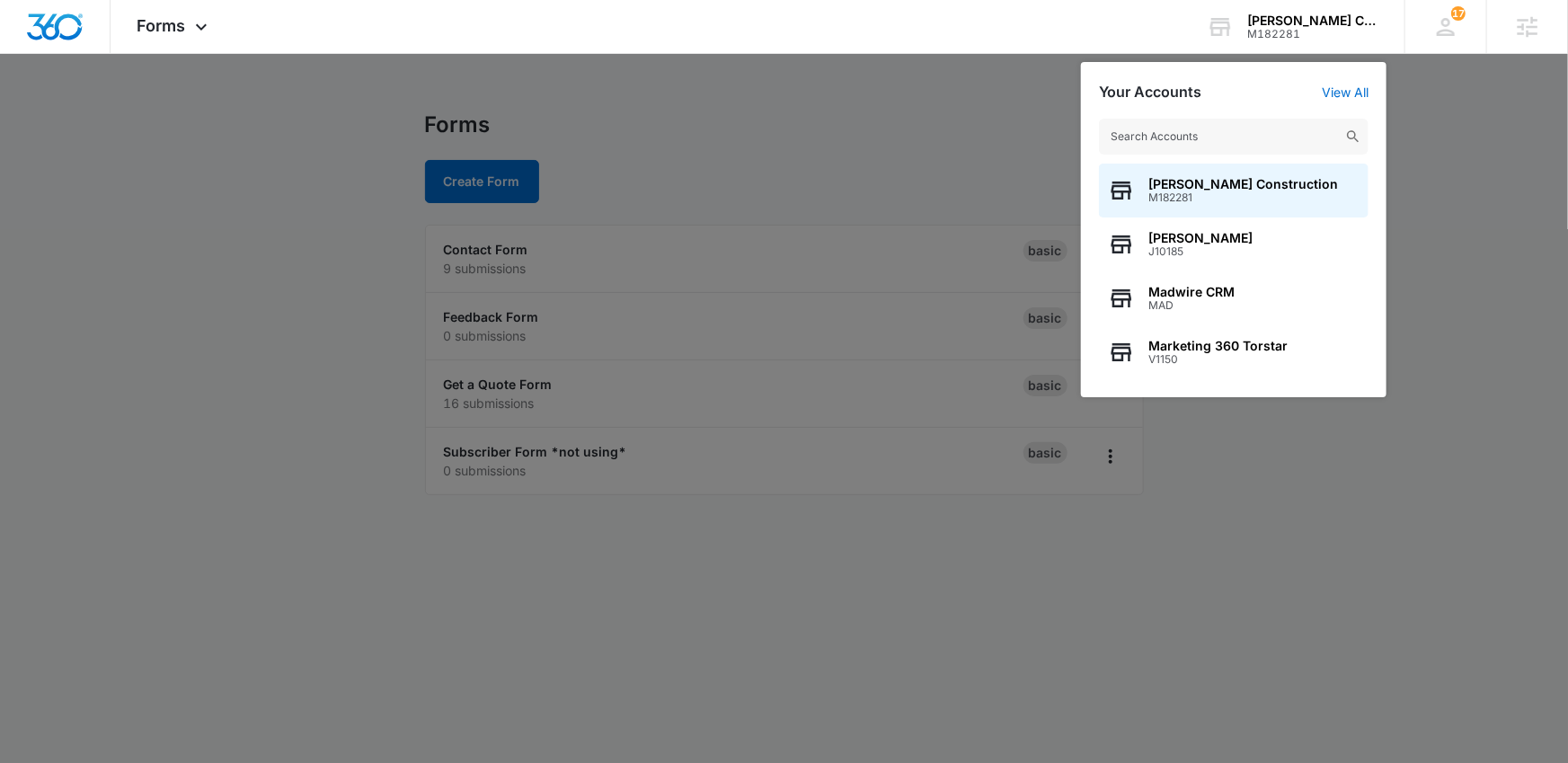
click at [1222, 130] on input "text" at bounding box center [1233, 137] width 270 height 36
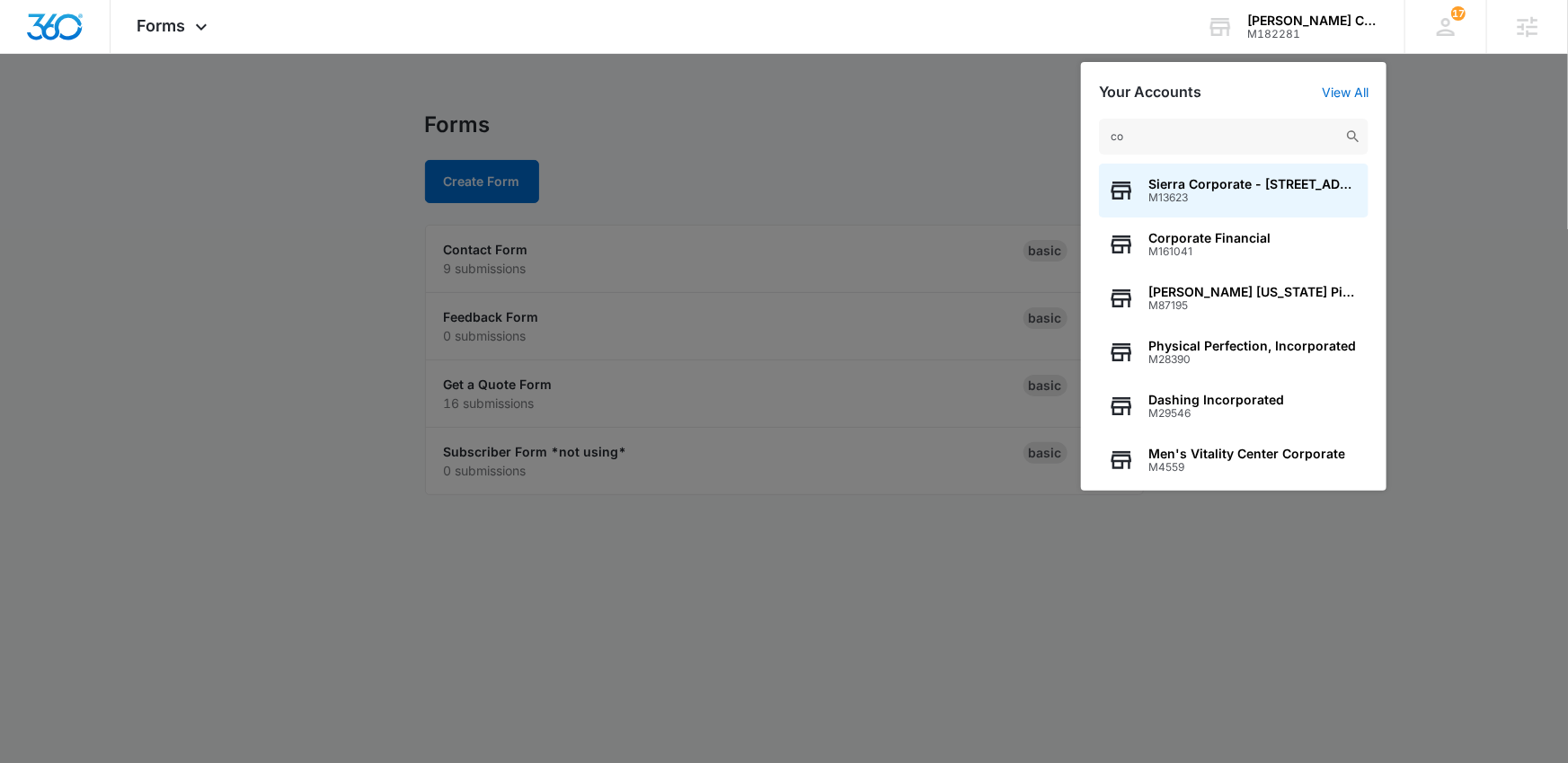
type input "c"
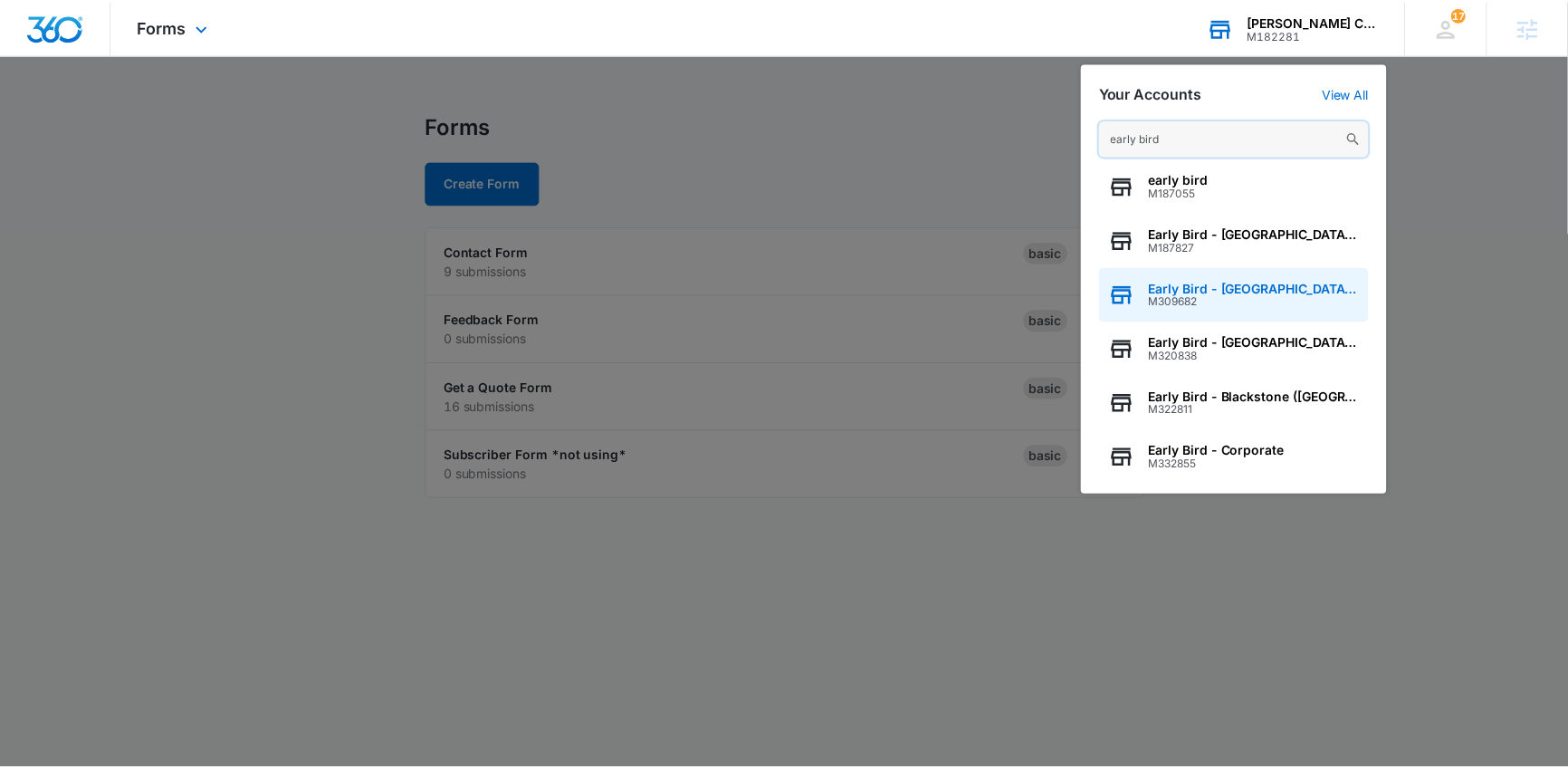
scroll to position [15, 0]
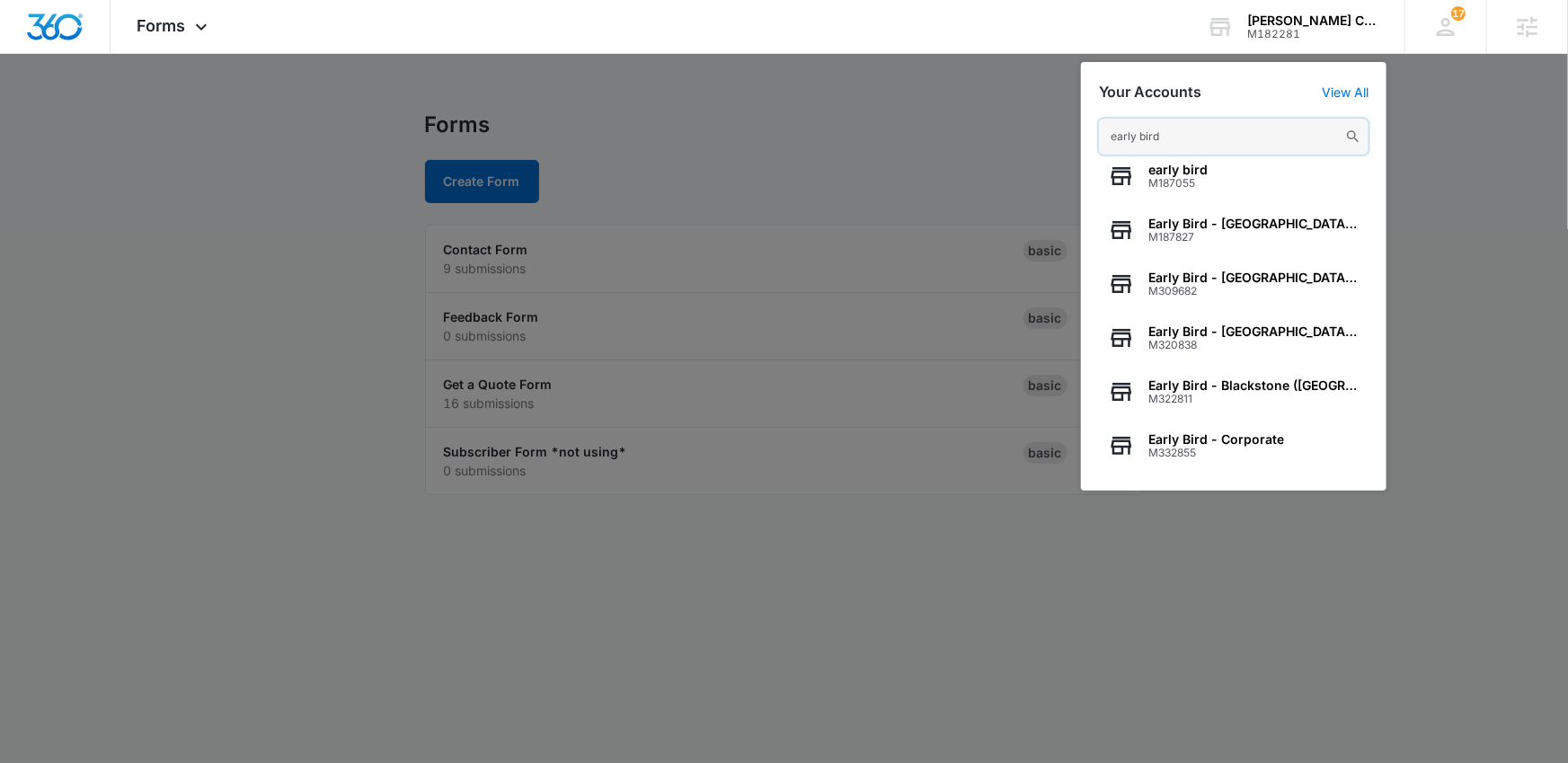
type input "early bird"
click at [909, 578] on div at bounding box center [784, 382] width 1568 height 763
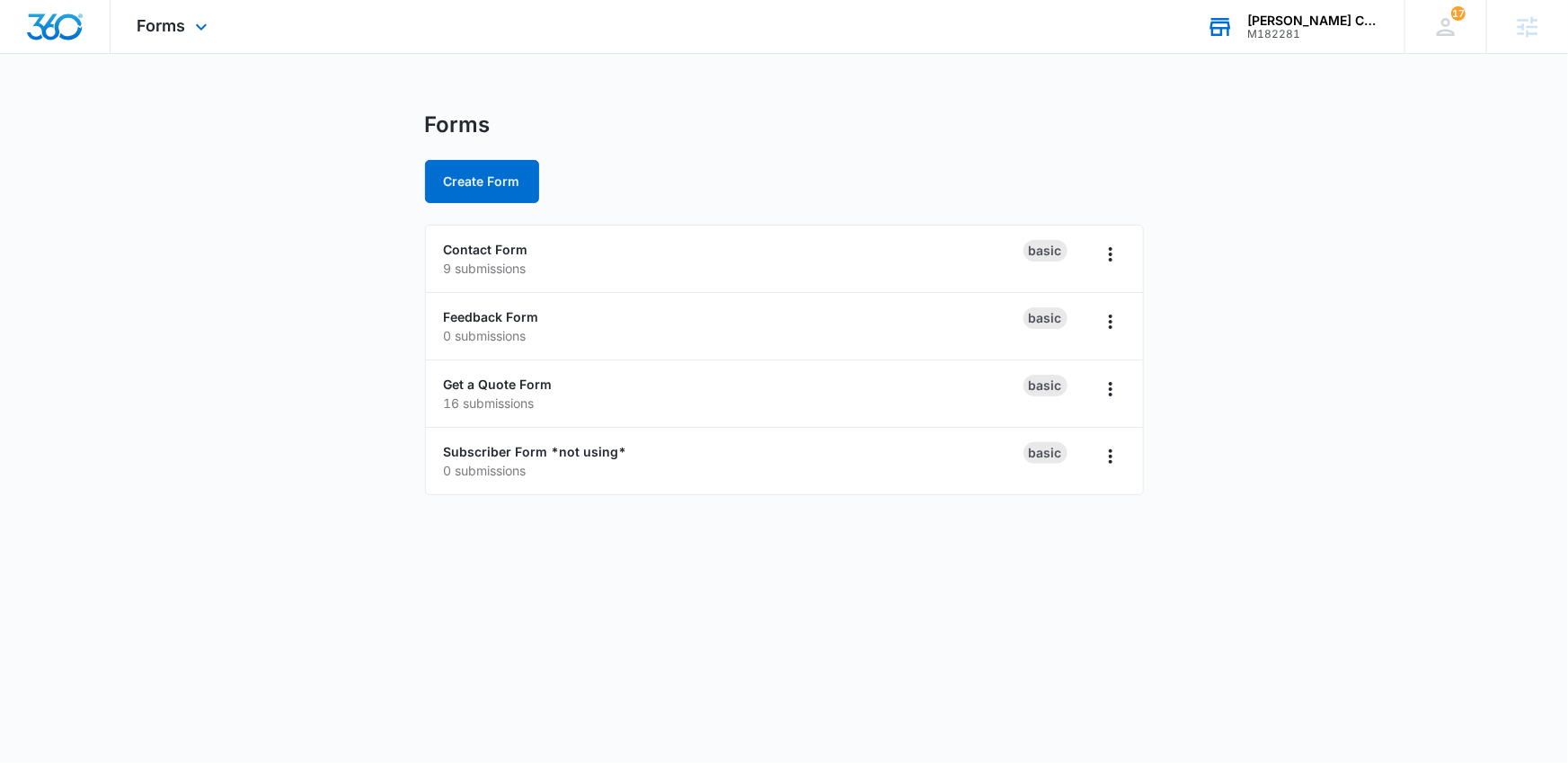
click at [1281, 25] on div "Rushford Construction" at bounding box center [1313, 21] width 131 height 14
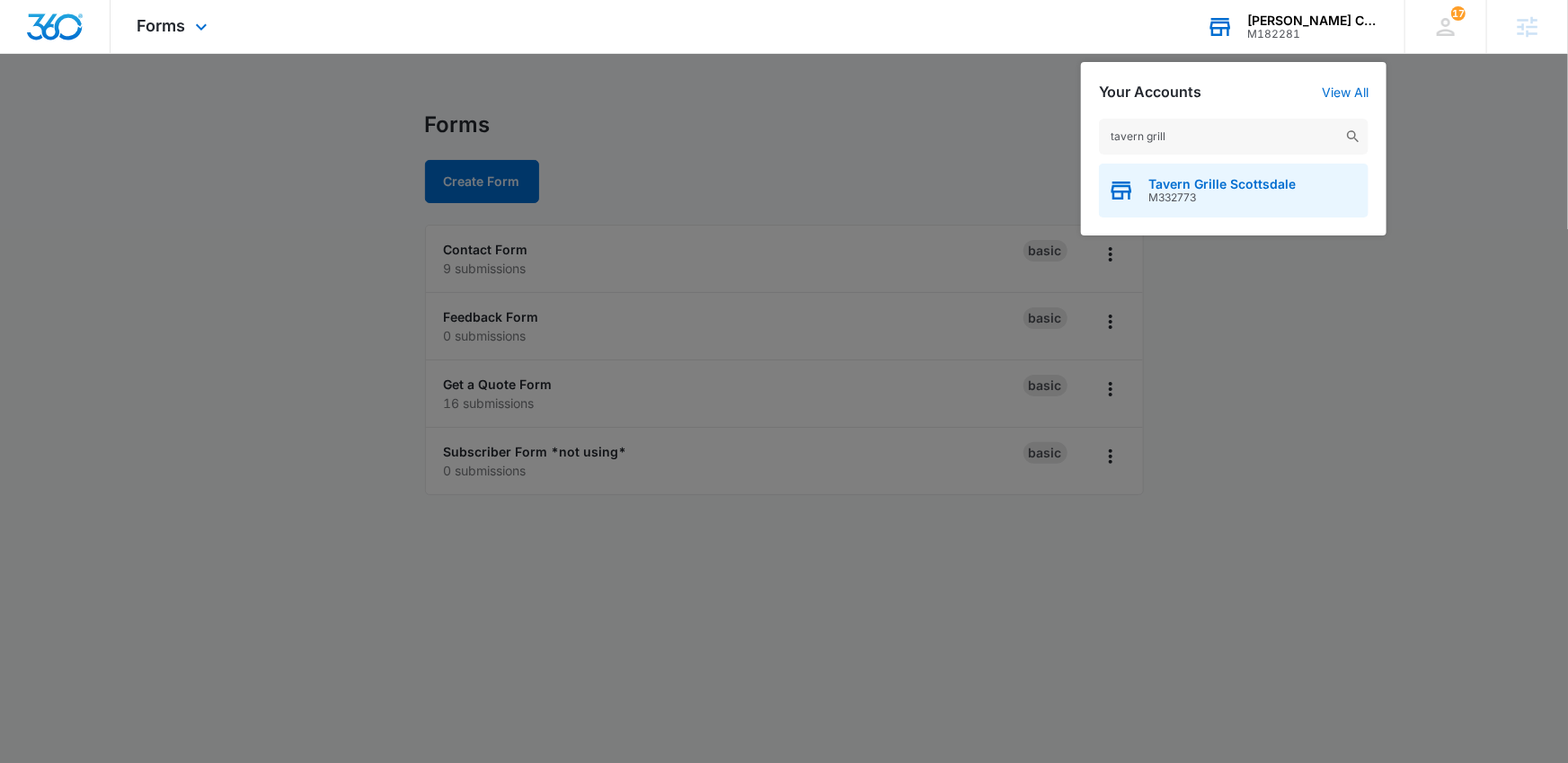
type input "tavern grill"
click at [1187, 193] on span "M332773" at bounding box center [1222, 198] width 147 height 13
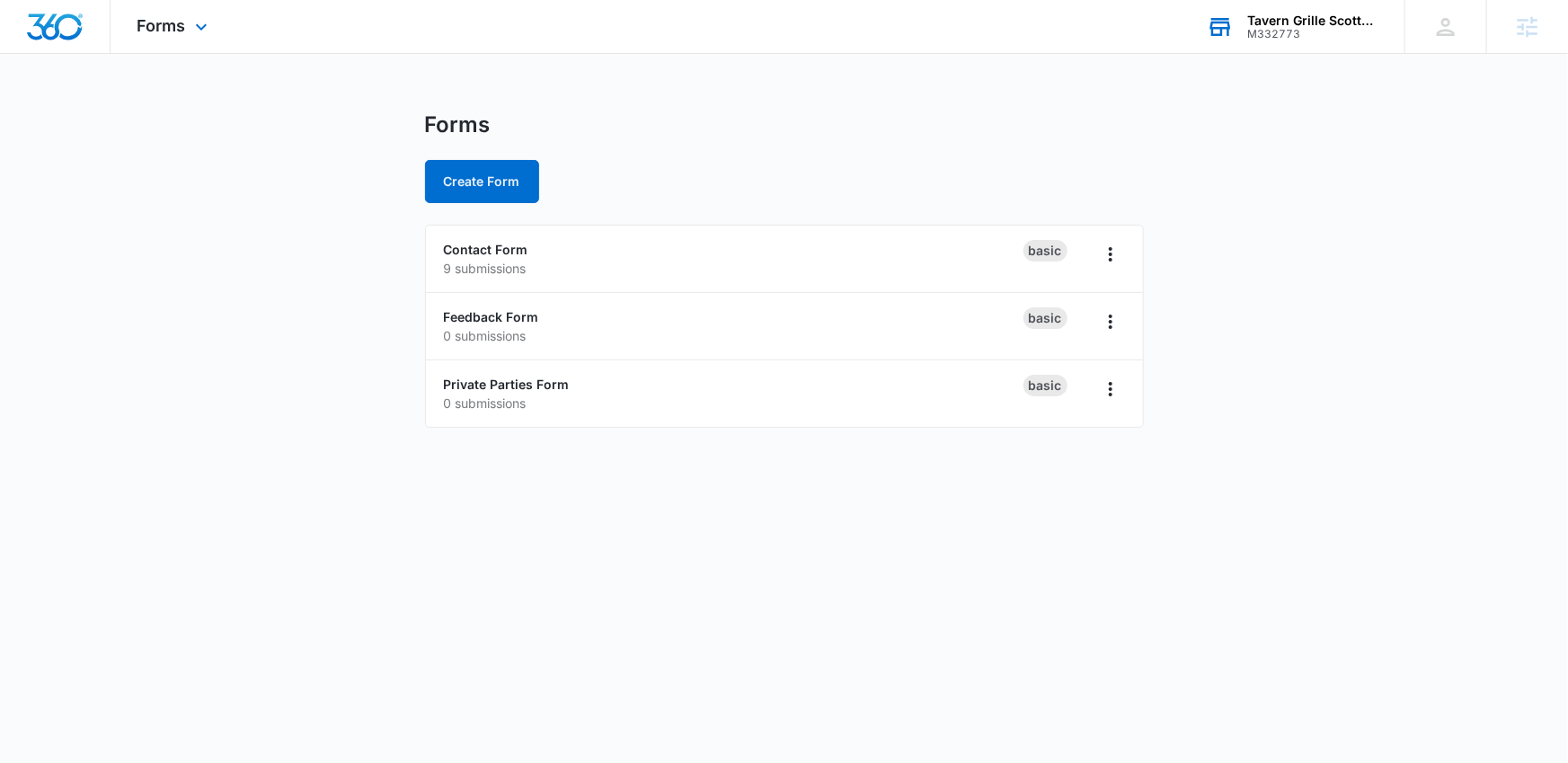
click at [217, 38] on div "Forms Apps Reputation Websites Forms CRM Email Social POS Content Ads Intellige…" at bounding box center [175, 26] width 128 height 53
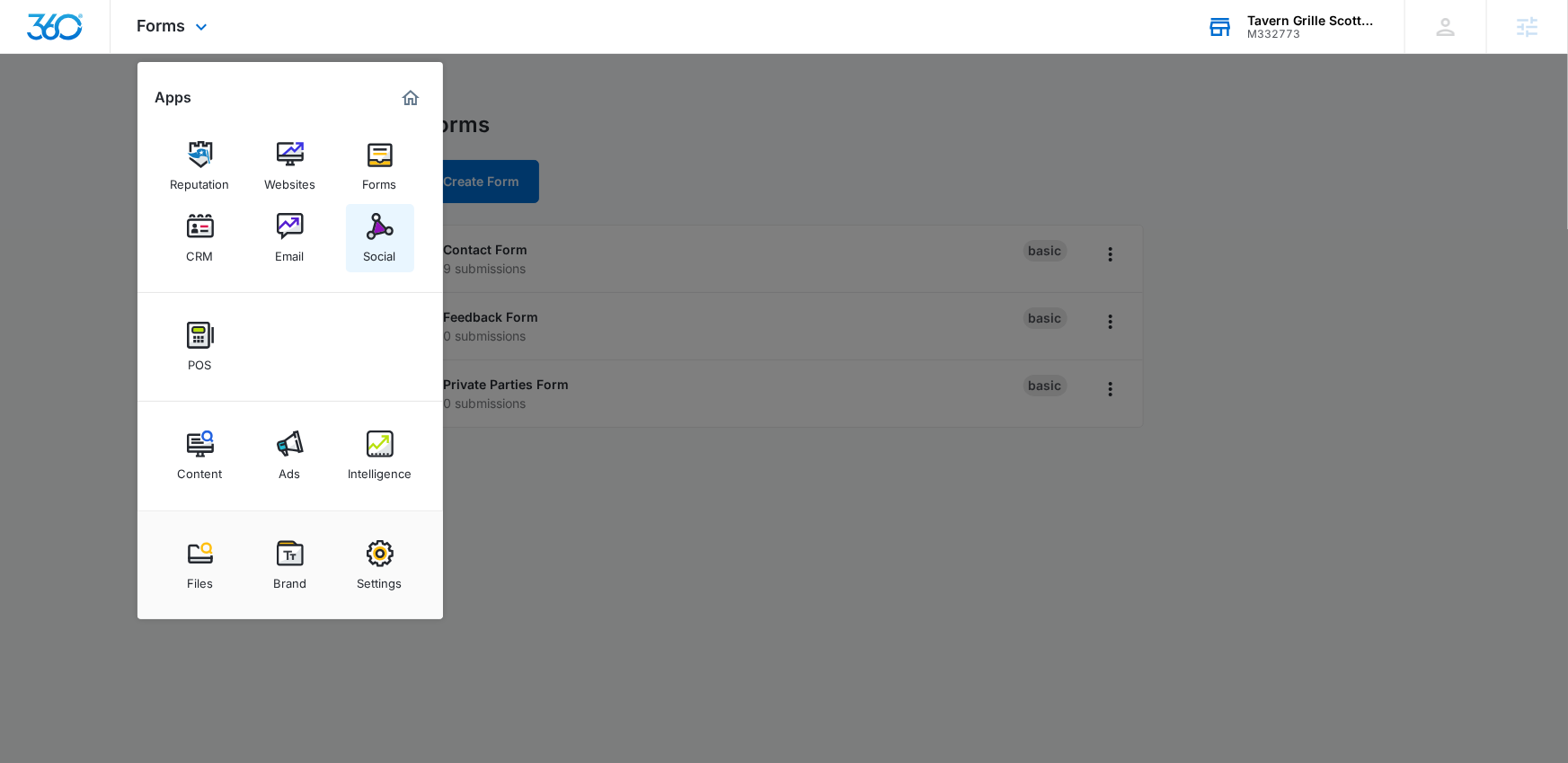
click at [366, 216] on img at bounding box center [380, 226] width 27 height 27
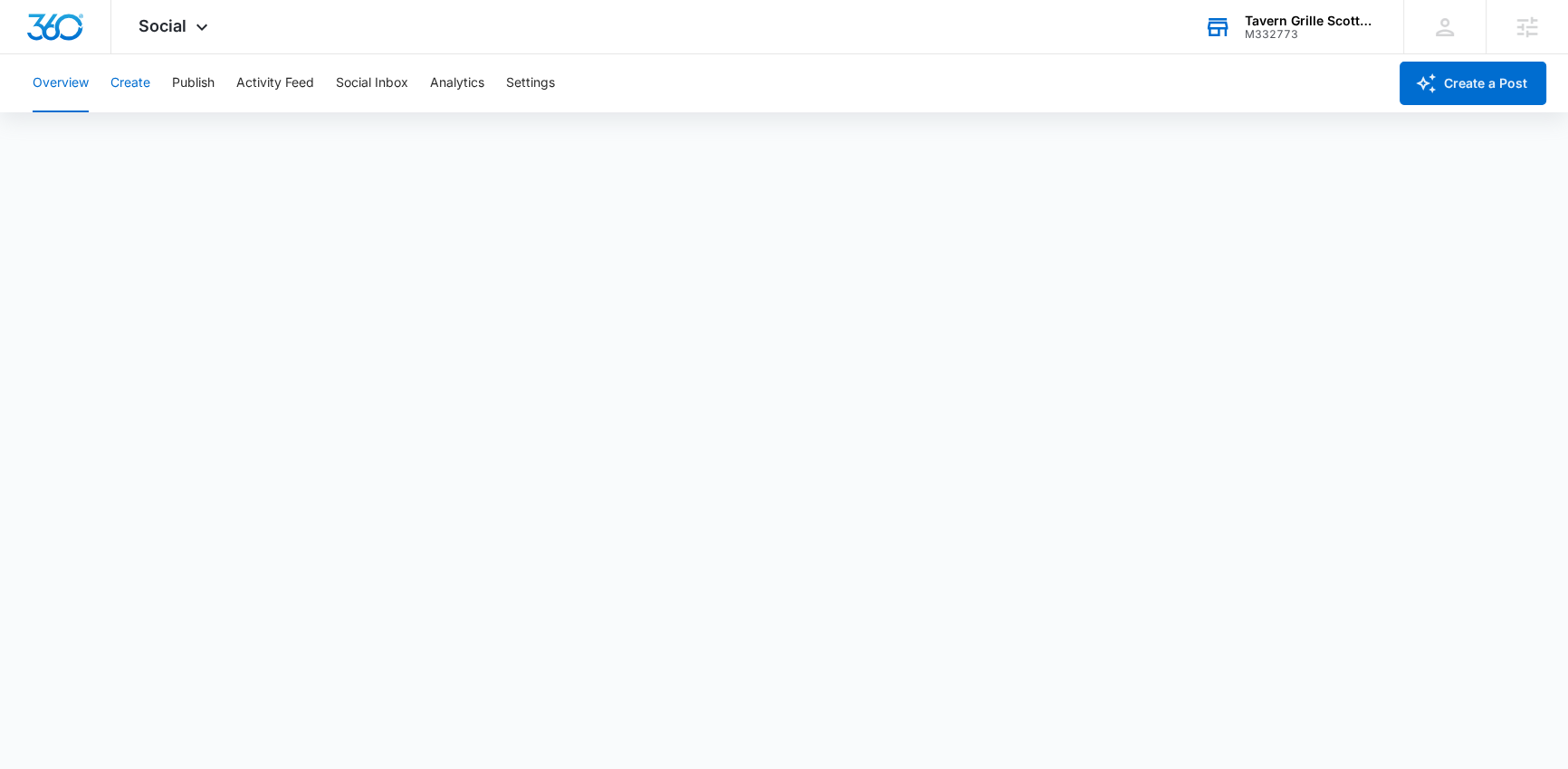
click at [113, 95] on button "Create" at bounding box center [131, 84] width 40 height 58
click at [169, 136] on button "Approvals" at bounding box center [176, 139] width 61 height 51
